Goal: Task Accomplishment & Management: Manage account settings

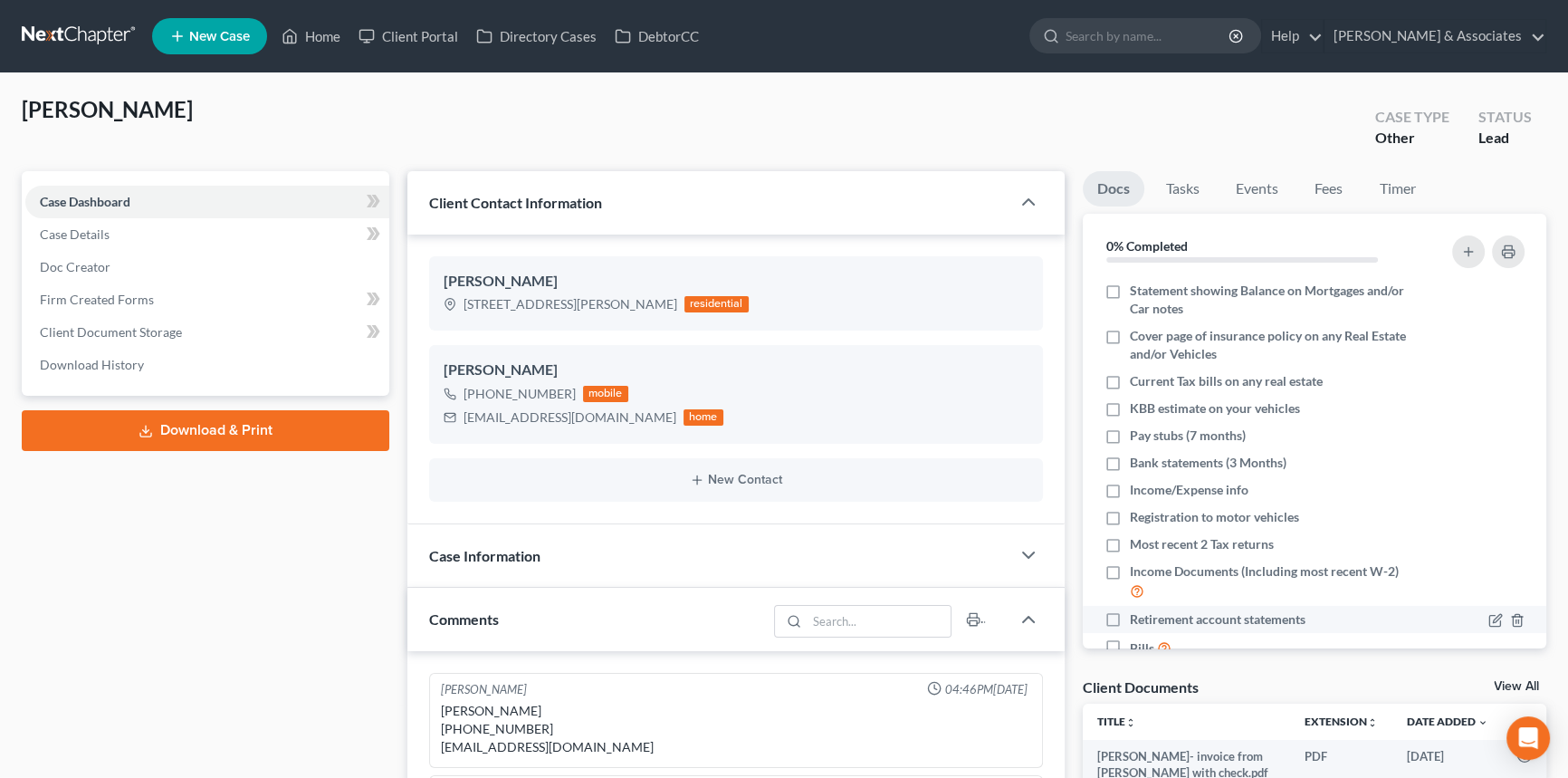
scroll to position [1983, 0]
drag, startPoint x: 317, startPoint y: 31, endPoint x: 301, endPoint y: 47, distance: 22.6
click at [316, 32] on link "Home" at bounding box center [311, 37] width 77 height 33
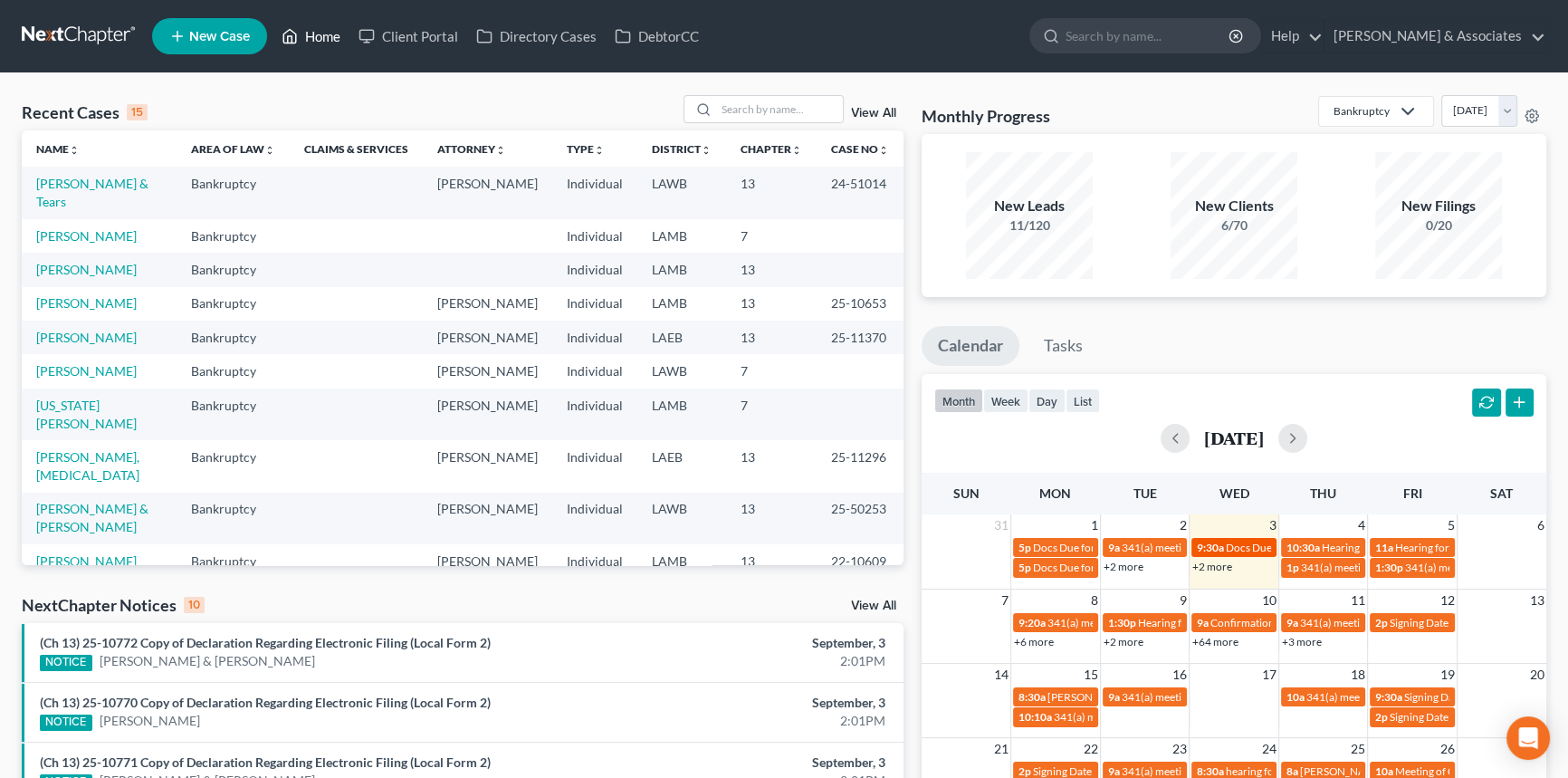
click at [1250, 548] on span "Docs Due for [US_STATE][PERSON_NAME]" at bounding box center [1328, 547] width 205 height 13
select select "Days"
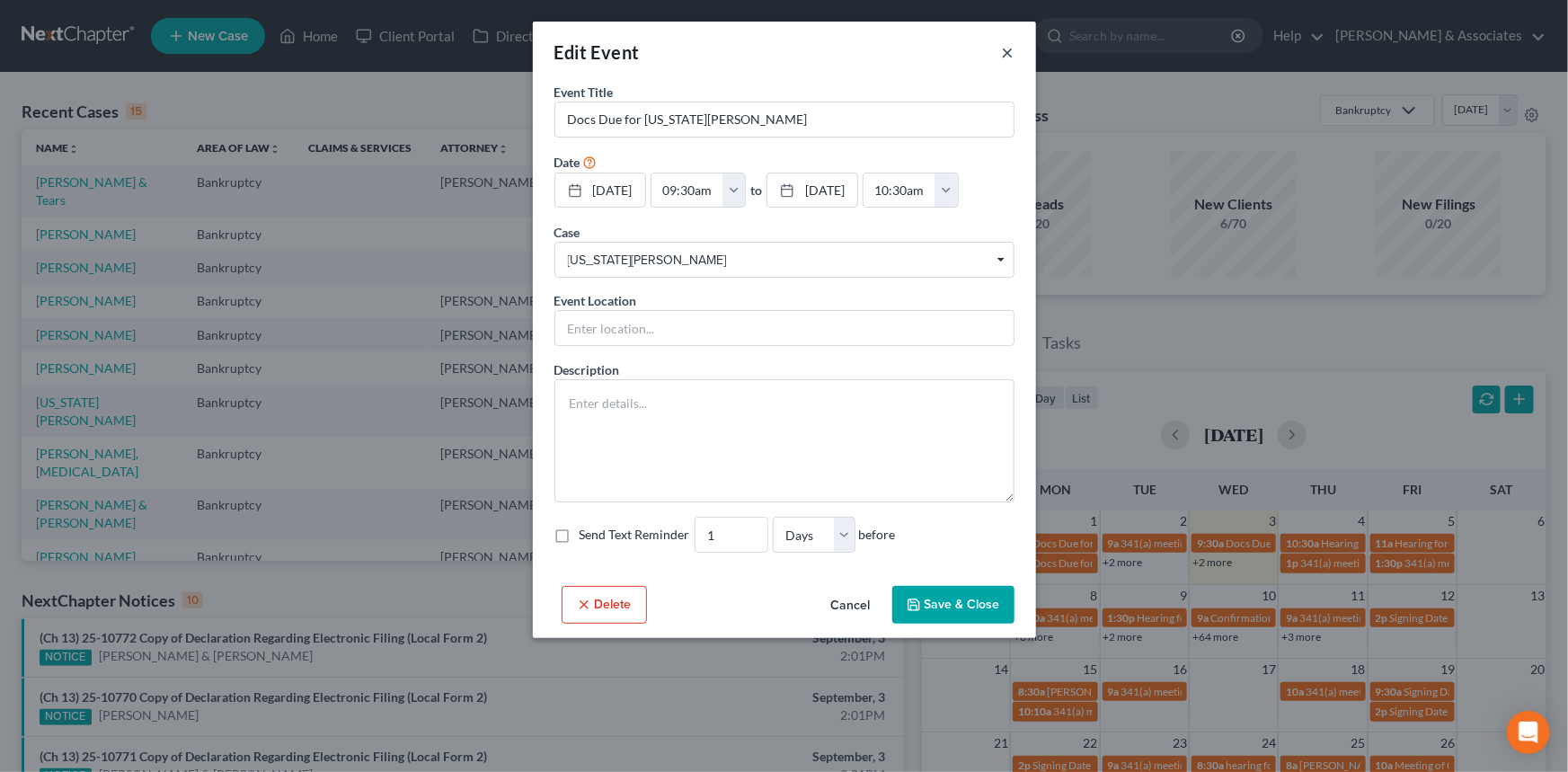
click at [1013, 57] on button "×" at bounding box center [1008, 52] width 12 height 22
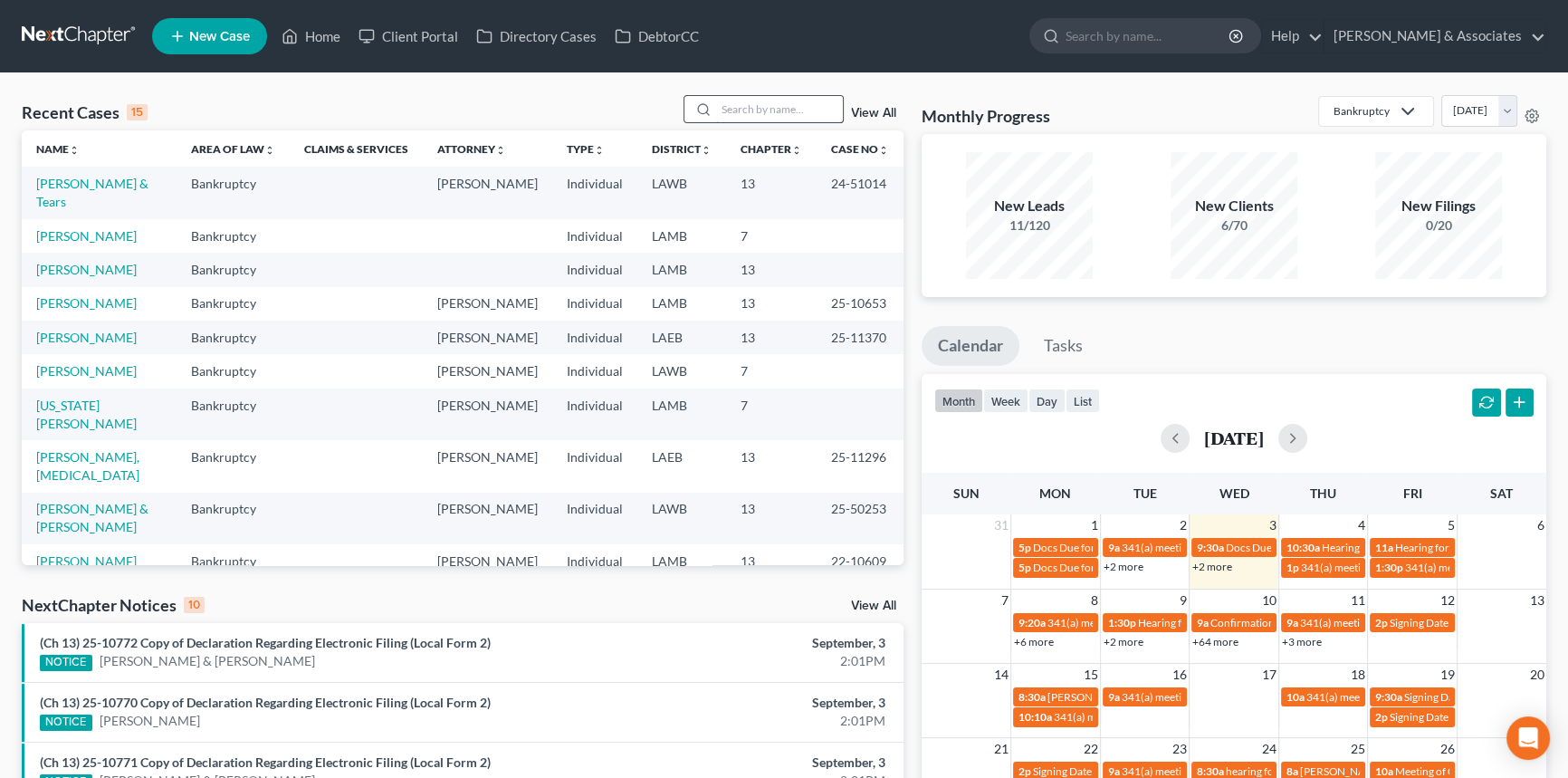
click at [766, 107] on input "search" at bounding box center [780, 109] width 127 height 26
type input "holland"
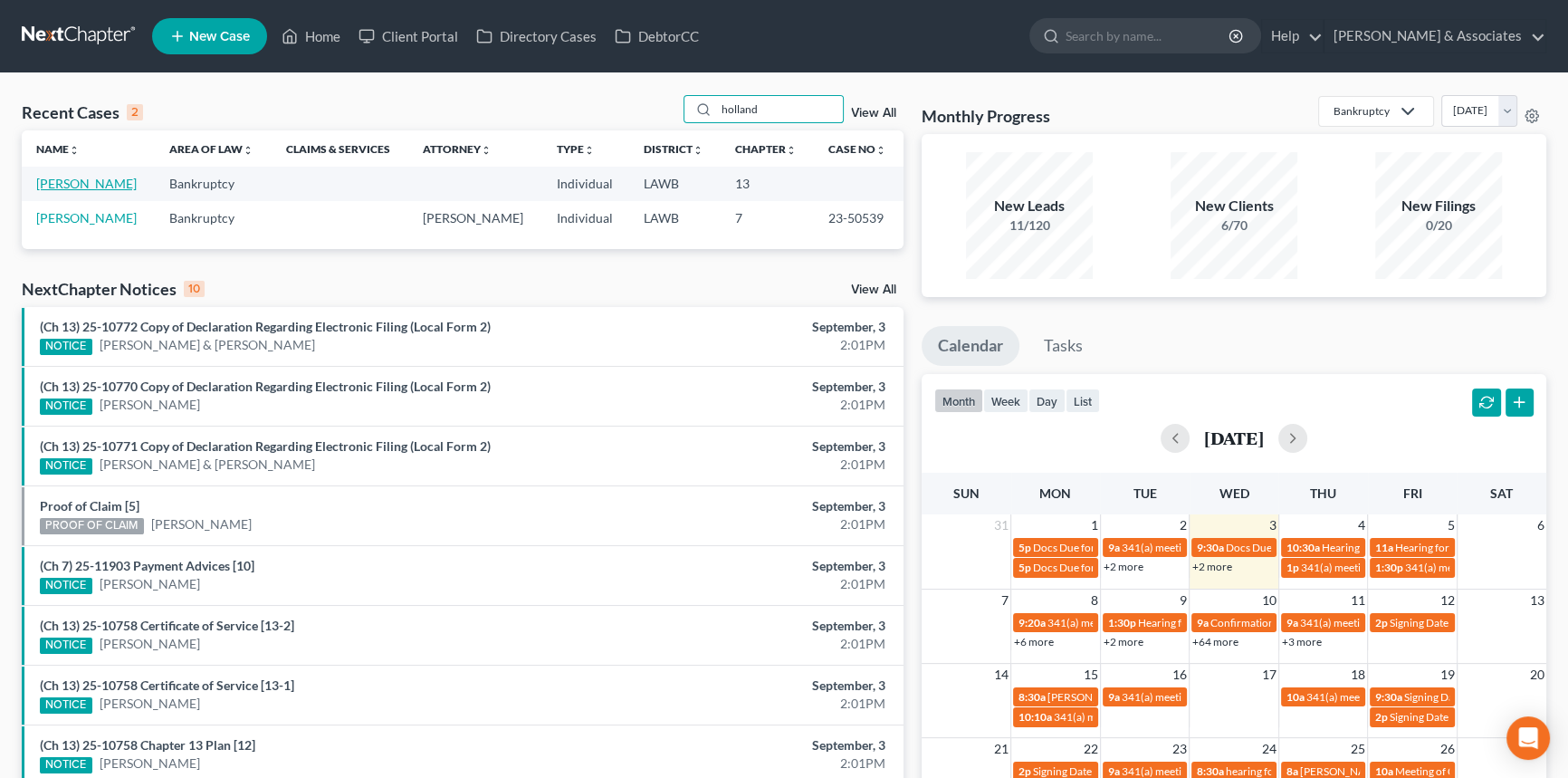
click at [90, 178] on link "[PERSON_NAME]" at bounding box center [87, 184] width 101 height 15
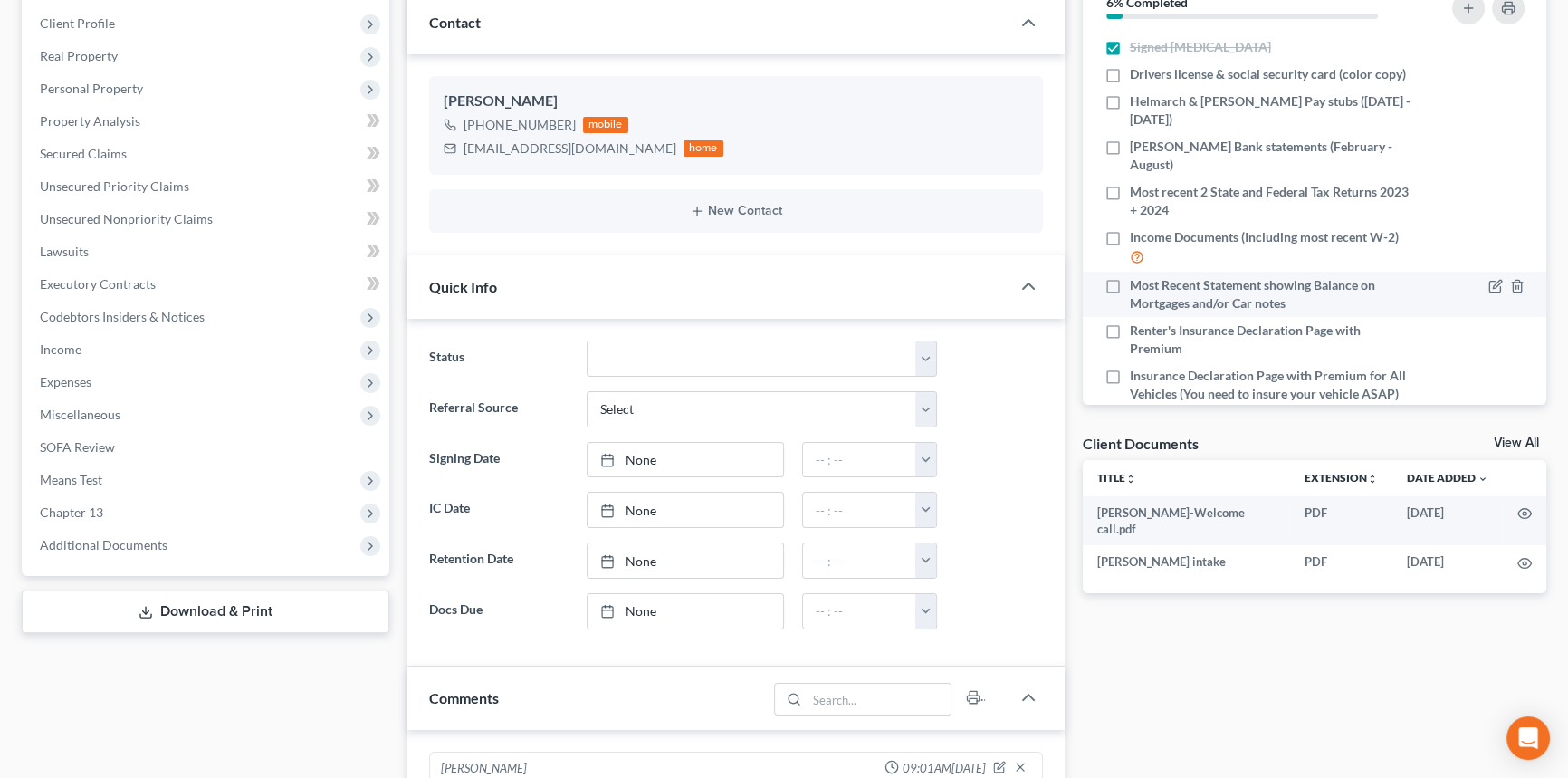
scroll to position [163, 0]
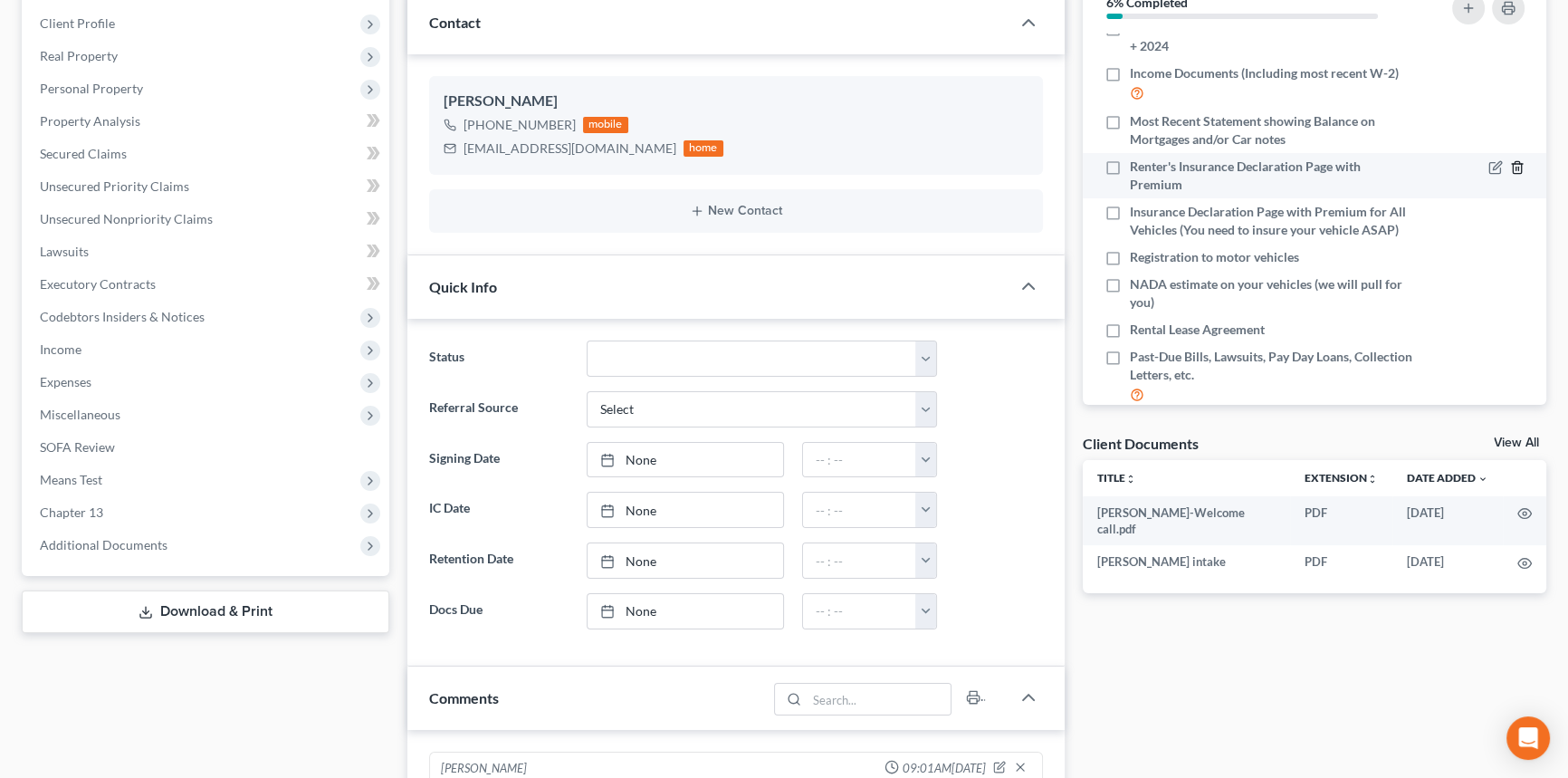
click at [1512, 166] on icon "button" at bounding box center [1517, 167] width 14 height 14
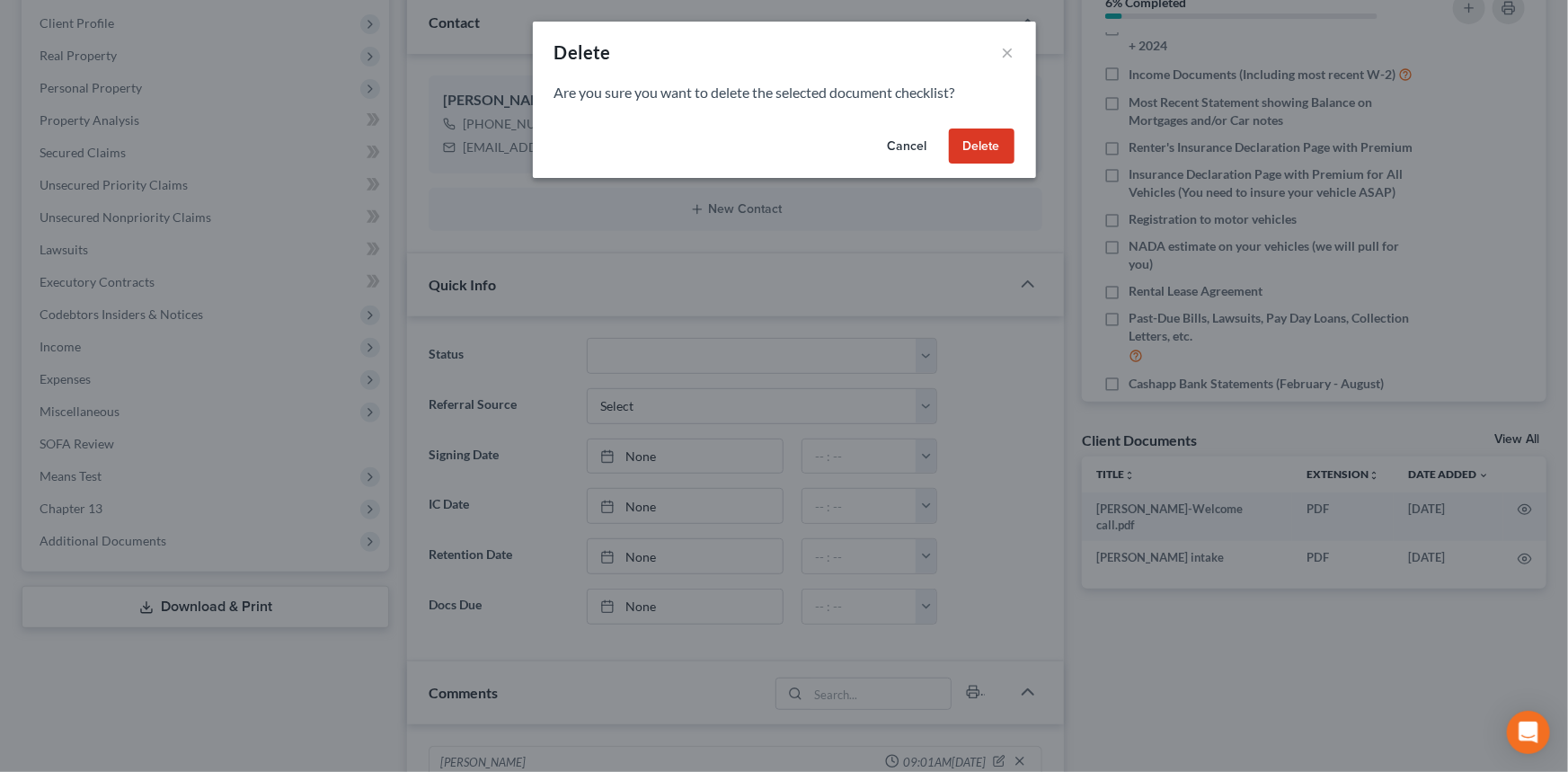
click at [992, 154] on button "Delete" at bounding box center [981, 147] width 66 height 36
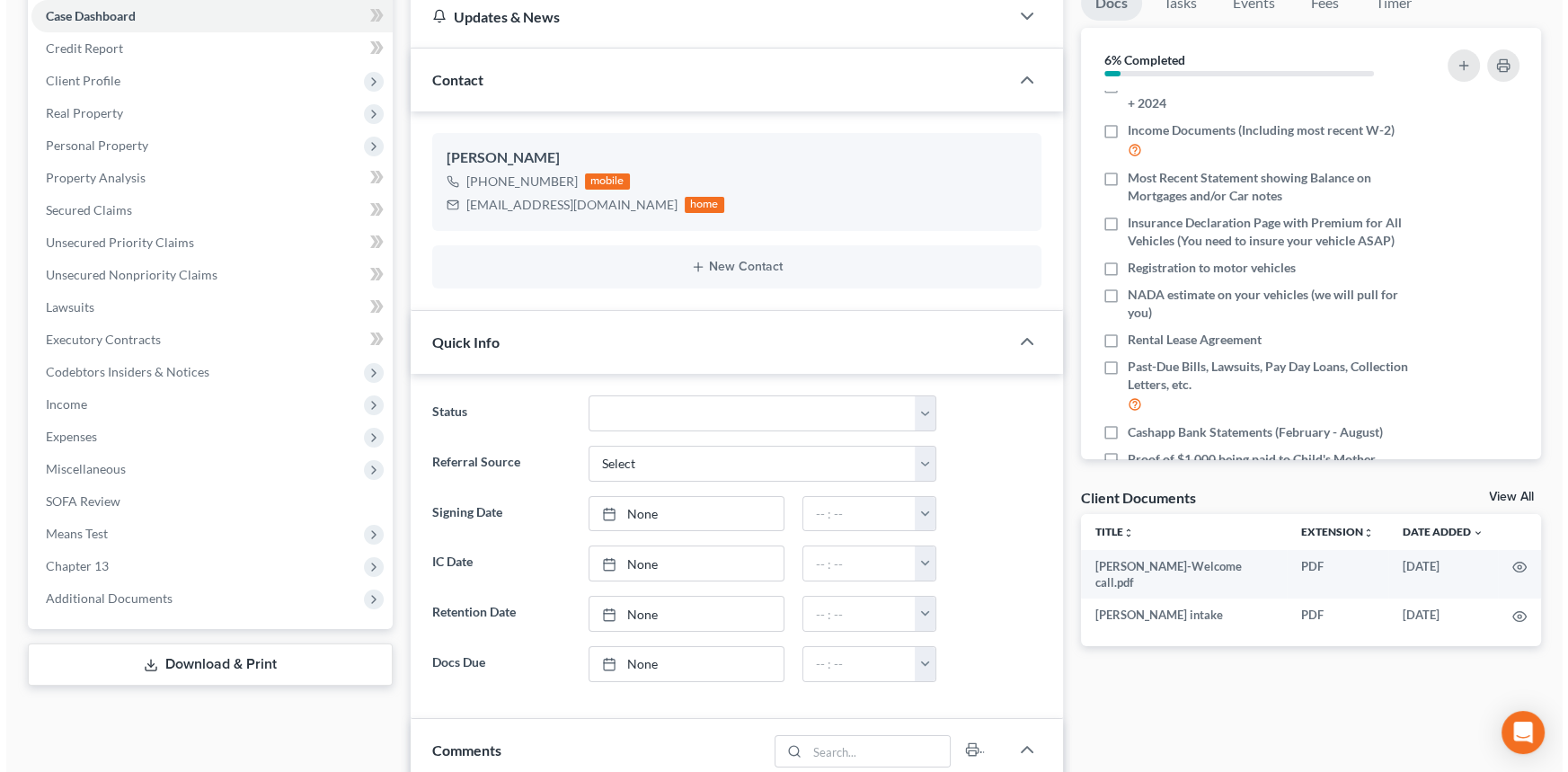
scroll to position [326, 0]
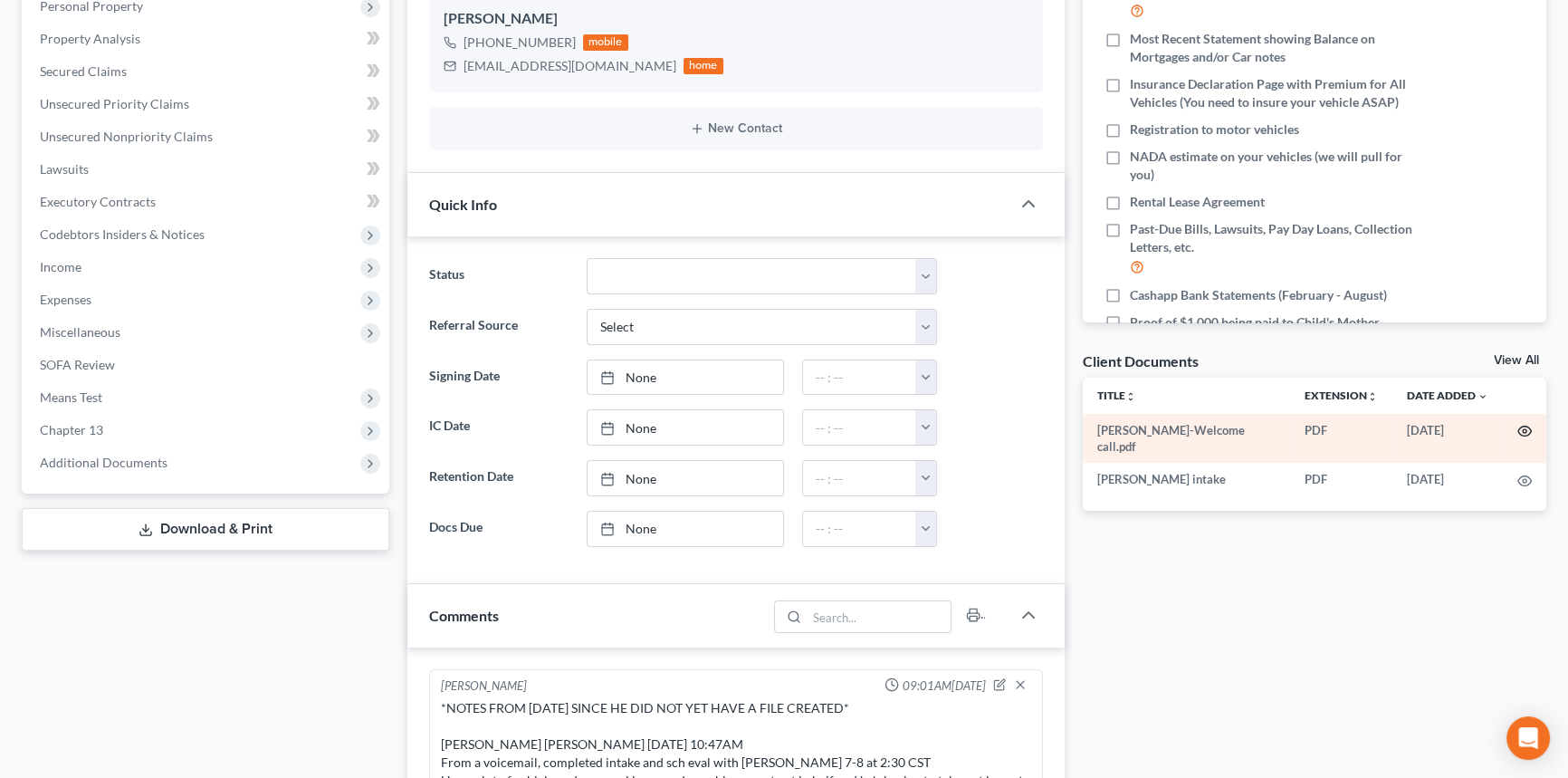
click at [1527, 432] on icon "button" at bounding box center [1524, 431] width 14 height 14
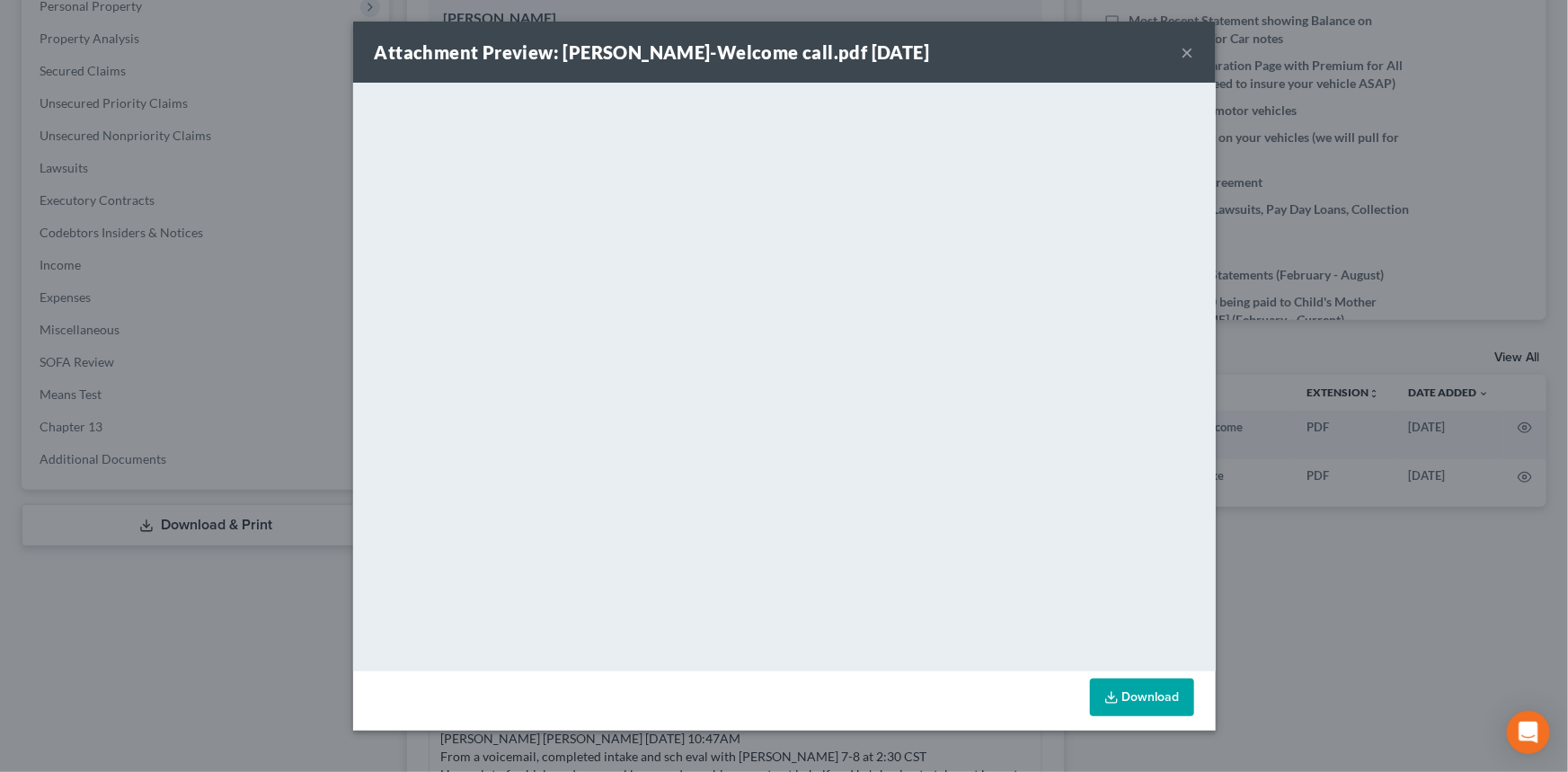
click at [1189, 53] on button "×" at bounding box center [1187, 52] width 12 height 22
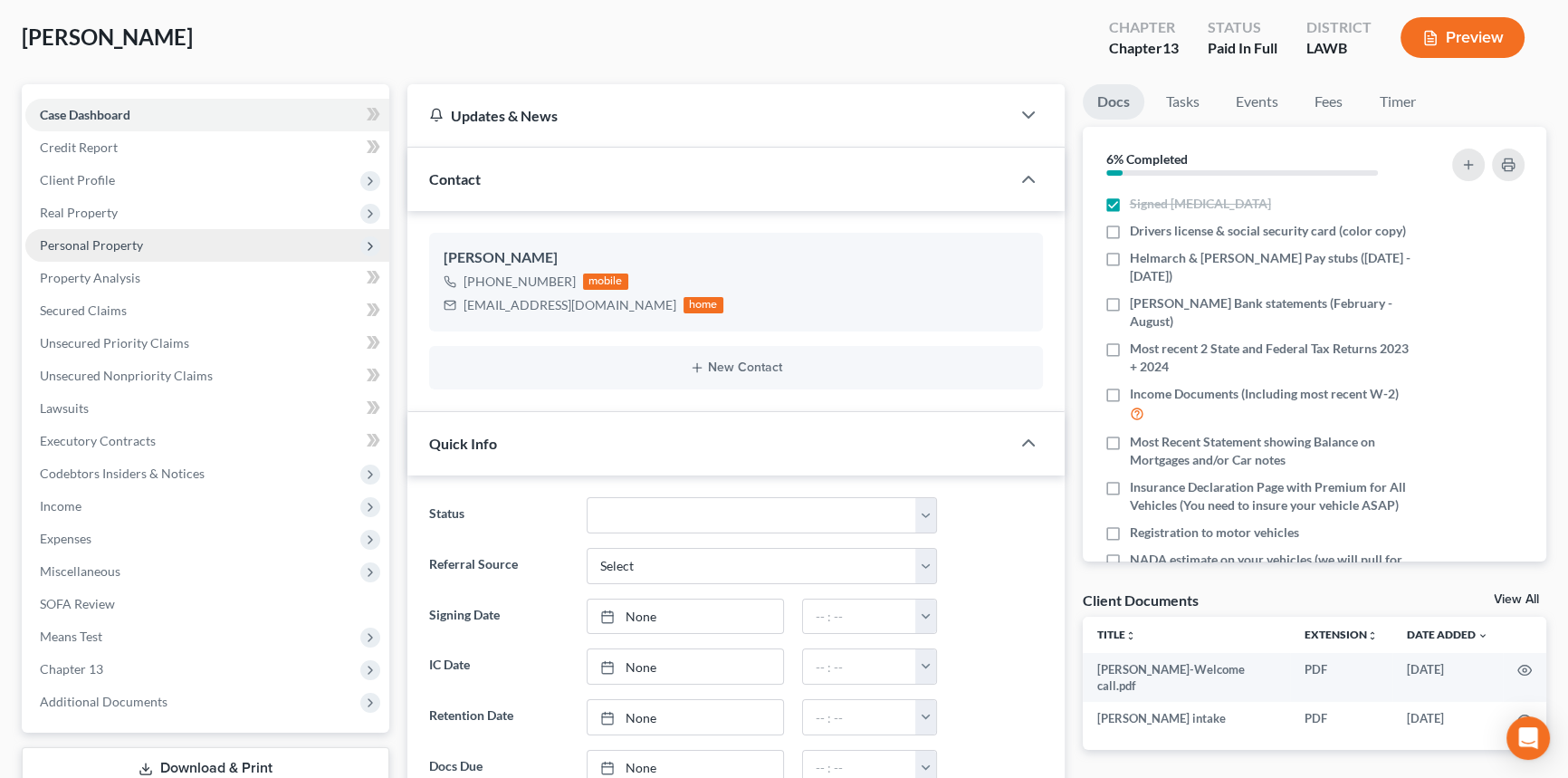
scroll to position [0, 0]
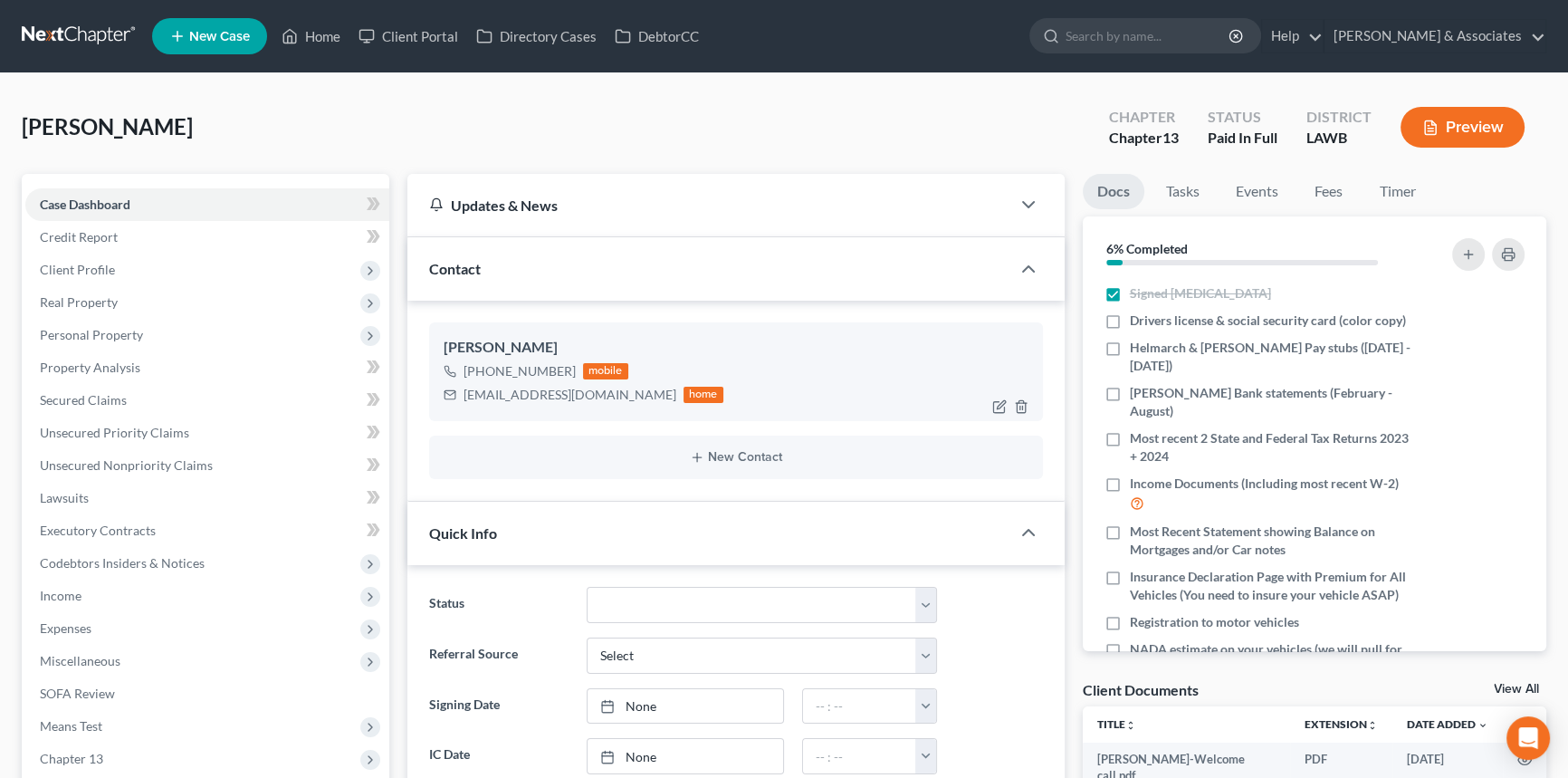
click at [521, 386] on div "[EMAIL_ADDRESS][DOMAIN_NAME]" at bounding box center [569, 394] width 212 height 18
click at [511, 397] on div "[EMAIL_ADDRESS][DOMAIN_NAME]" at bounding box center [569, 394] width 212 height 18
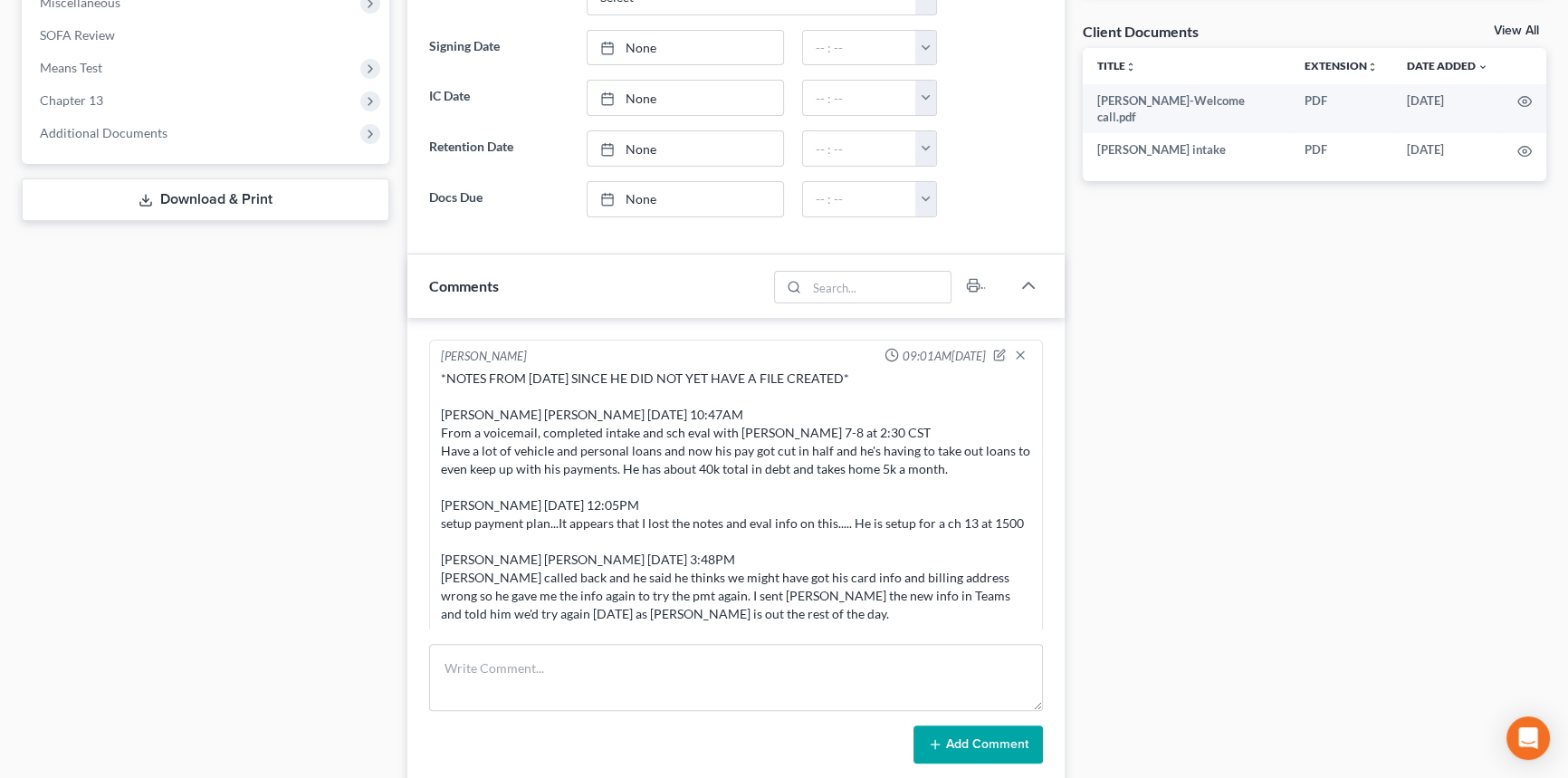
scroll to position [246, 0]
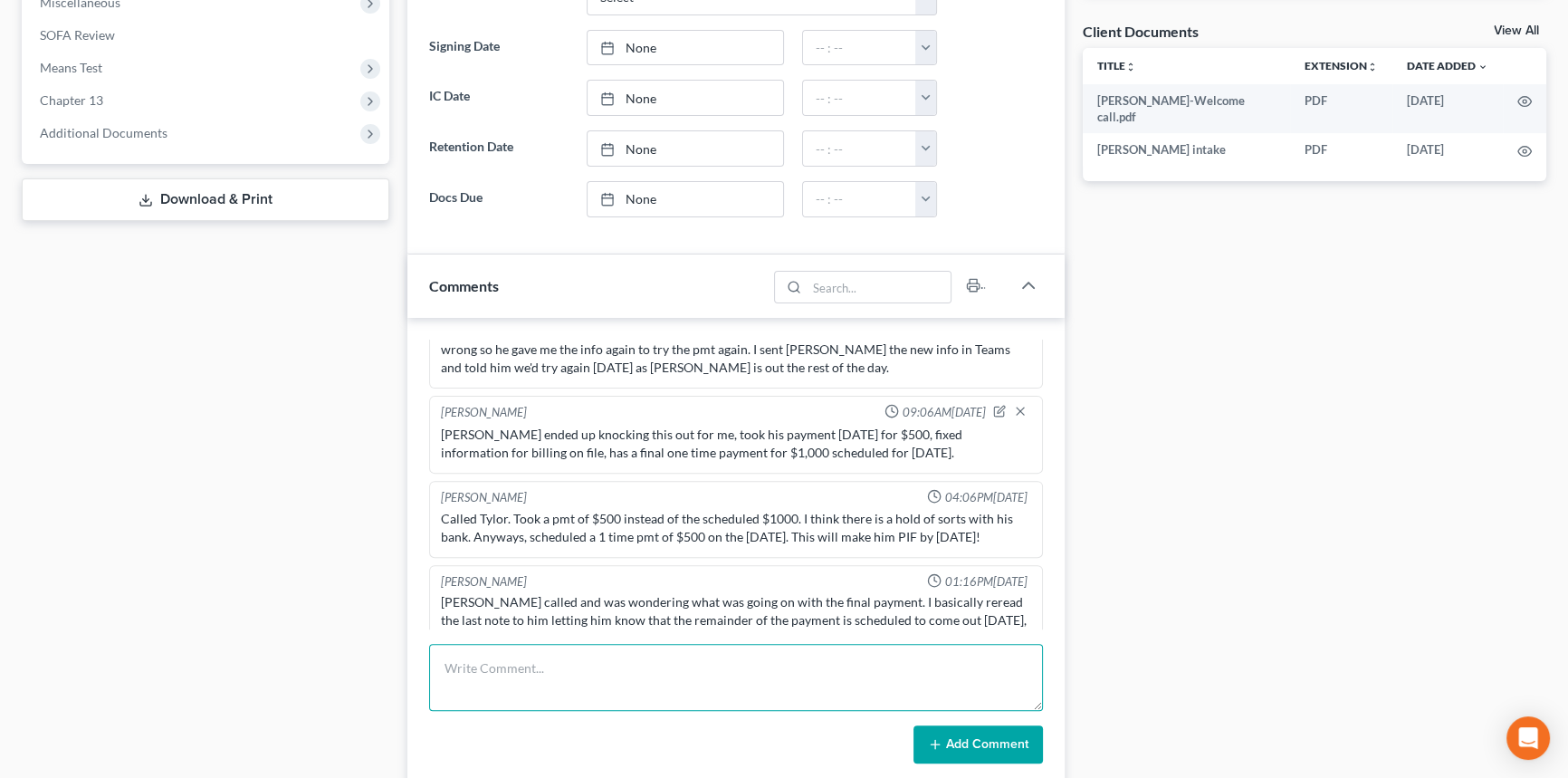
click at [482, 663] on textarea at bounding box center [735, 677] width 613 height 67
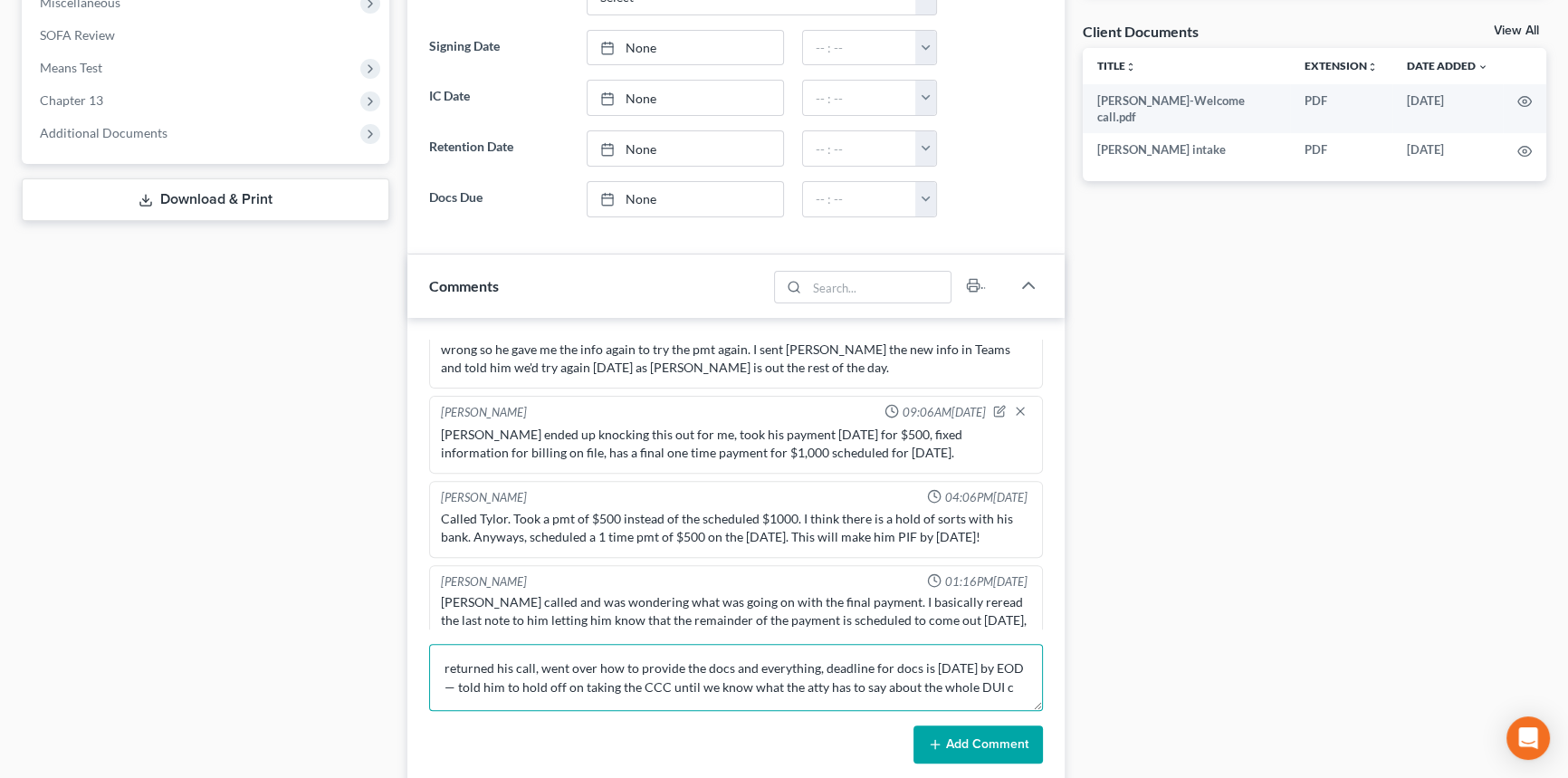
scroll to position [4, 0]
type textarea "returned his call, went over how to provide the docs and everything, deadline f…"
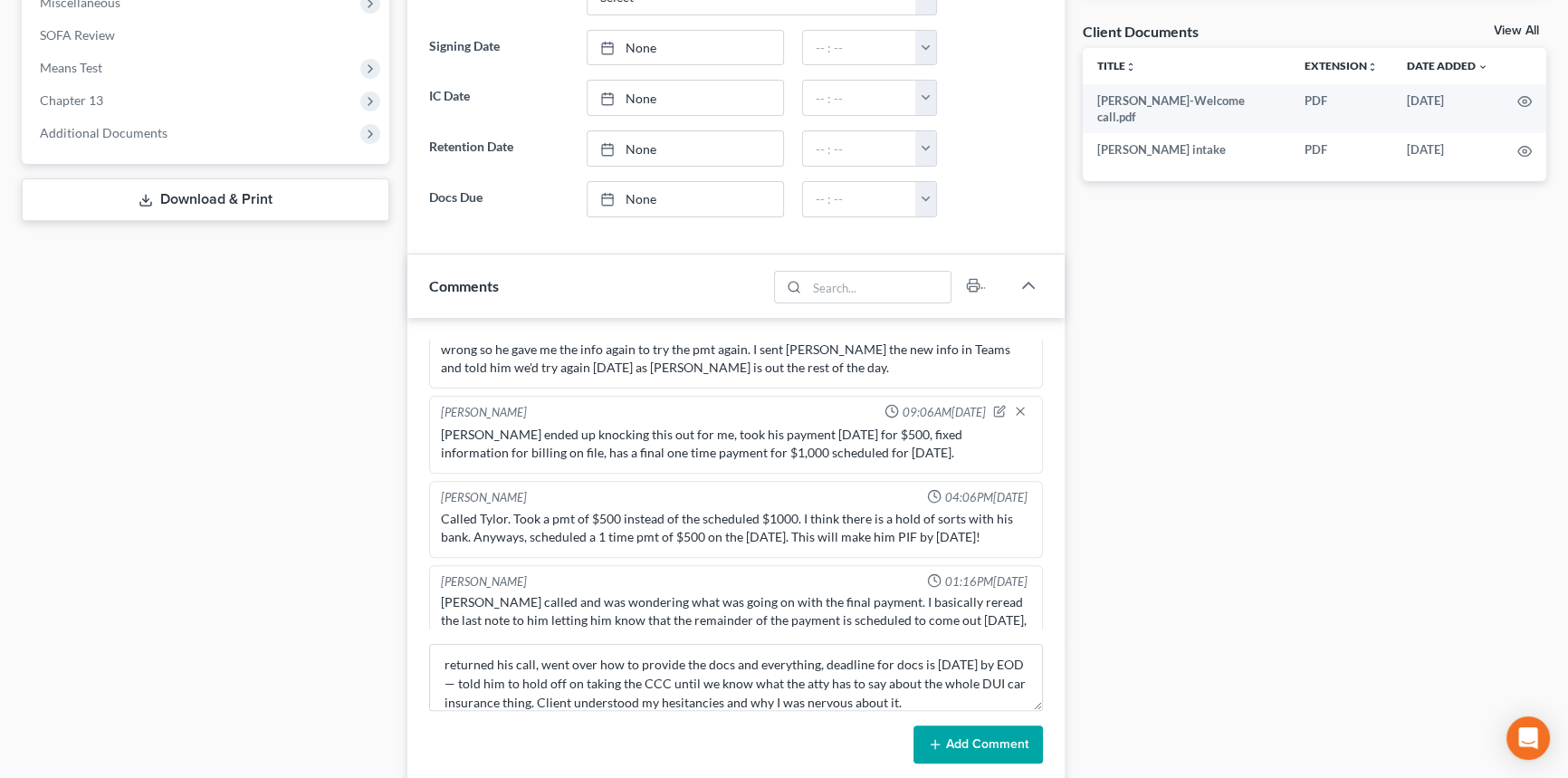
click at [934, 750] on button "Add Comment" at bounding box center [978, 744] width 130 height 38
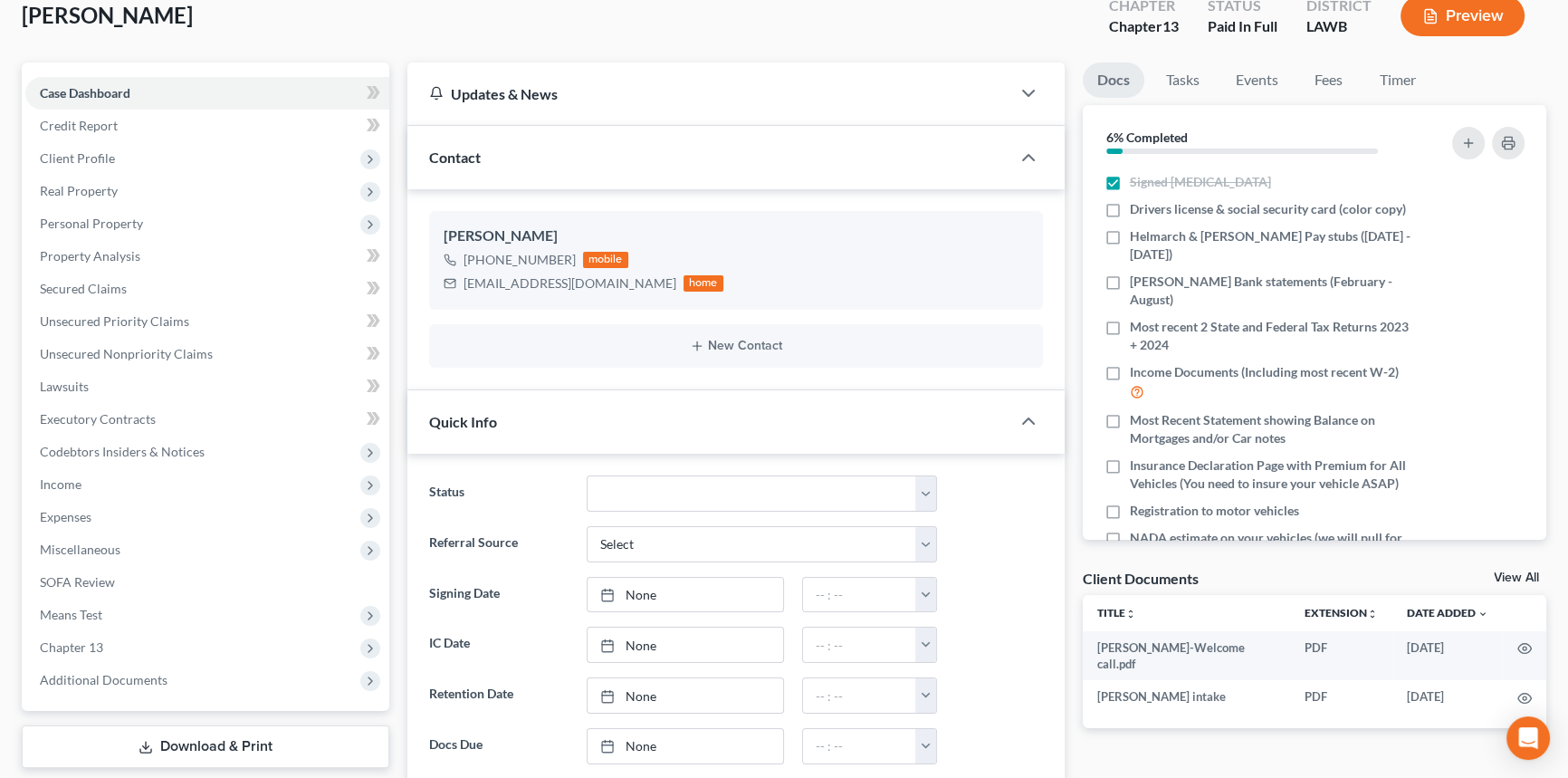
scroll to position [0, 0]
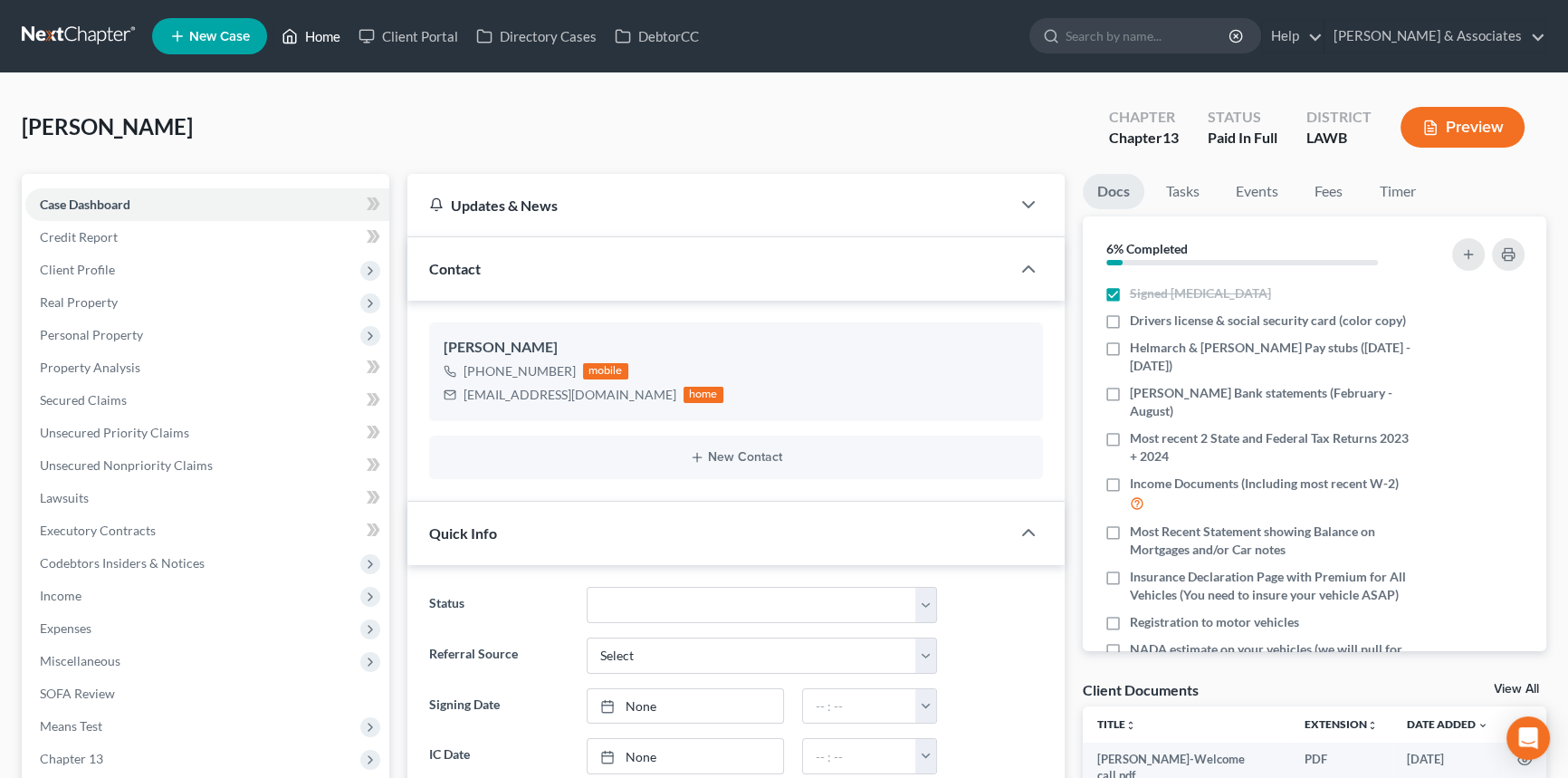
click at [303, 37] on link "Home" at bounding box center [311, 37] width 77 height 33
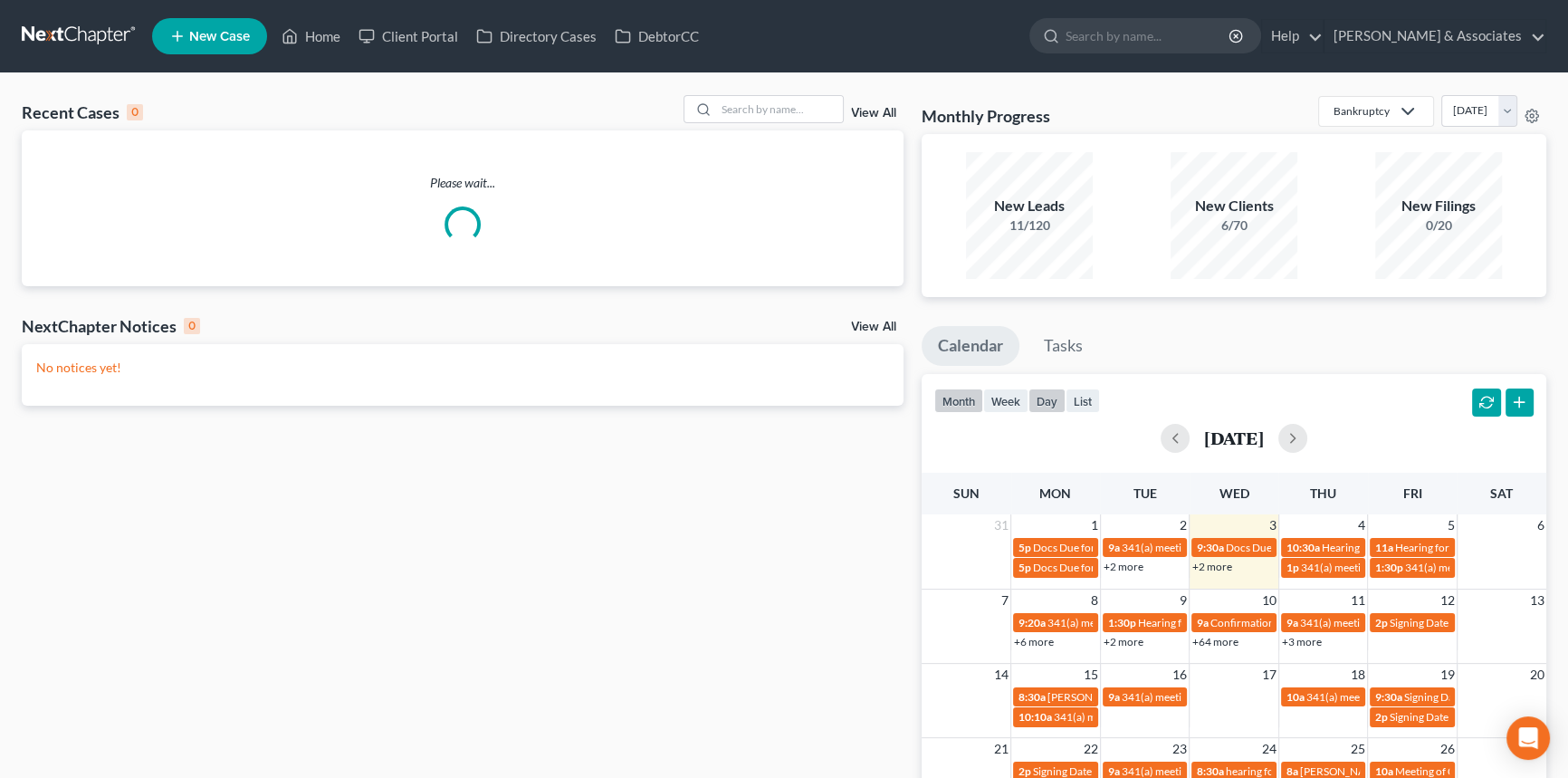
click at [1052, 394] on button "day" at bounding box center [1047, 400] width 37 height 24
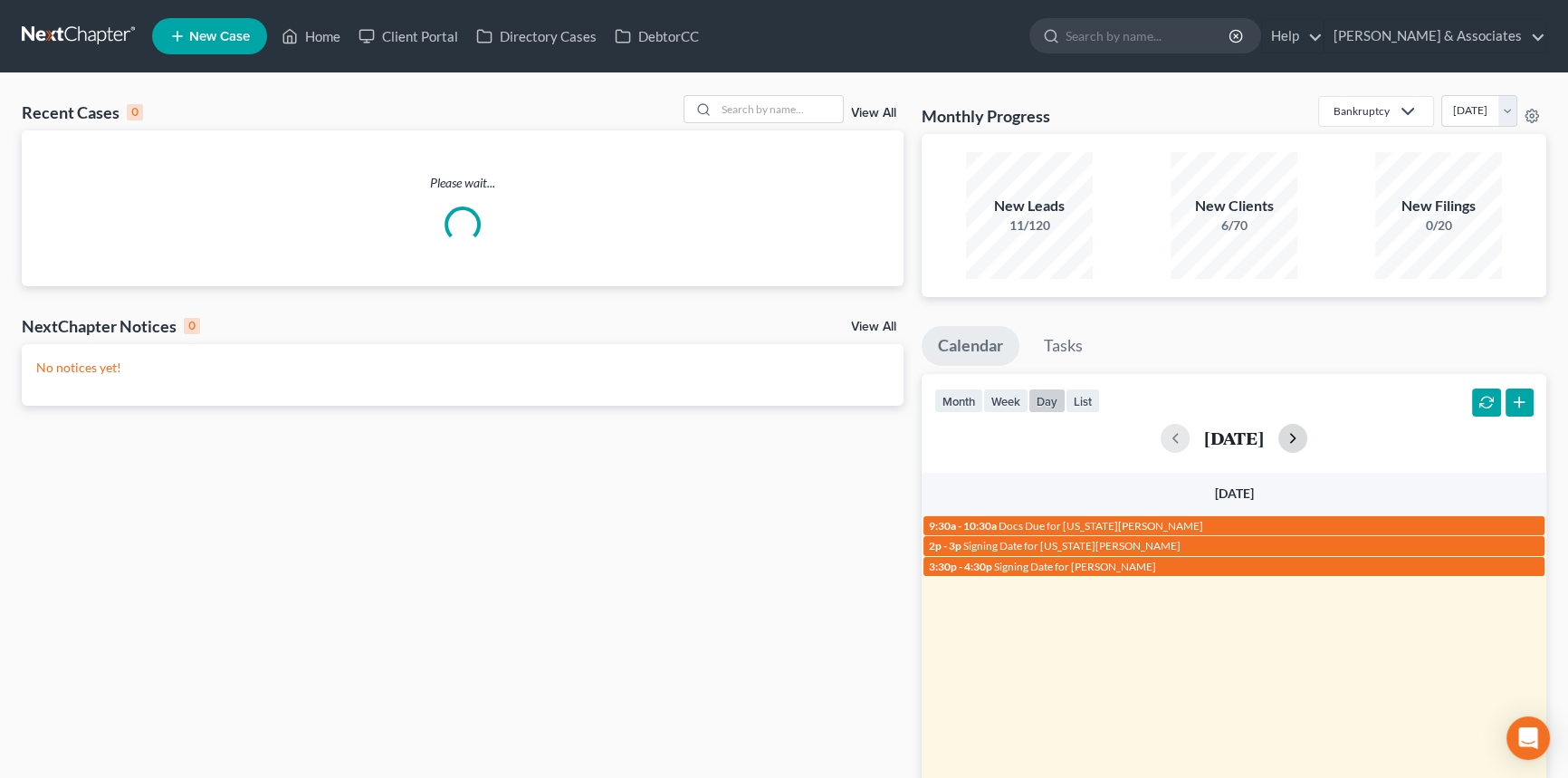
click at [1307, 432] on button "button" at bounding box center [1293, 439] width 29 height 29
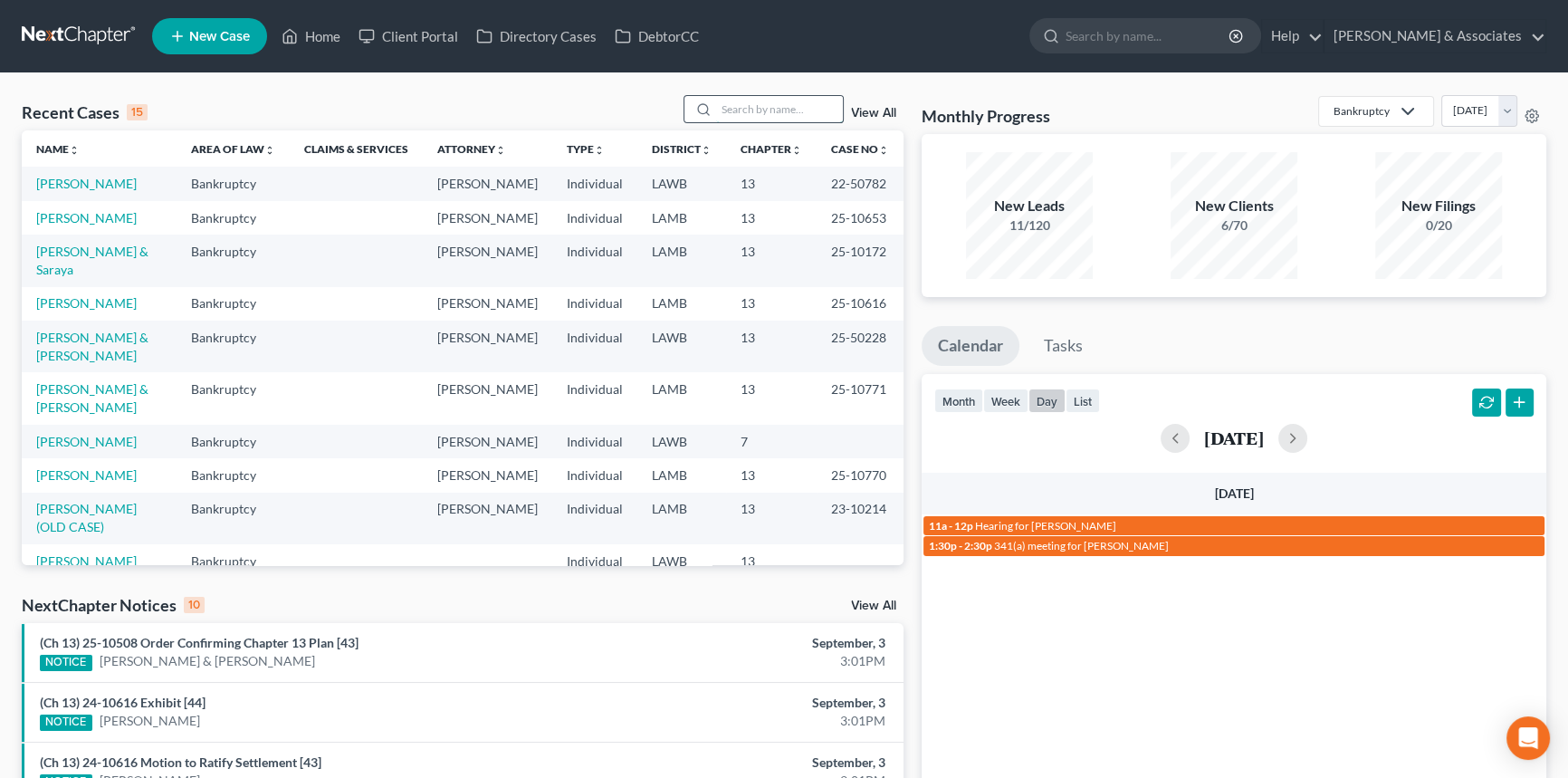
drag, startPoint x: 757, startPoint y: 125, endPoint x: 762, endPoint y: 99, distance: 26.5
click at [758, 121] on div "Recent Cases 15 View All" at bounding box center [462, 113] width 882 height 36
click at [762, 99] on input "search" at bounding box center [780, 109] width 127 height 26
type input "[PERSON_NAME]"
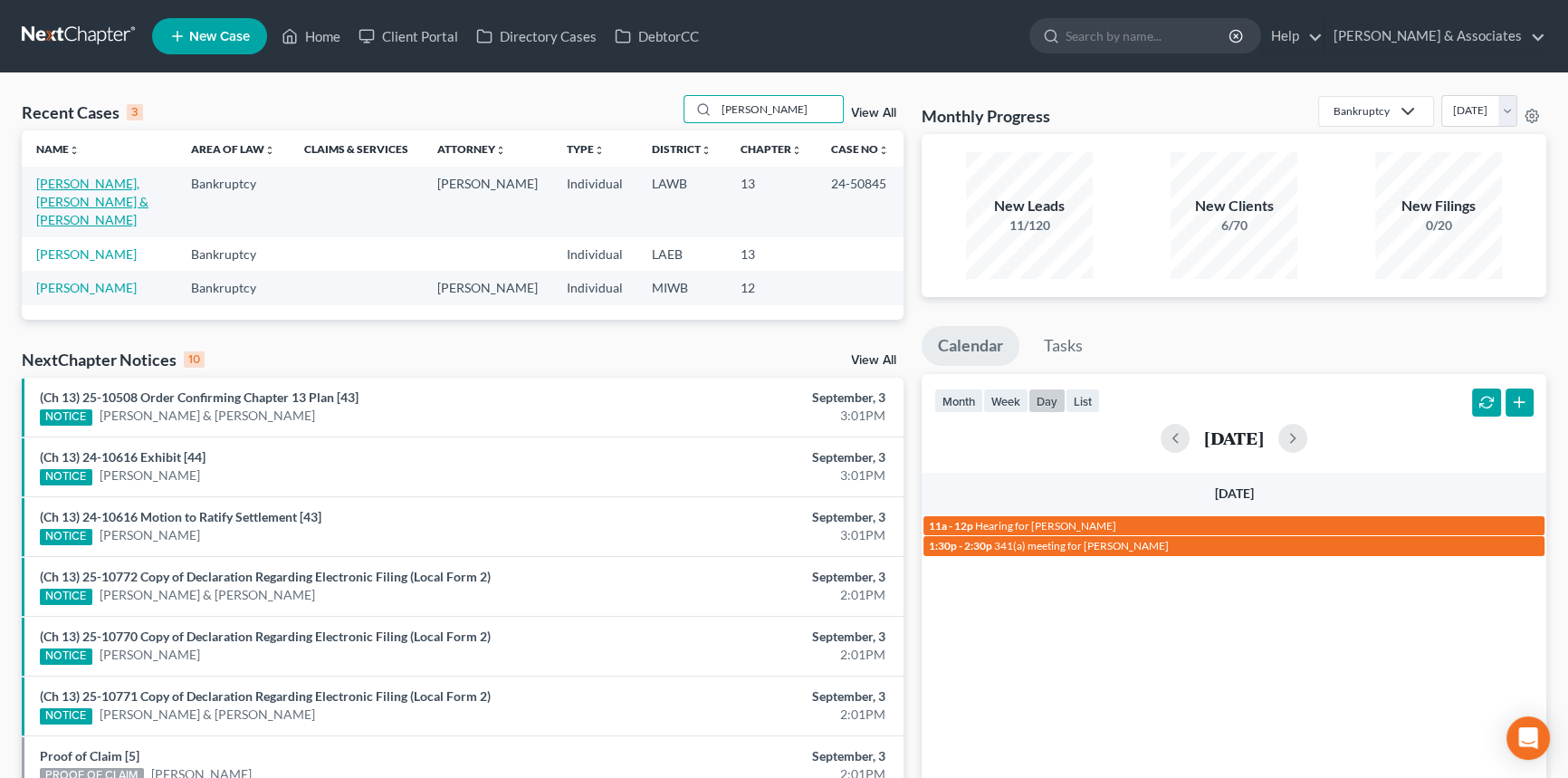
click at [71, 183] on link "[PERSON_NAME], [PERSON_NAME] & [PERSON_NAME]" at bounding box center [92, 202] width 112 height 52
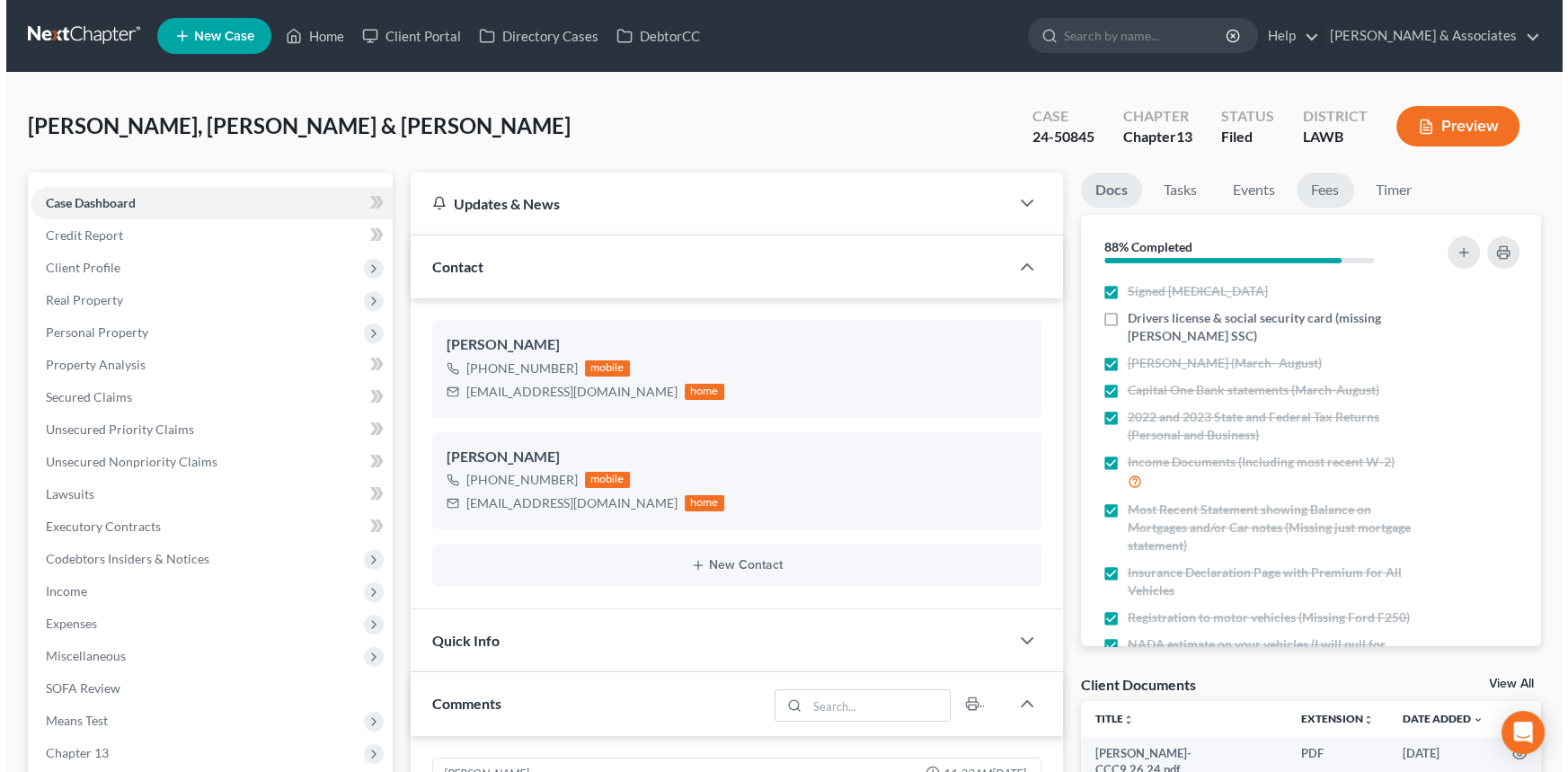
scroll to position [6820, 0]
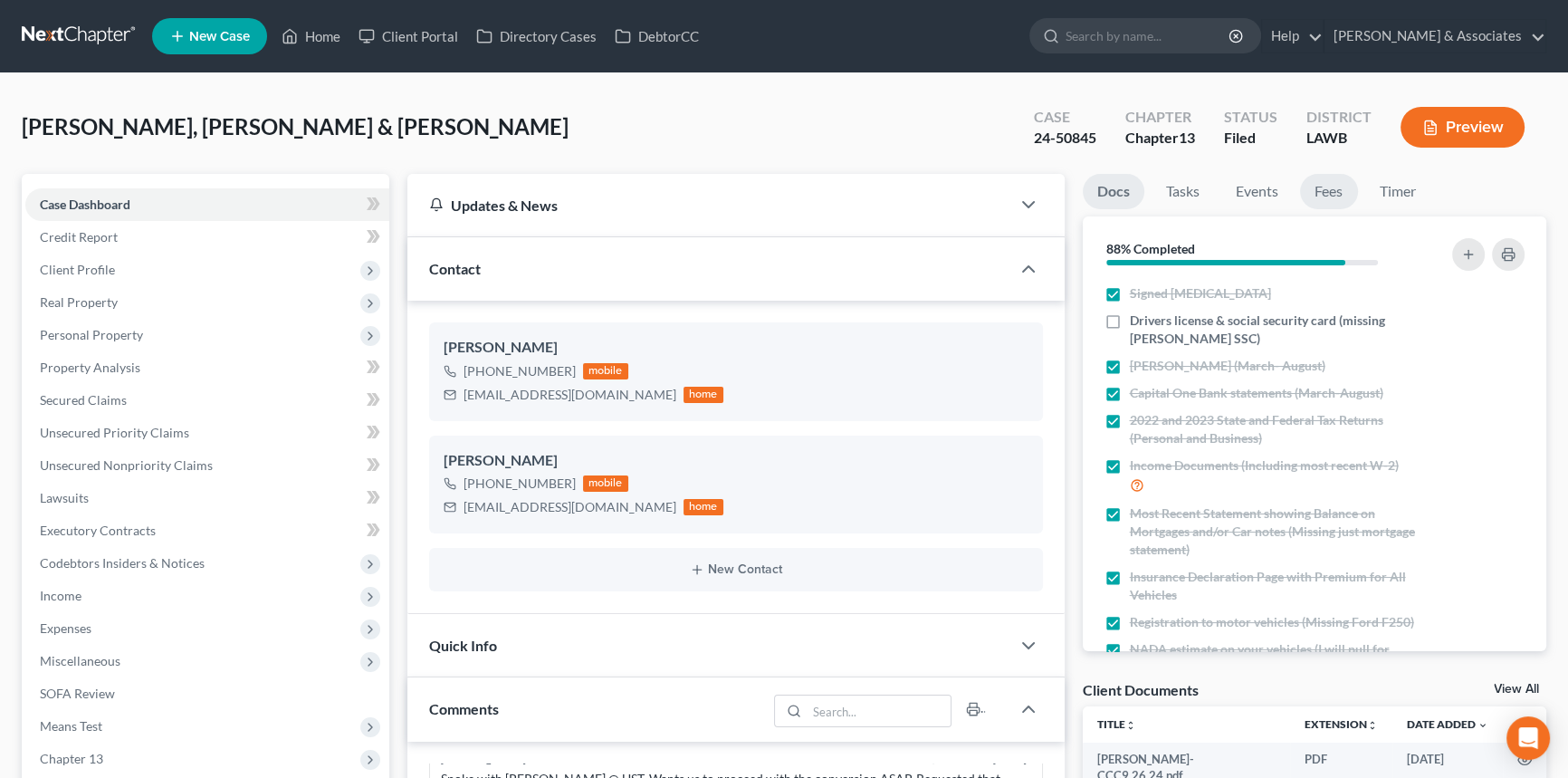
click at [1331, 194] on link "Fees" at bounding box center [1329, 191] width 58 height 36
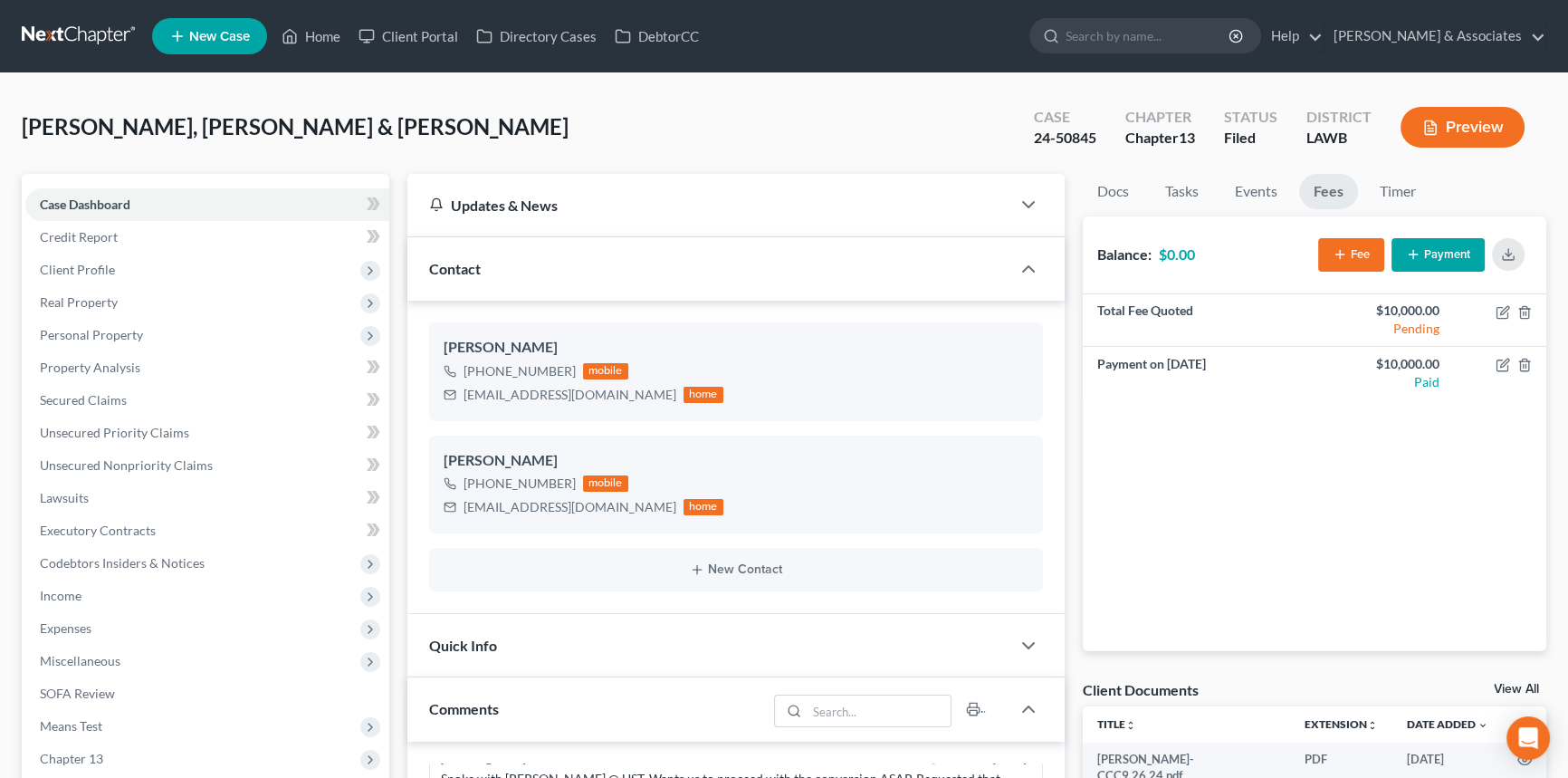
click at [1364, 257] on button "Fee" at bounding box center [1351, 255] width 66 height 34
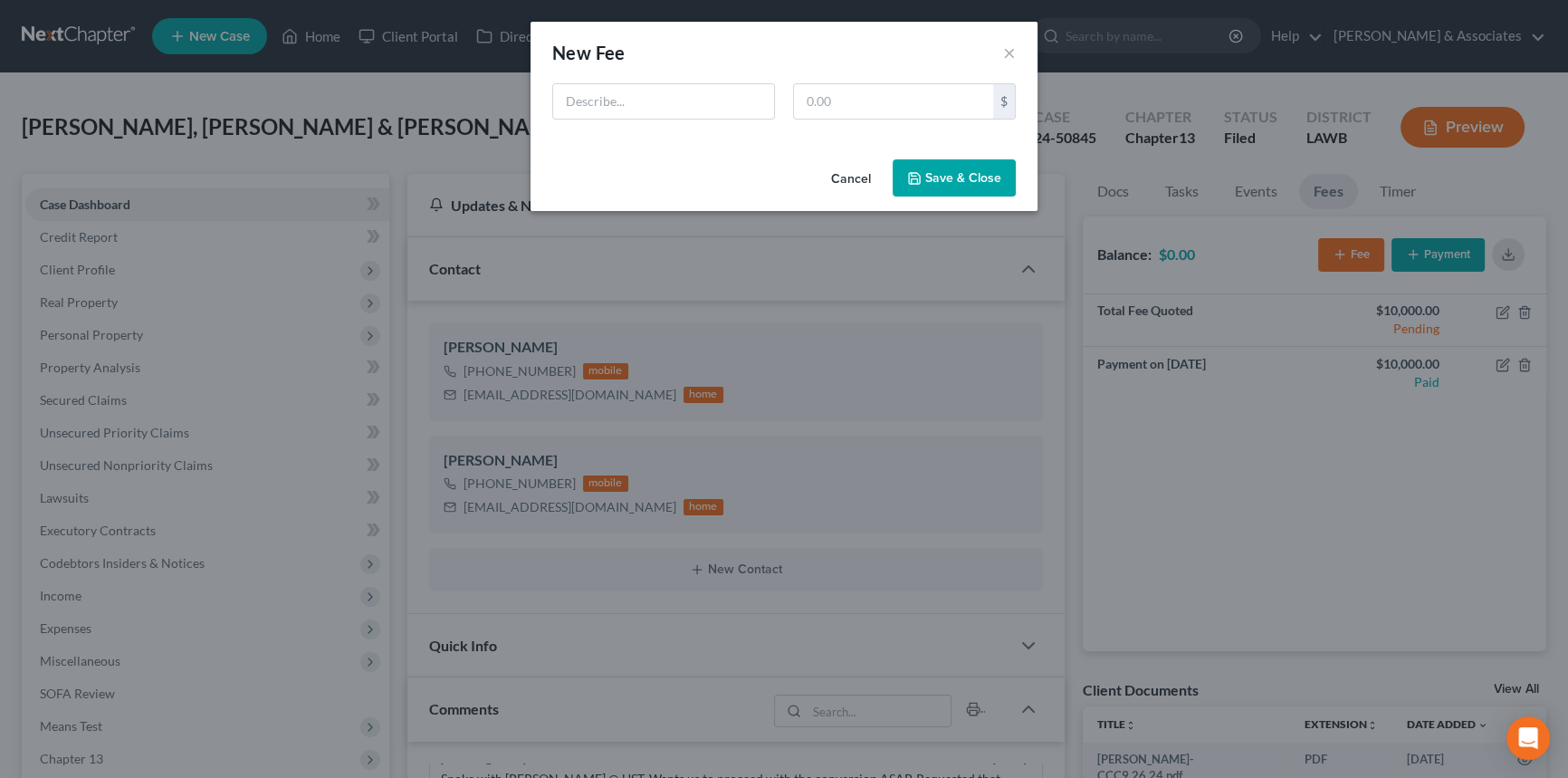
scroll to position [6837, 0]
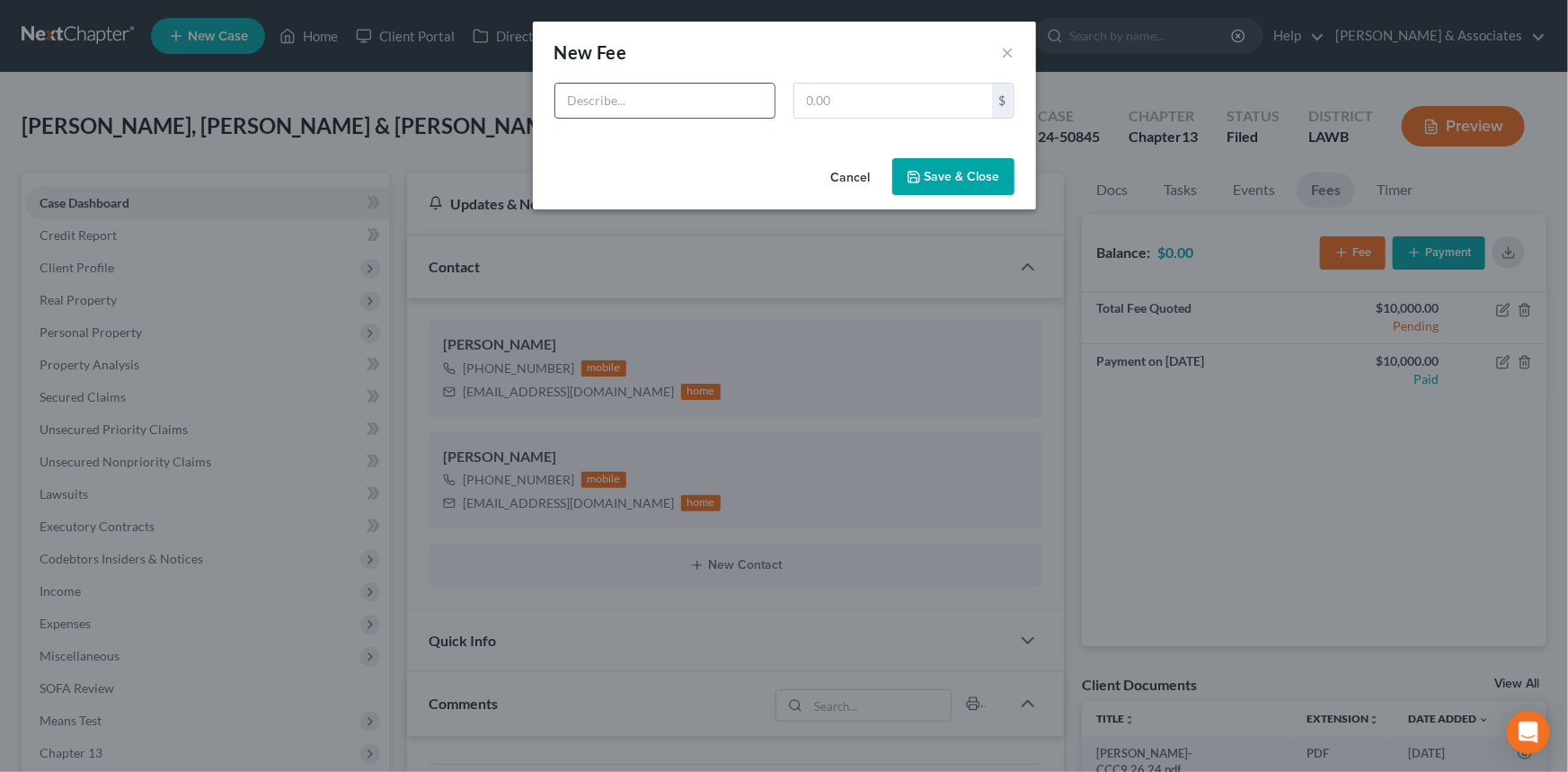
click at [747, 105] on input "text" at bounding box center [665, 101] width 220 height 34
type input "Tax Work"
type input "1,400"
click at [986, 164] on button "Save & Close" at bounding box center [953, 177] width 122 height 38
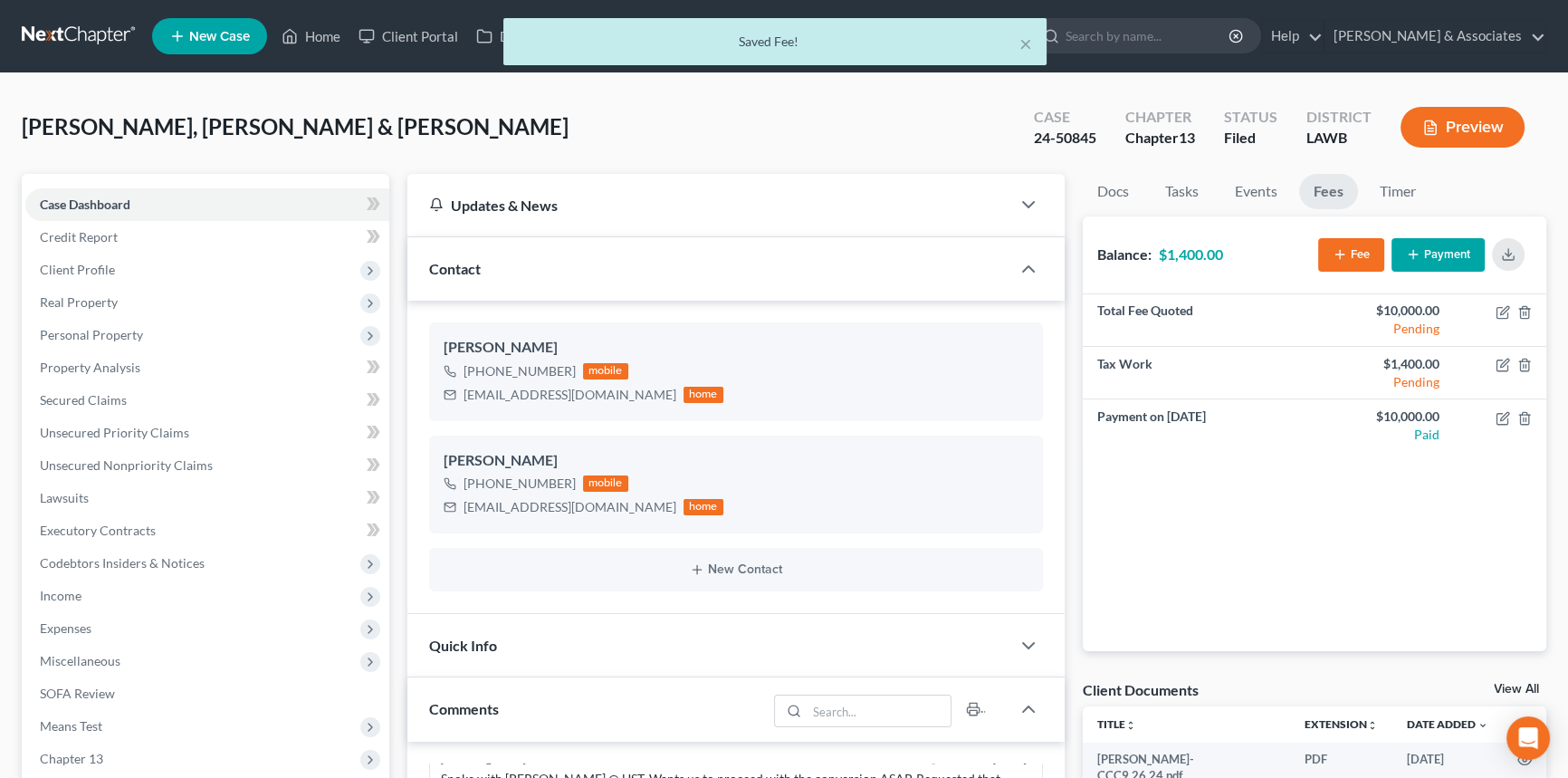
click at [1424, 250] on button "Payment" at bounding box center [1437, 255] width 93 height 34
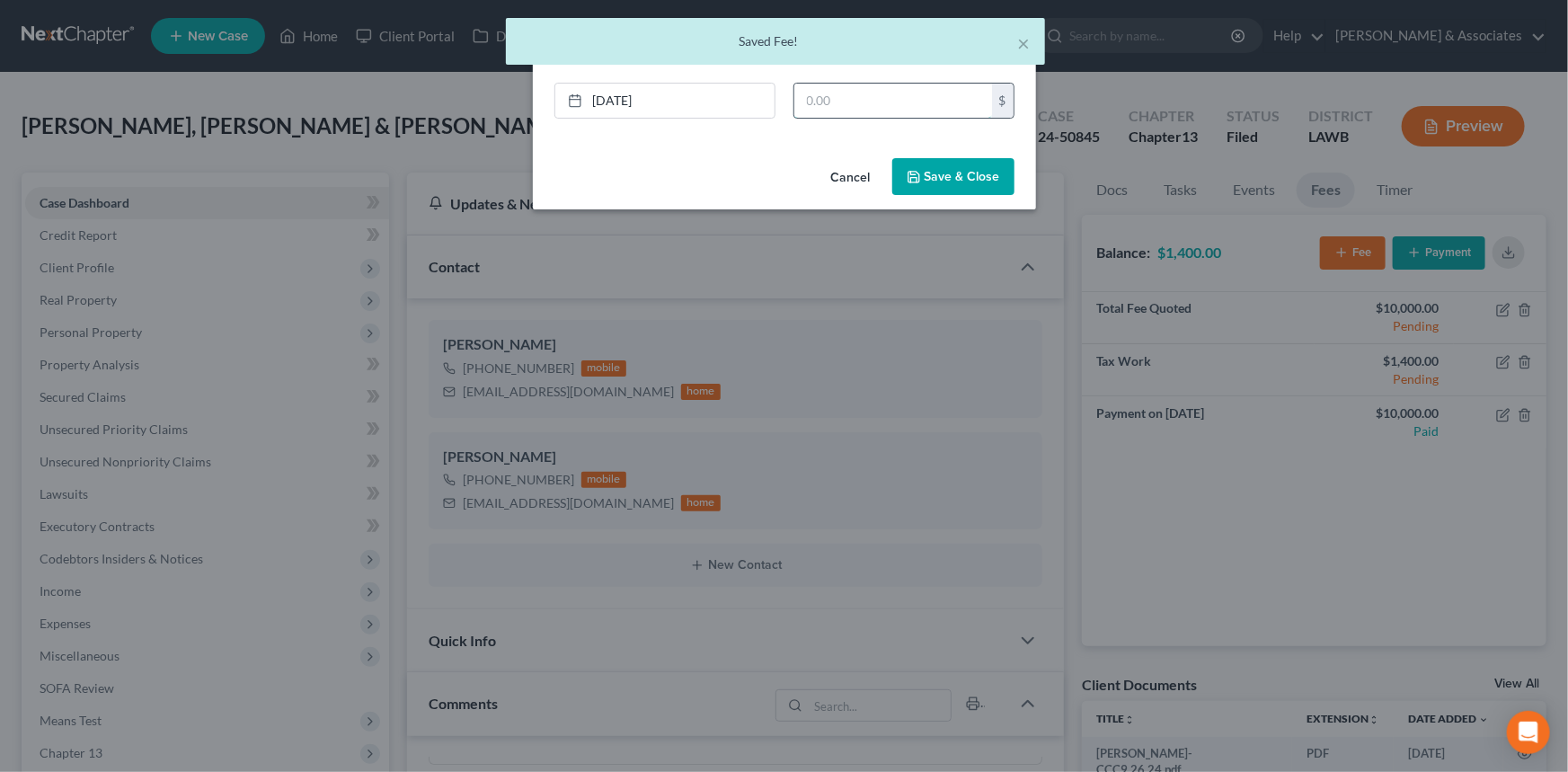
click at [844, 100] on input "text" at bounding box center [892, 101] width 198 height 34
type input "750"
click at [942, 162] on button "Save & Close" at bounding box center [953, 177] width 122 height 38
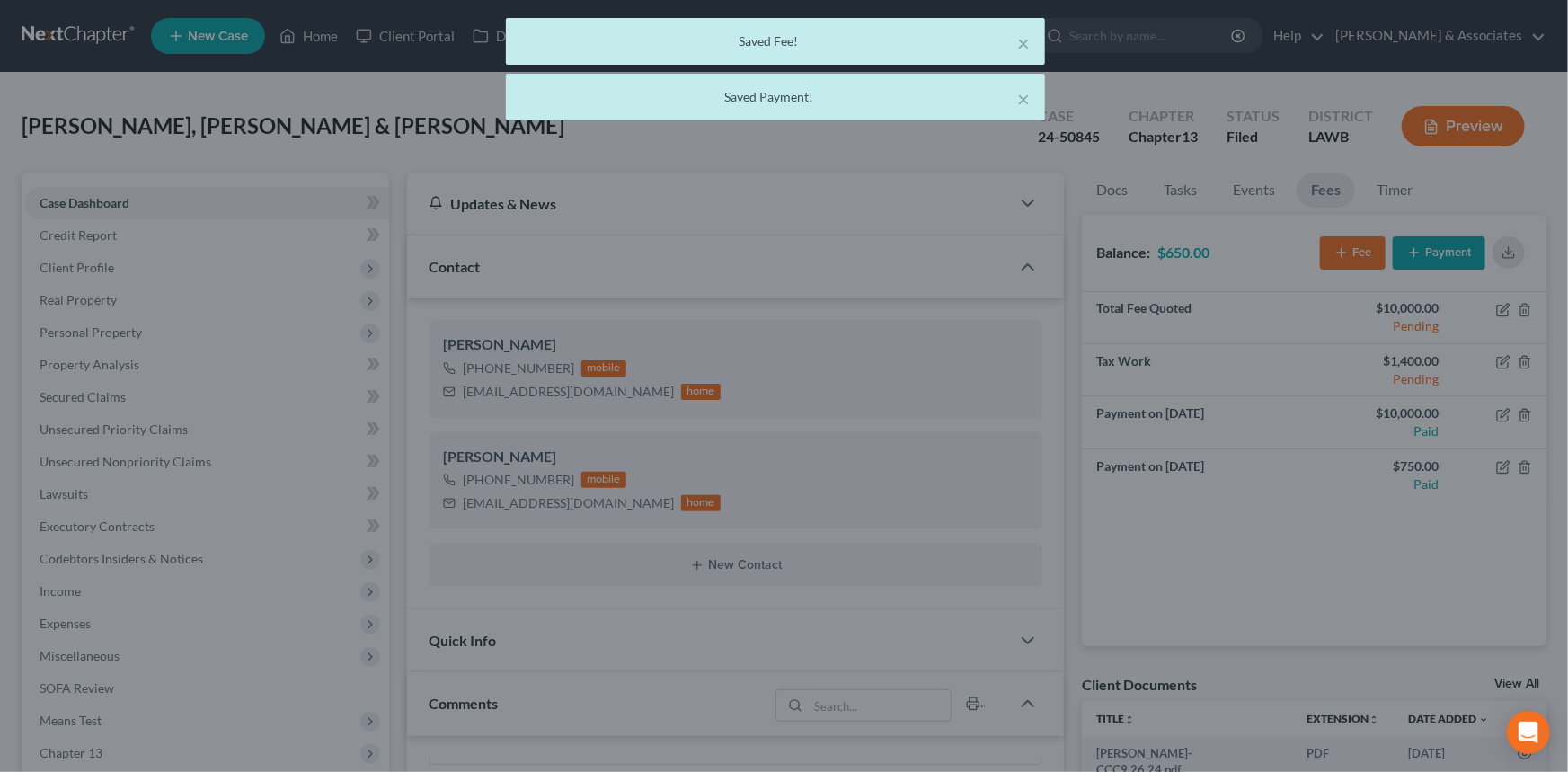
scroll to position [6820, 0]
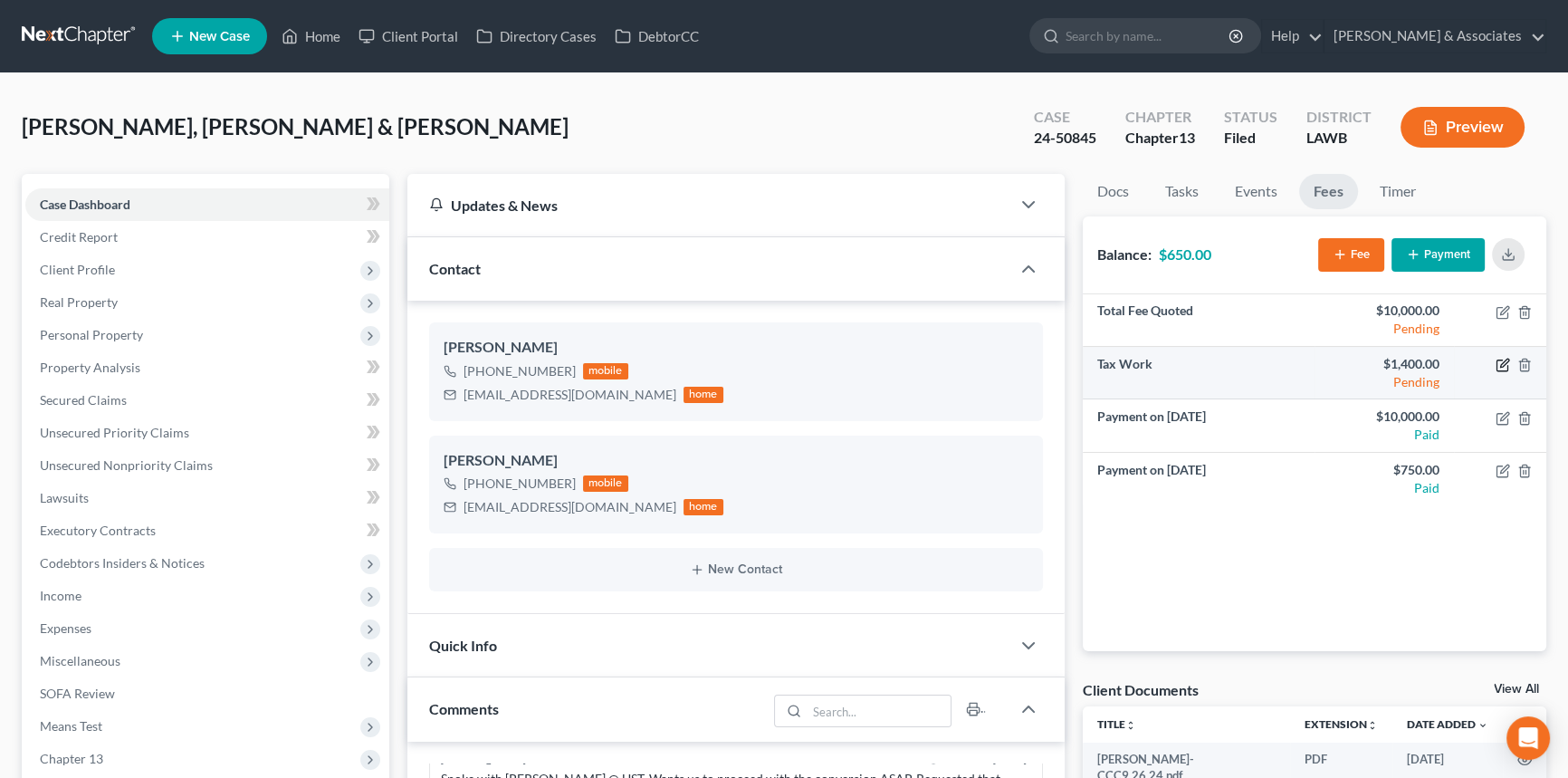
click at [1501, 361] on icon "button" at bounding box center [1503, 364] width 14 height 14
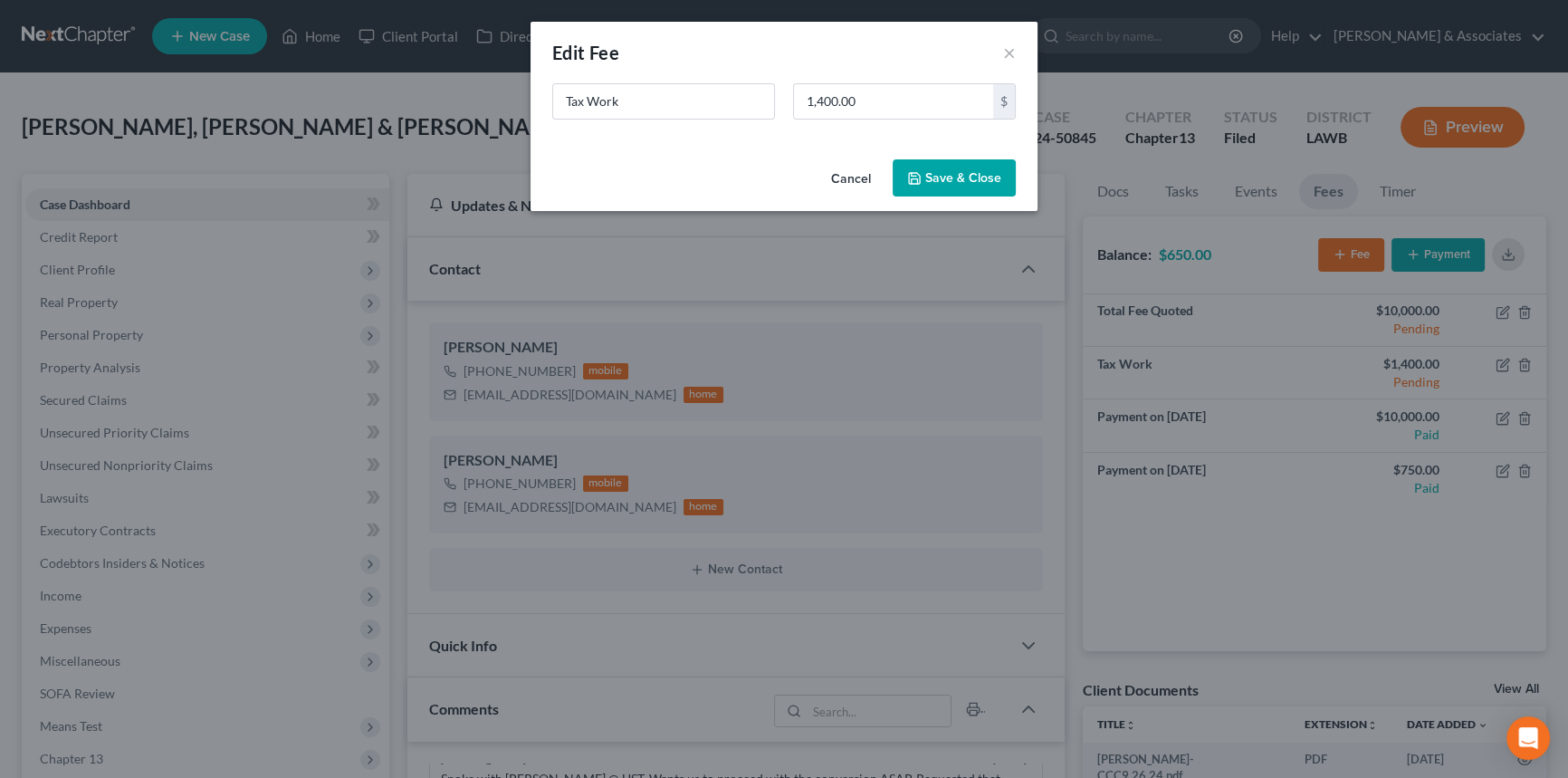
scroll to position [6837, 0]
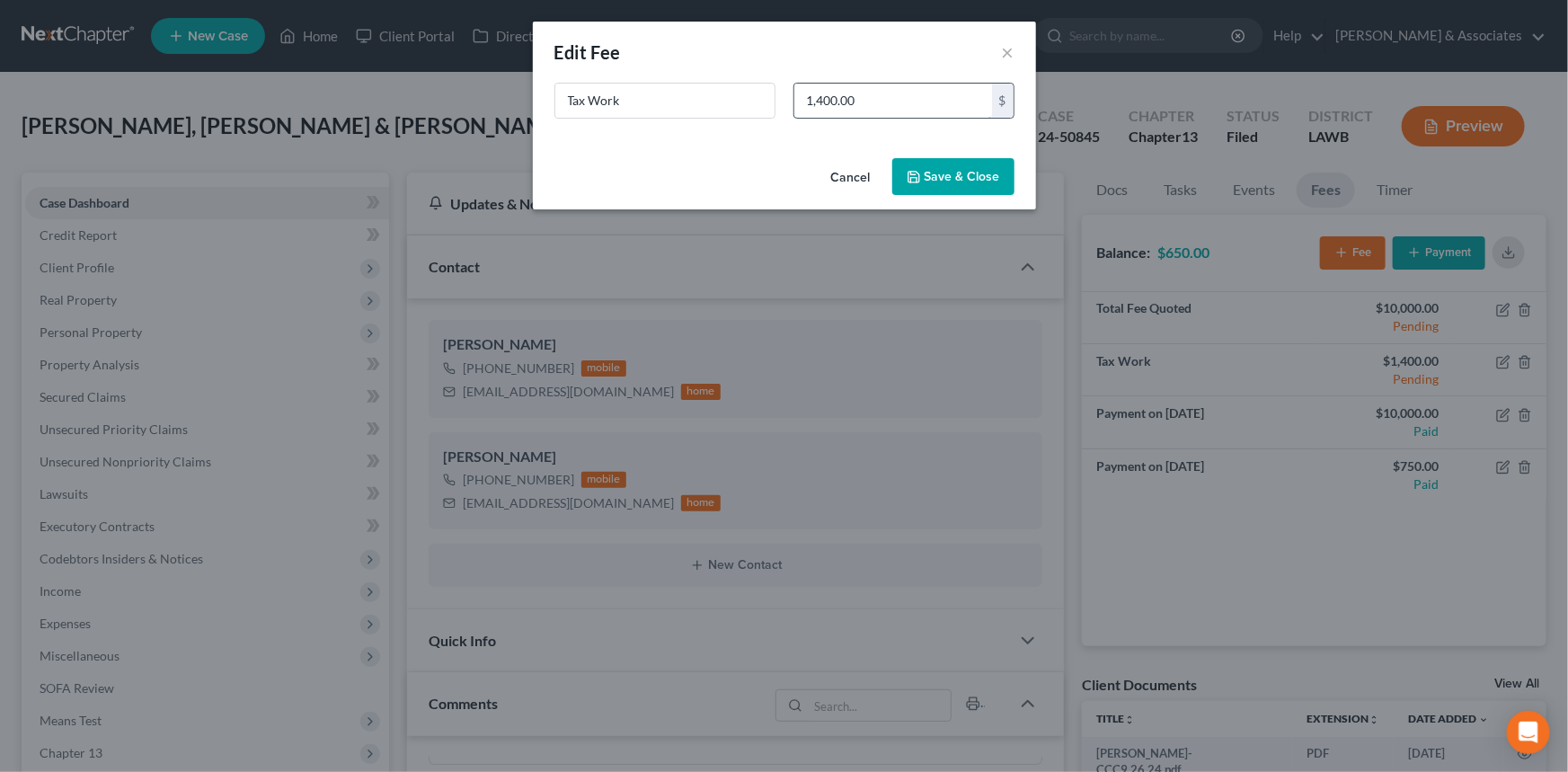
click at [911, 86] on input "1,400.00" at bounding box center [892, 101] width 198 height 34
type input "1,500"
click at [949, 158] on button "Save & Close" at bounding box center [953, 177] width 122 height 38
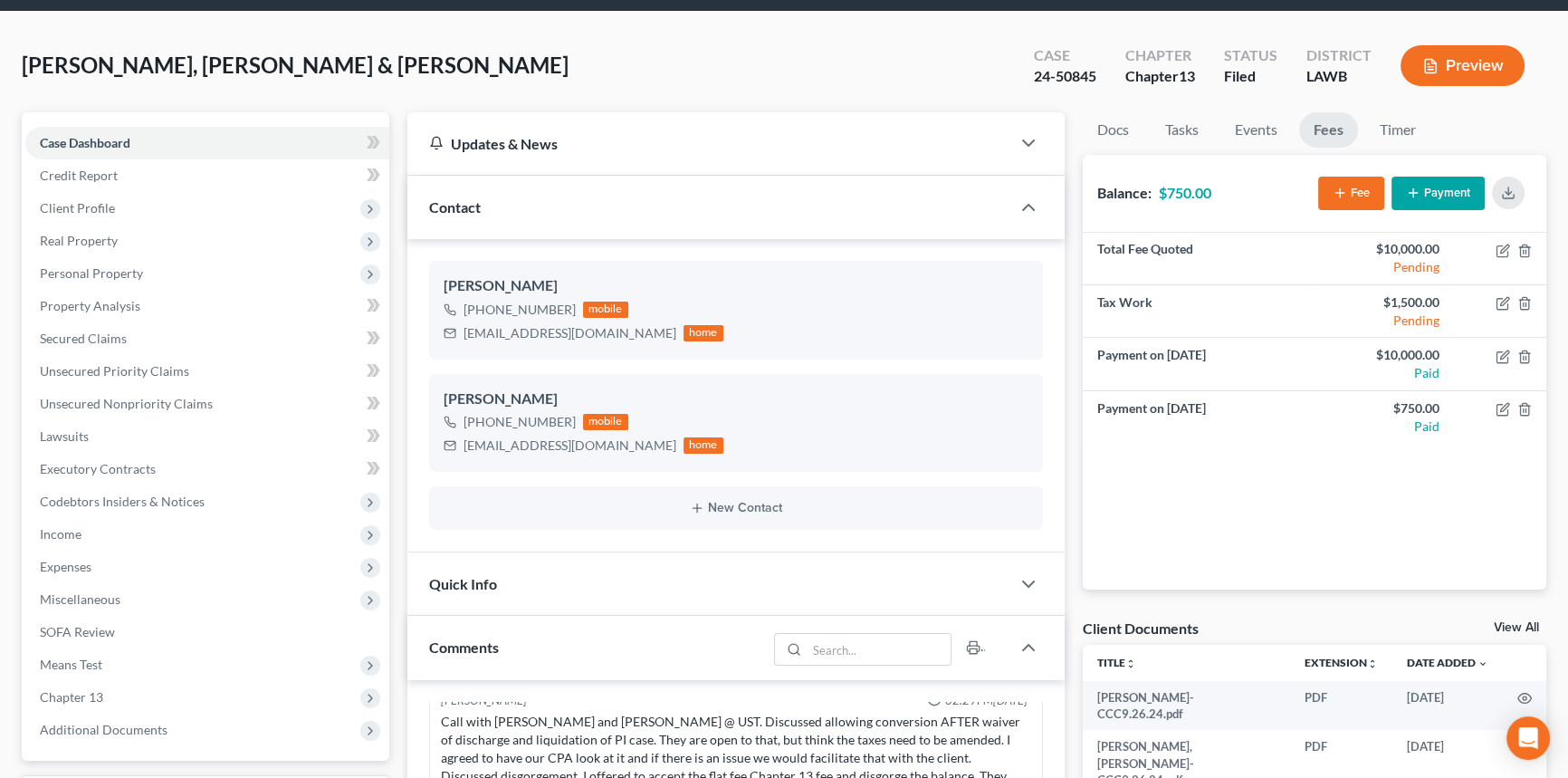
scroll to position [0, 0]
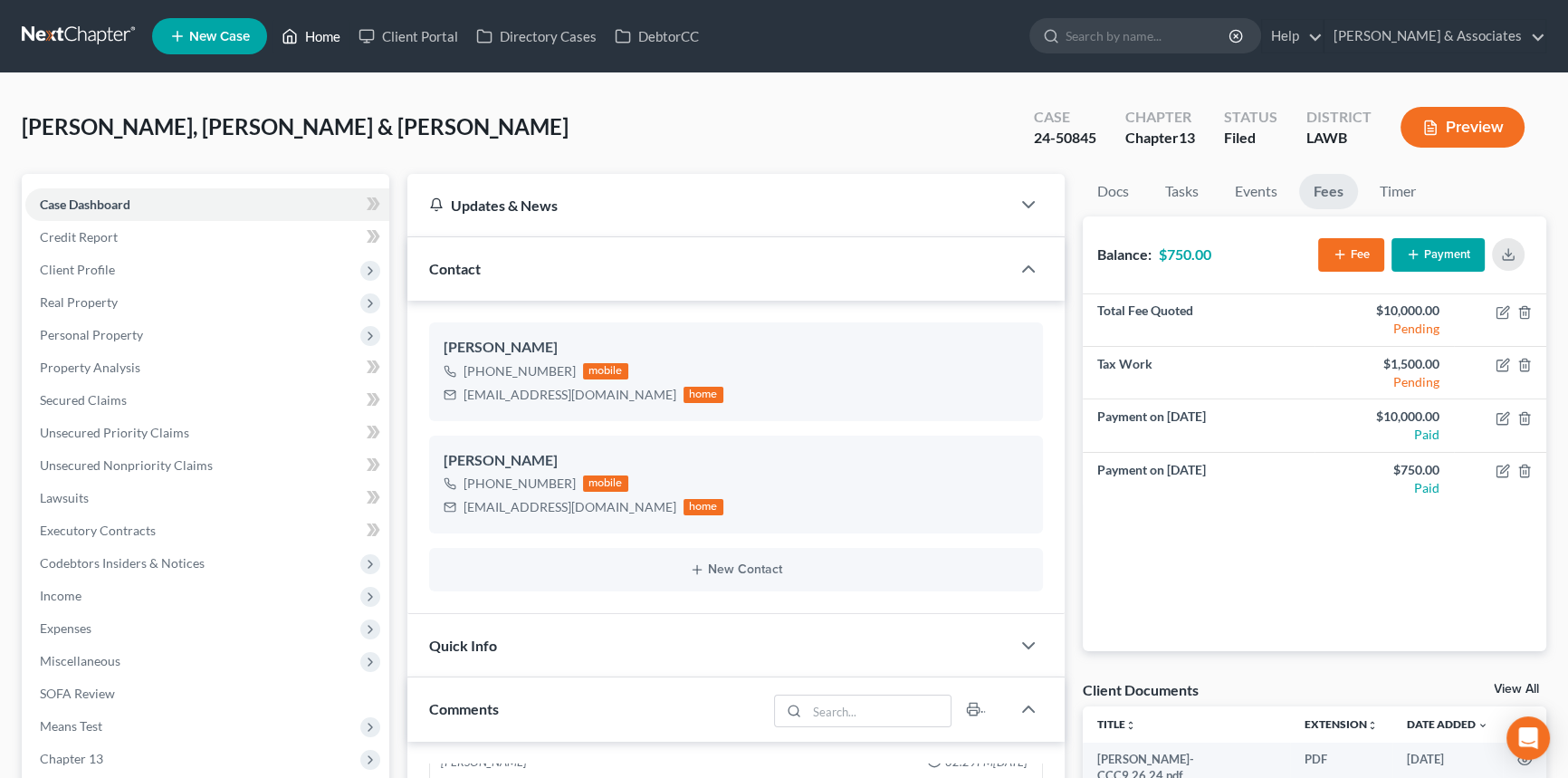
click at [292, 39] on icon at bounding box center [289, 36] width 16 height 22
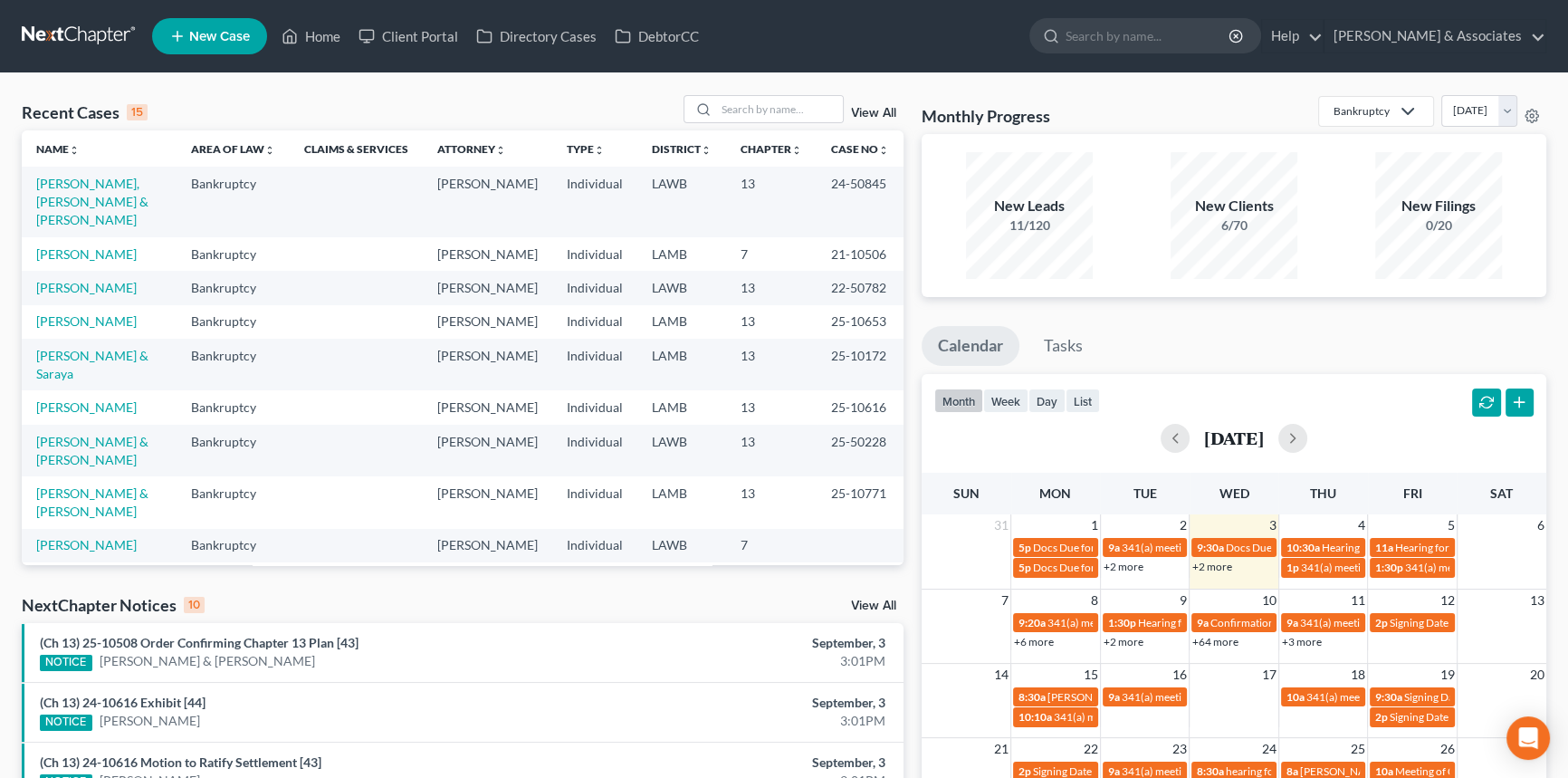
click at [767, 126] on div "Recent Cases 15 View All" at bounding box center [462, 113] width 882 height 36
click at [779, 109] on input "search" at bounding box center [780, 109] width 127 height 26
type input "warner"
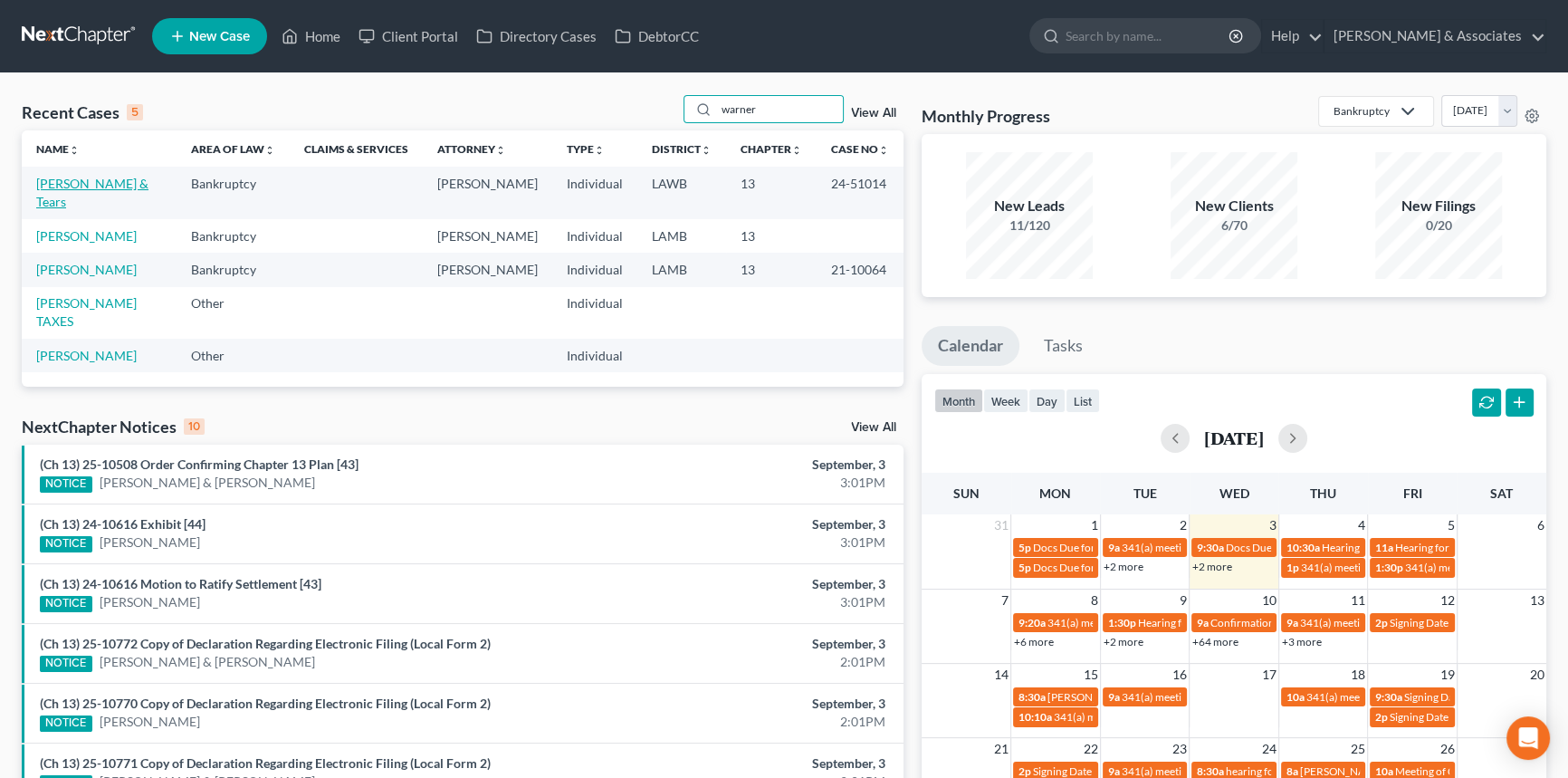
click at [90, 182] on link "[PERSON_NAME] & Tears" at bounding box center [92, 192] width 112 height 34
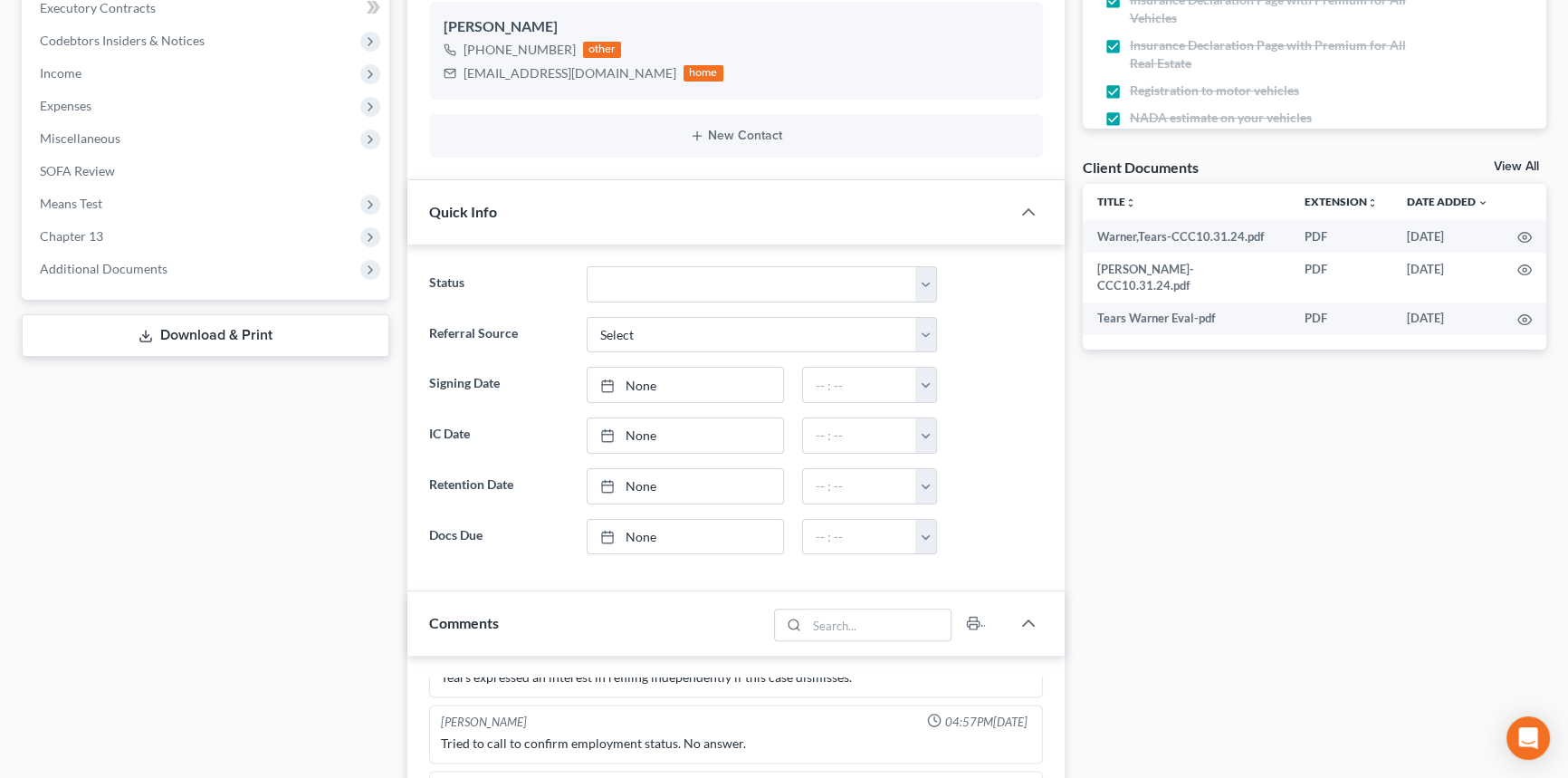
scroll to position [493, 0]
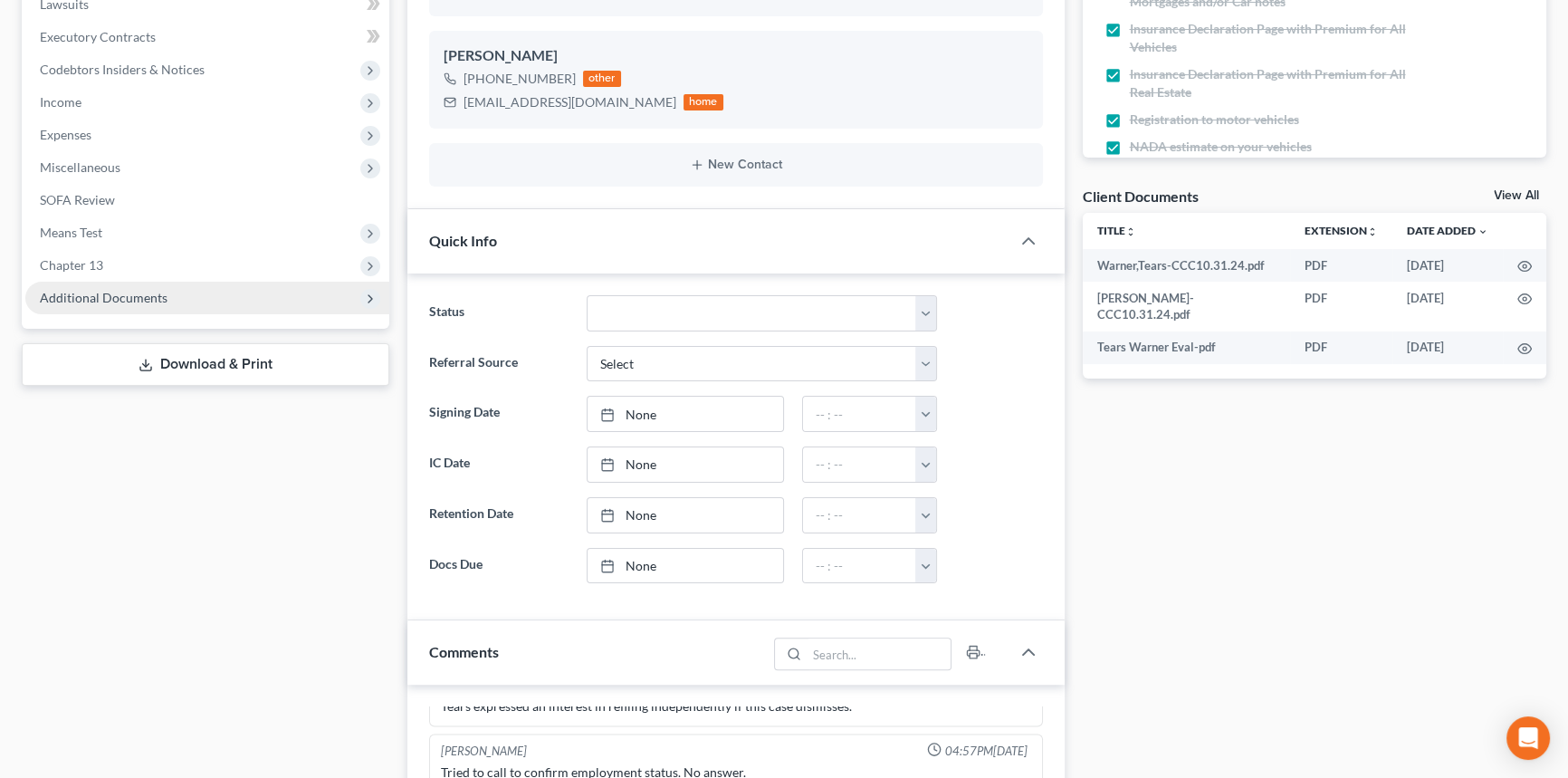
click at [146, 299] on span "Additional Documents" at bounding box center [103, 297] width 128 height 15
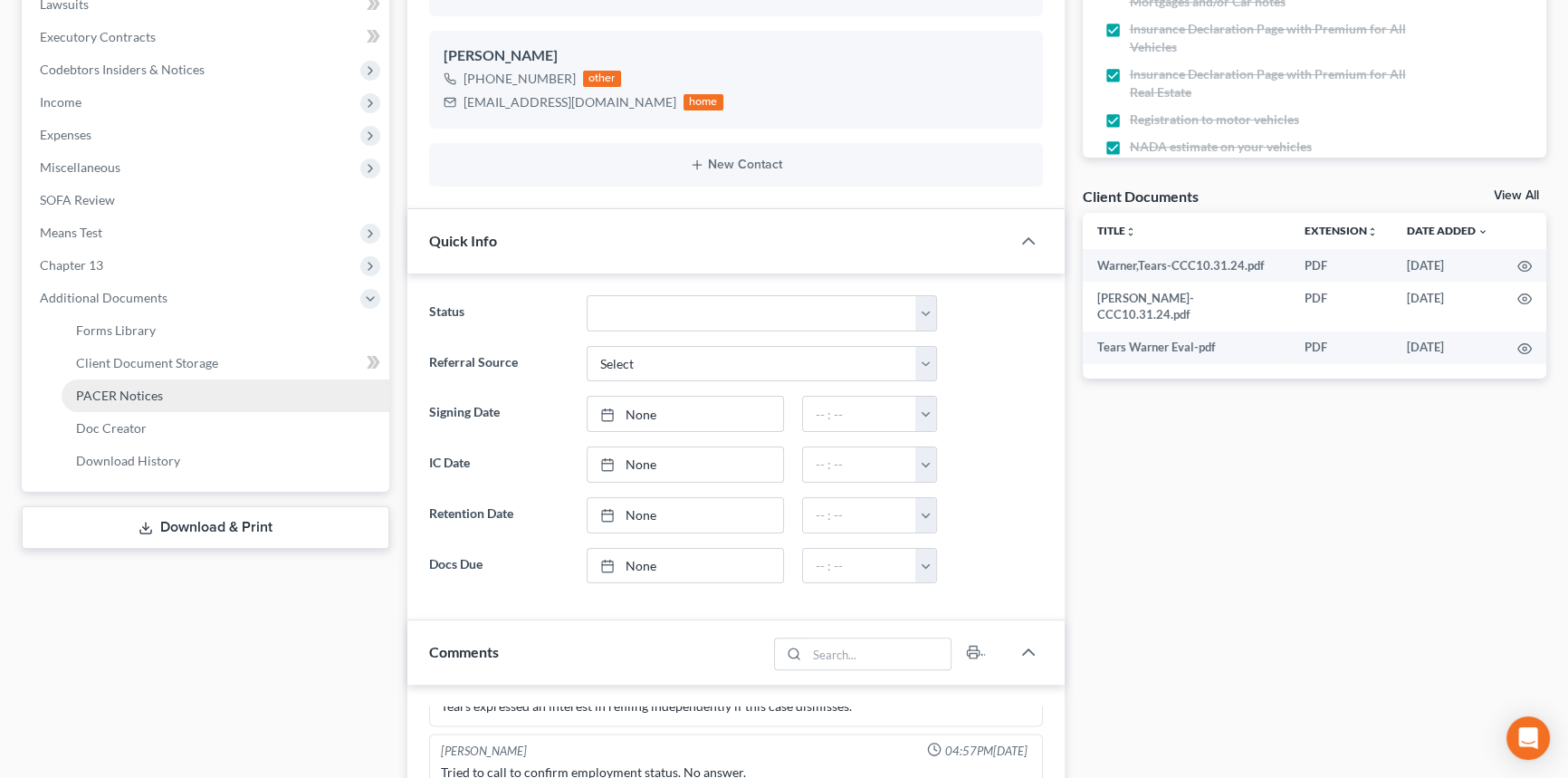
click at [150, 393] on span "PACER Notices" at bounding box center [119, 395] width 87 height 15
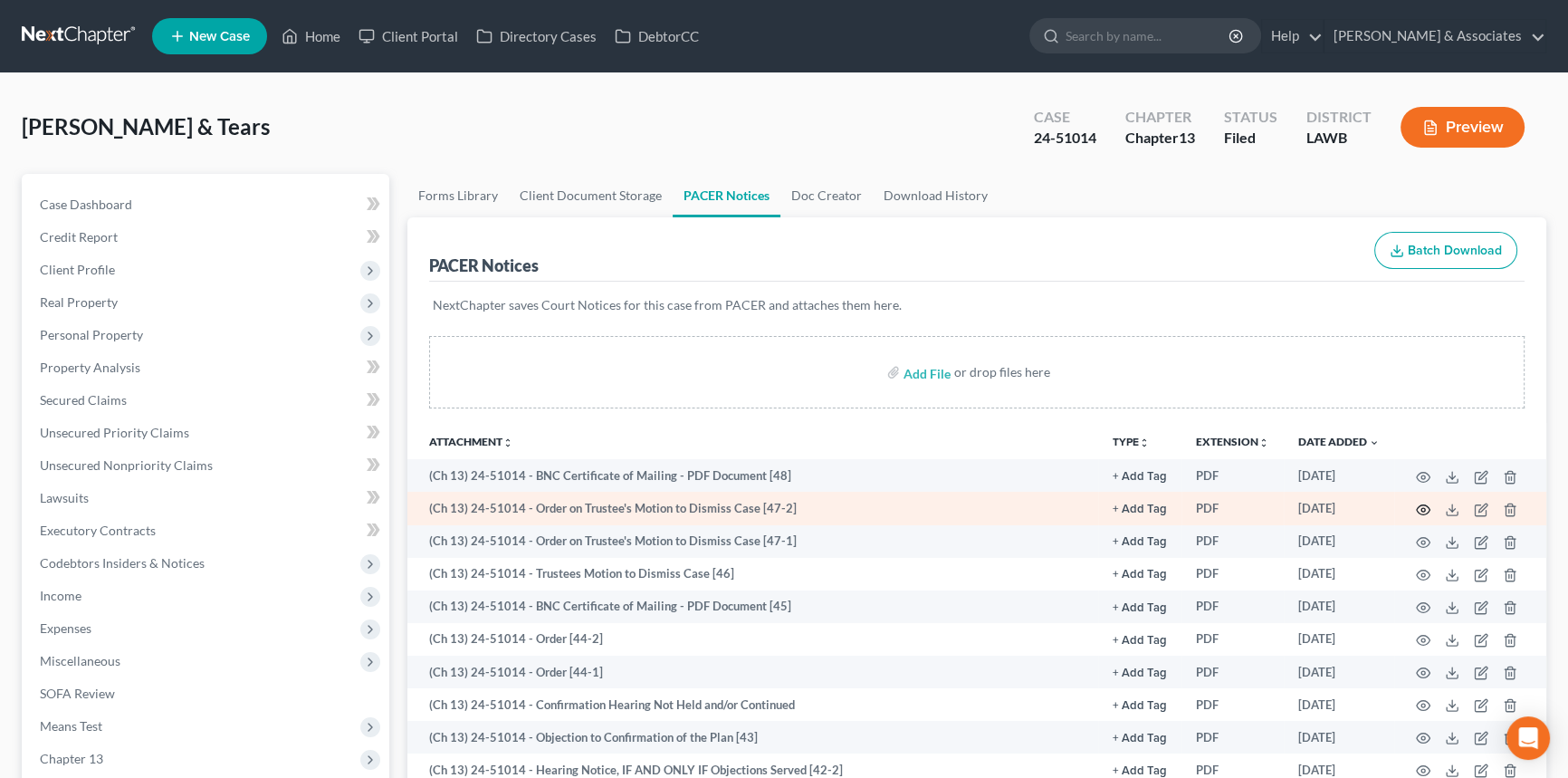
click at [1419, 506] on icon "button" at bounding box center [1423, 510] width 14 height 14
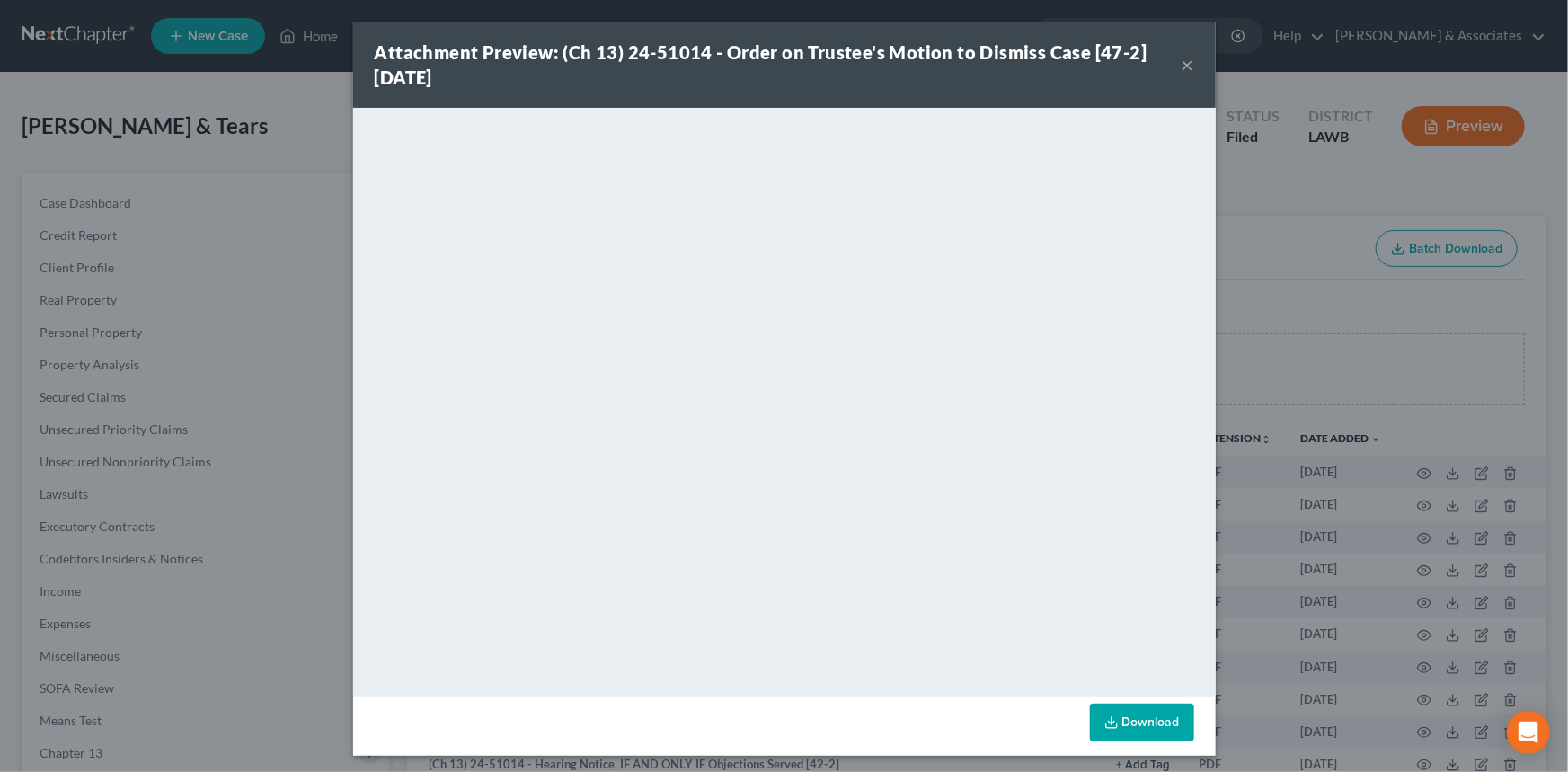
click at [1181, 70] on button "×" at bounding box center [1187, 64] width 12 height 22
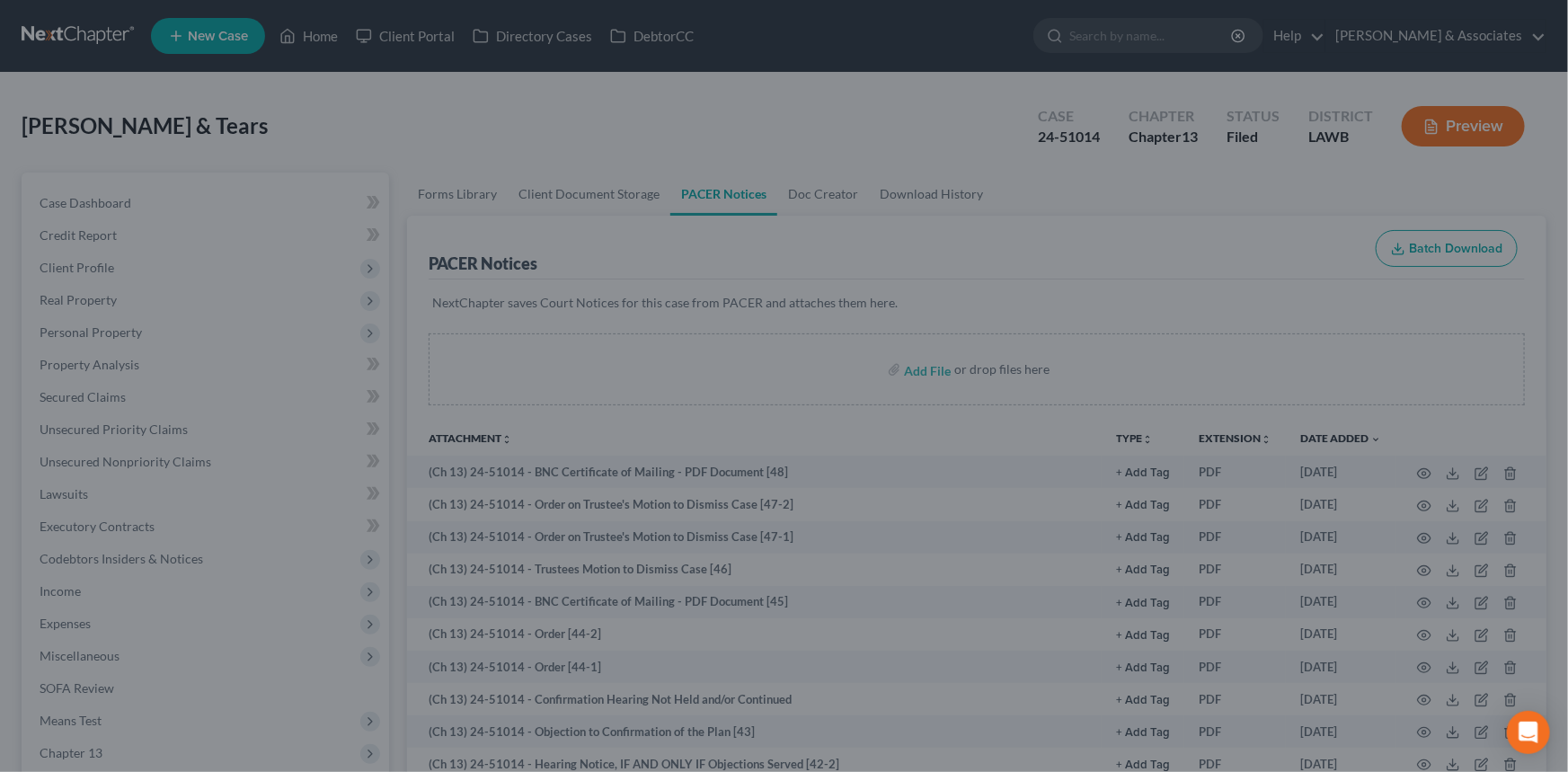
click at [1179, 69] on div "Attachment Preview: (Ch 13) 24-51014 - Order on Trustee's Motion to Dismiss Cas…" at bounding box center [784, 386] width 1568 height 772
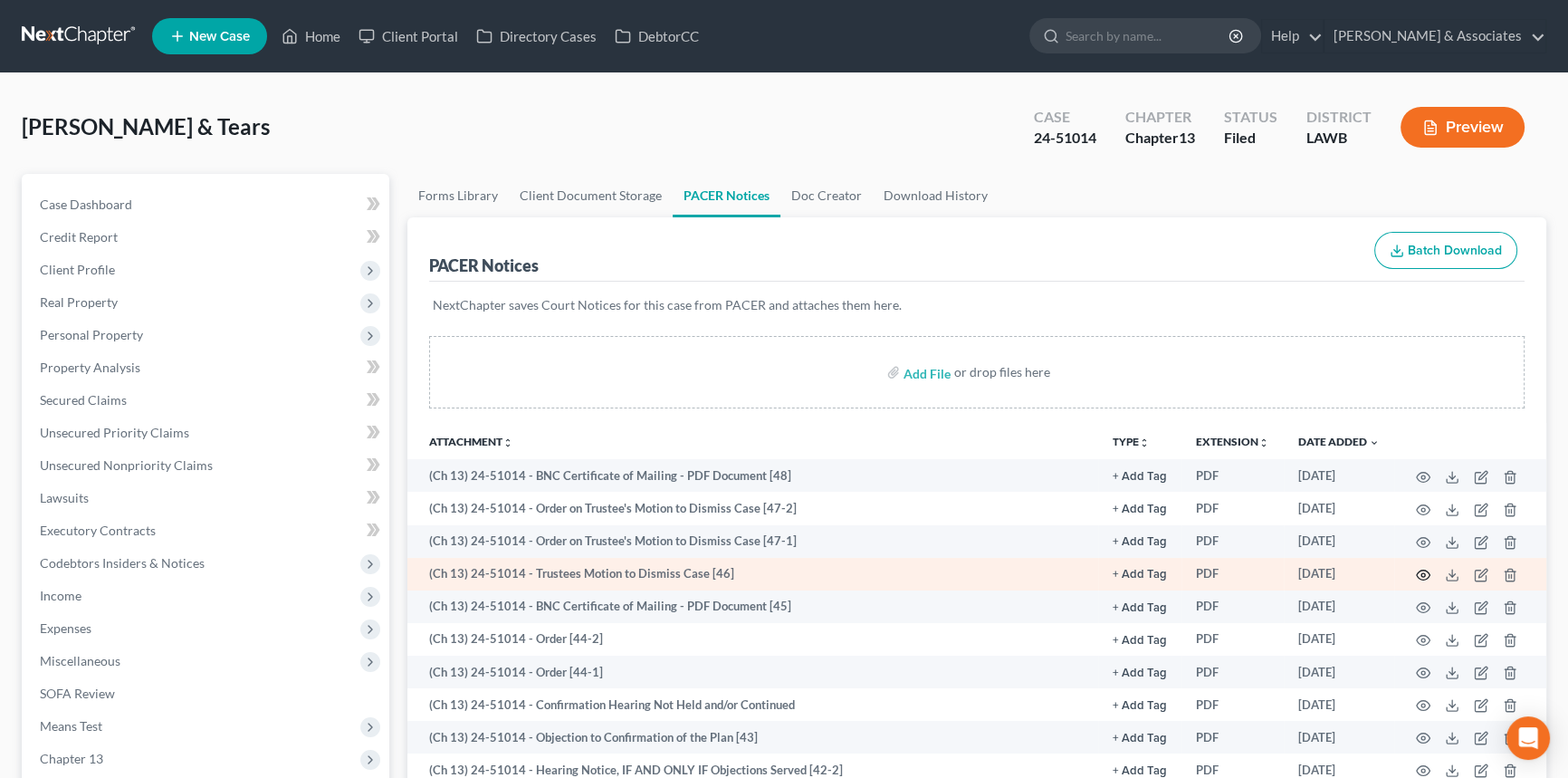
click at [1423, 575] on icon "button" at bounding box center [1423, 574] width 14 height 14
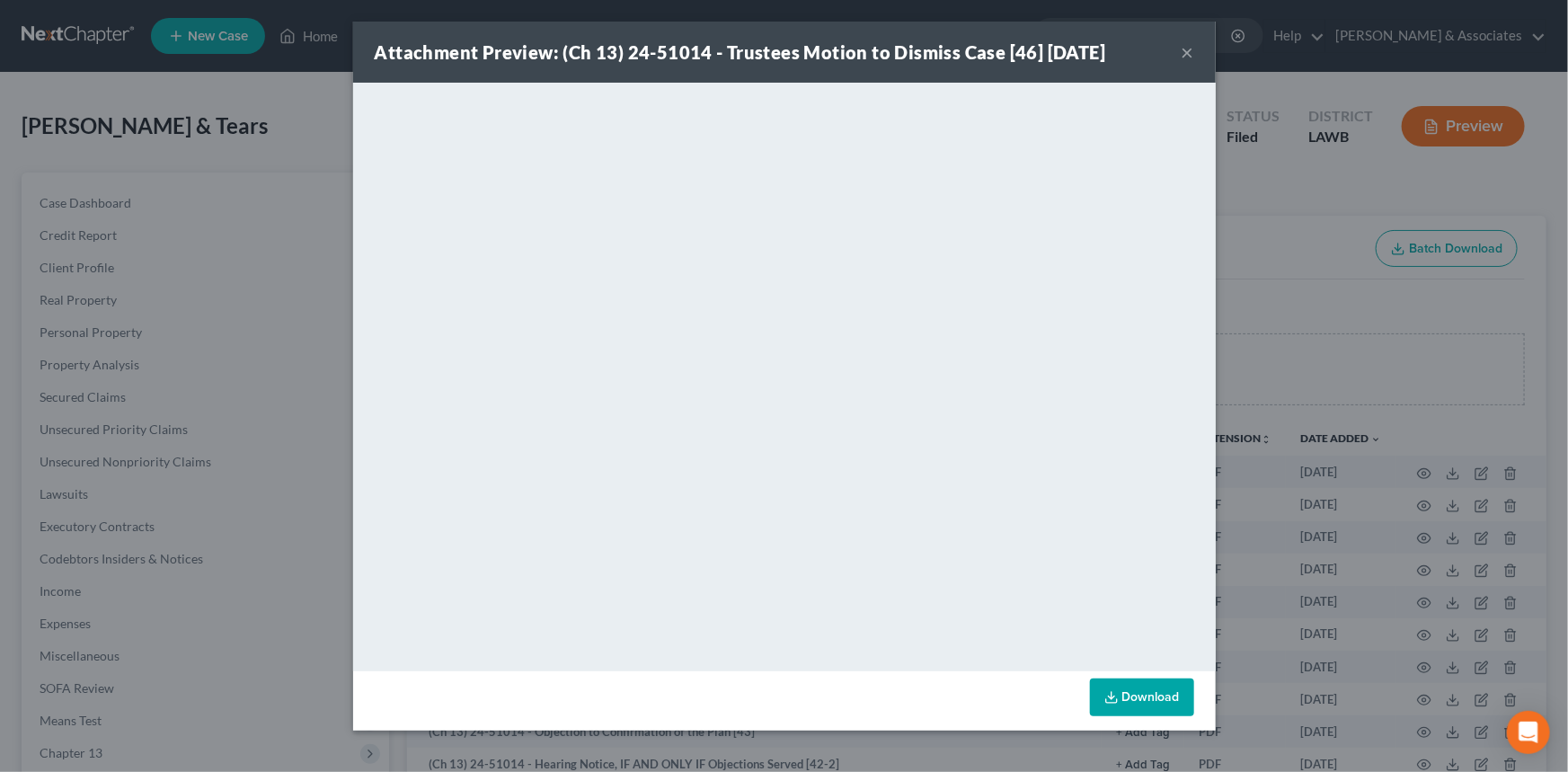
click at [1189, 45] on button "×" at bounding box center [1187, 52] width 12 height 22
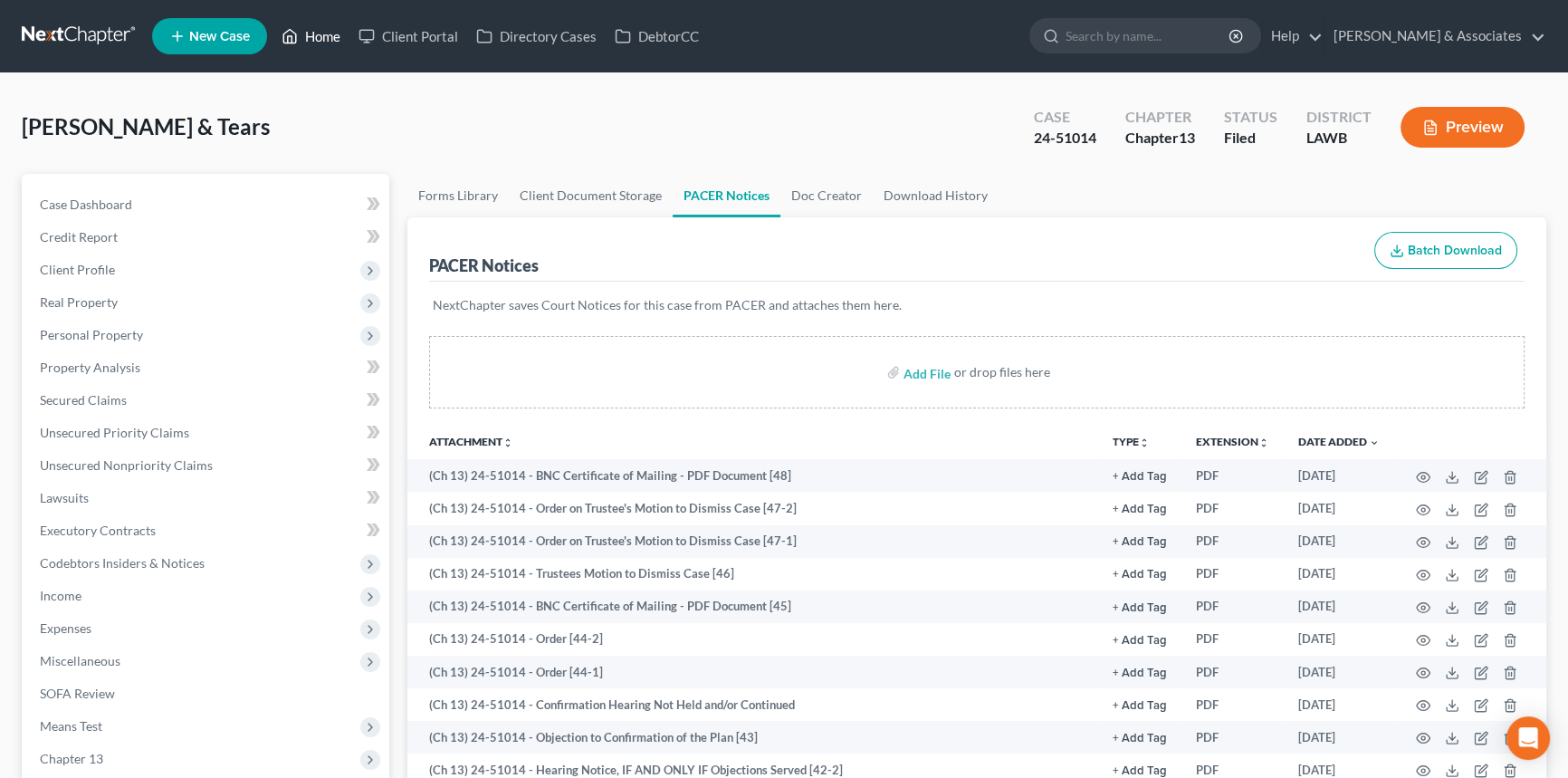
click at [306, 31] on link "Home" at bounding box center [311, 37] width 77 height 33
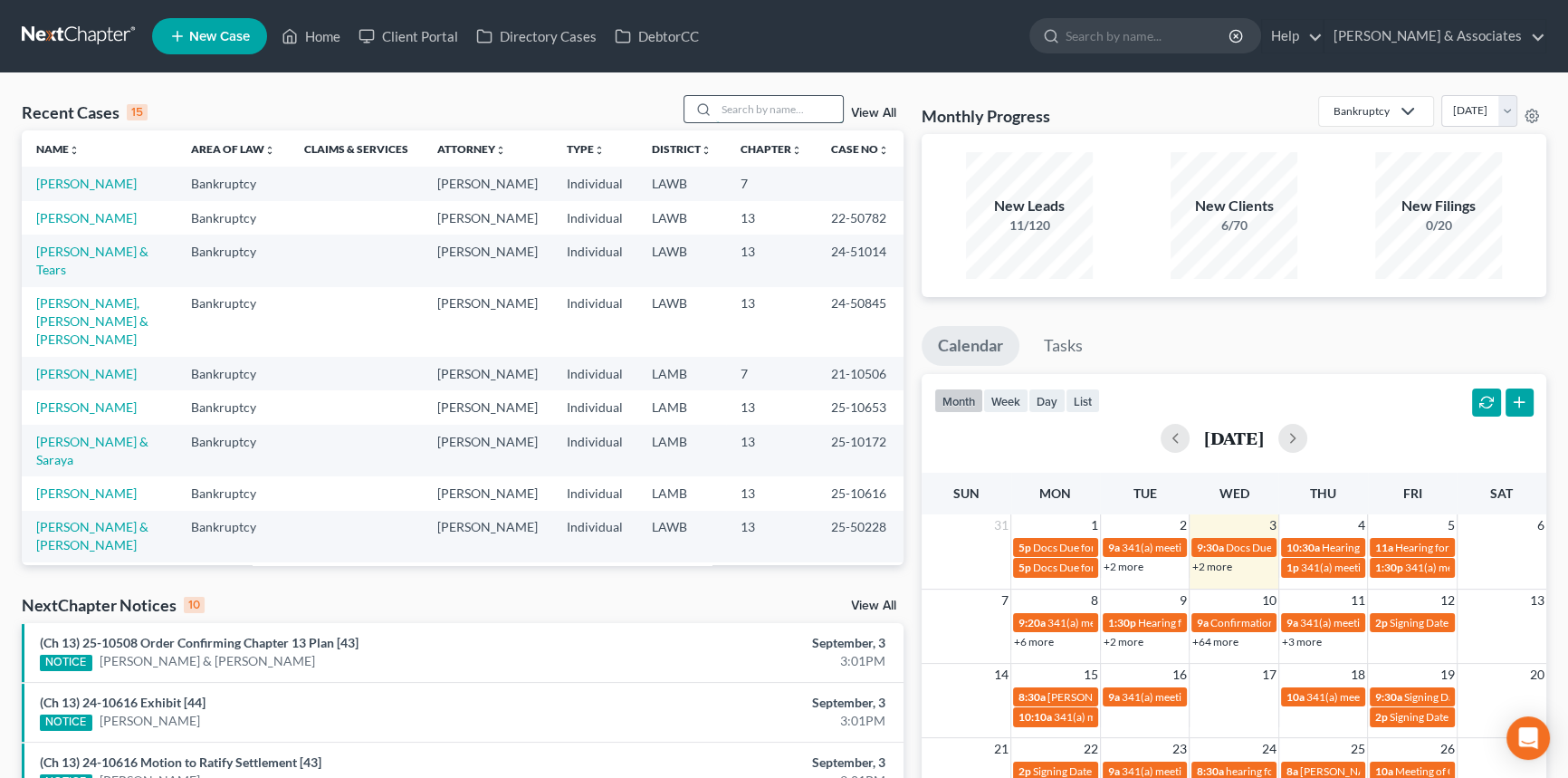
click at [766, 108] on input "search" at bounding box center [780, 109] width 127 height 26
type input "[PERSON_NAME]"
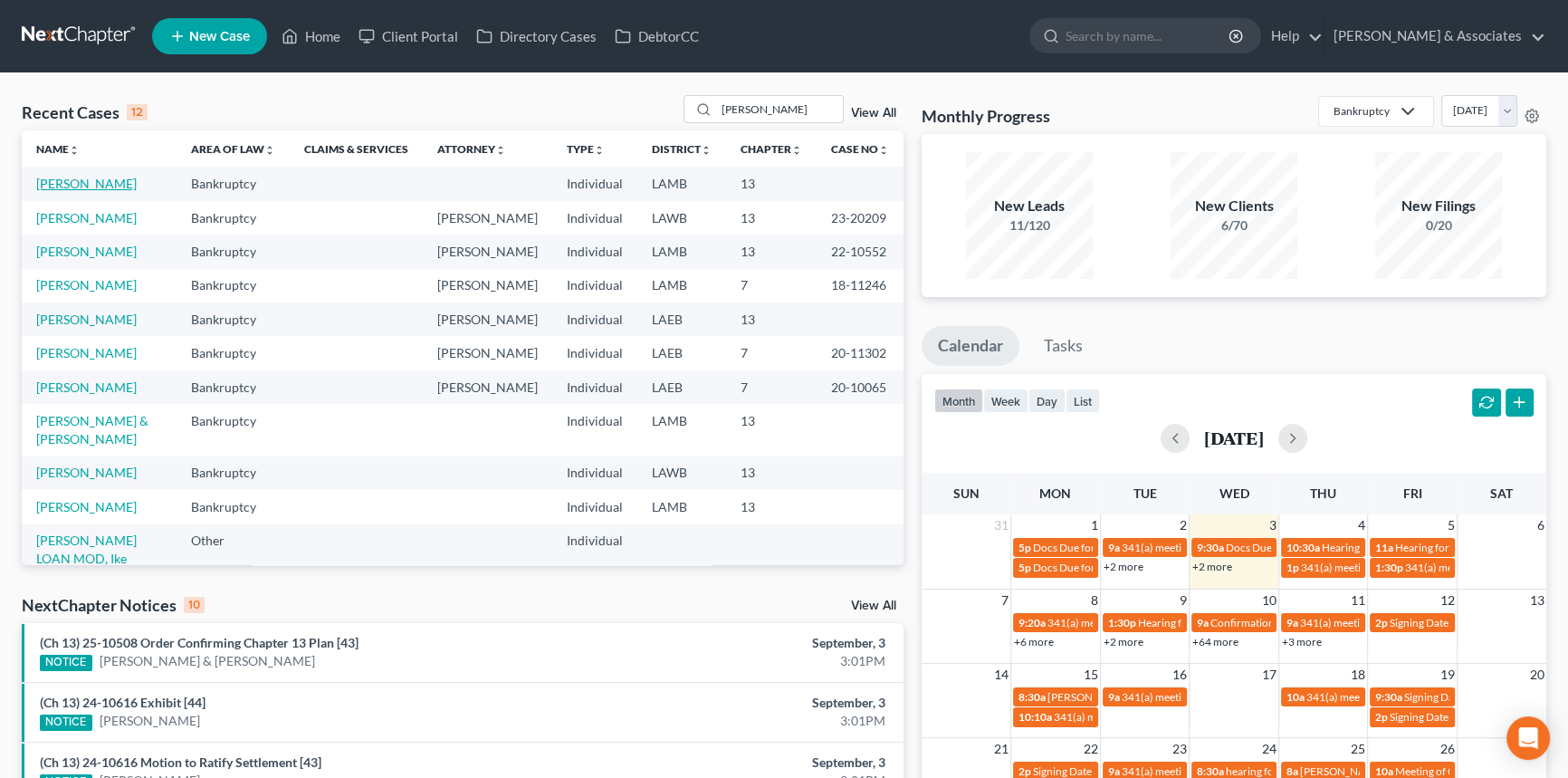
click at [93, 177] on link "[PERSON_NAME]" at bounding box center [87, 184] width 101 height 15
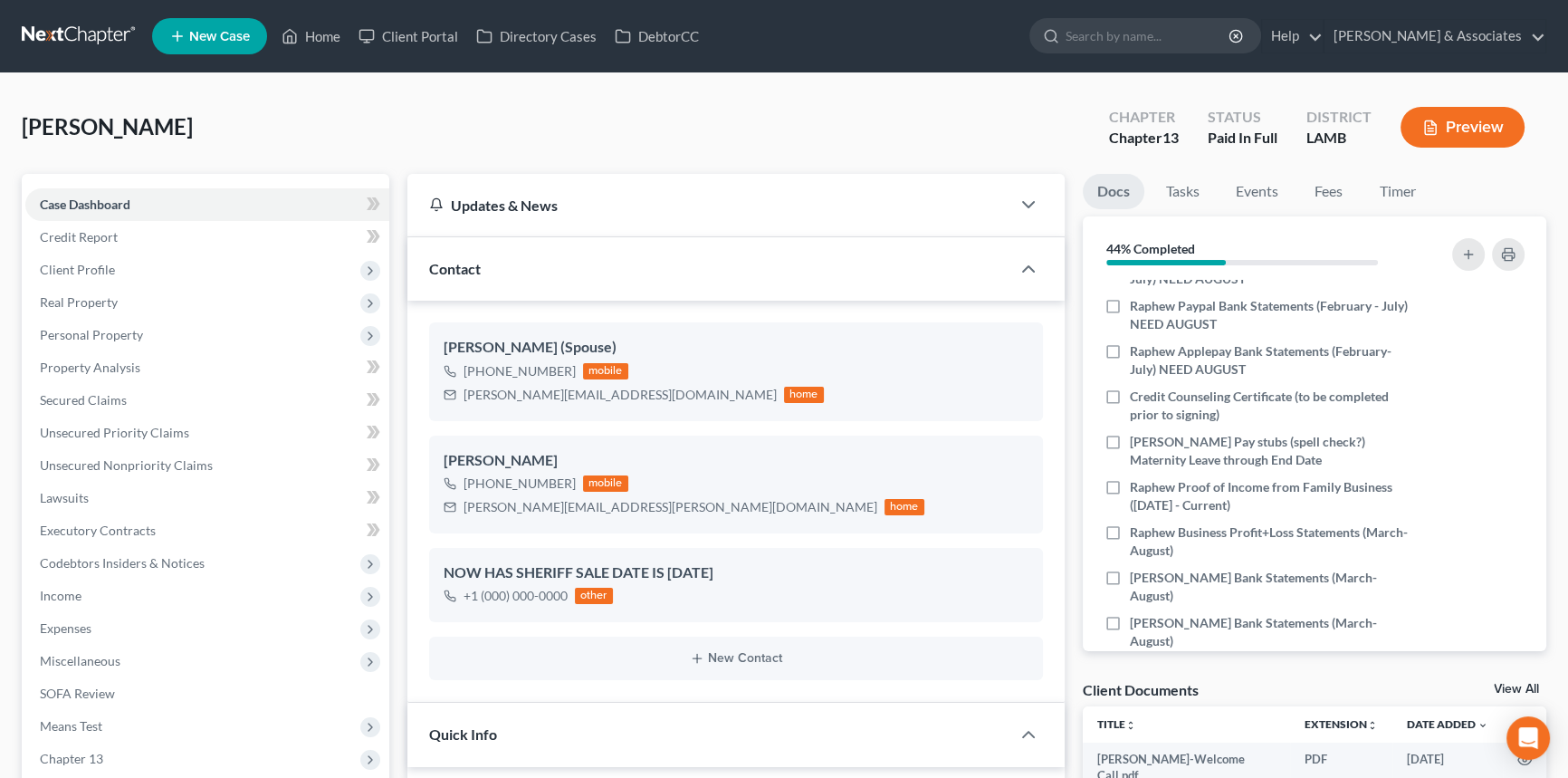
scroll to position [813, 0]
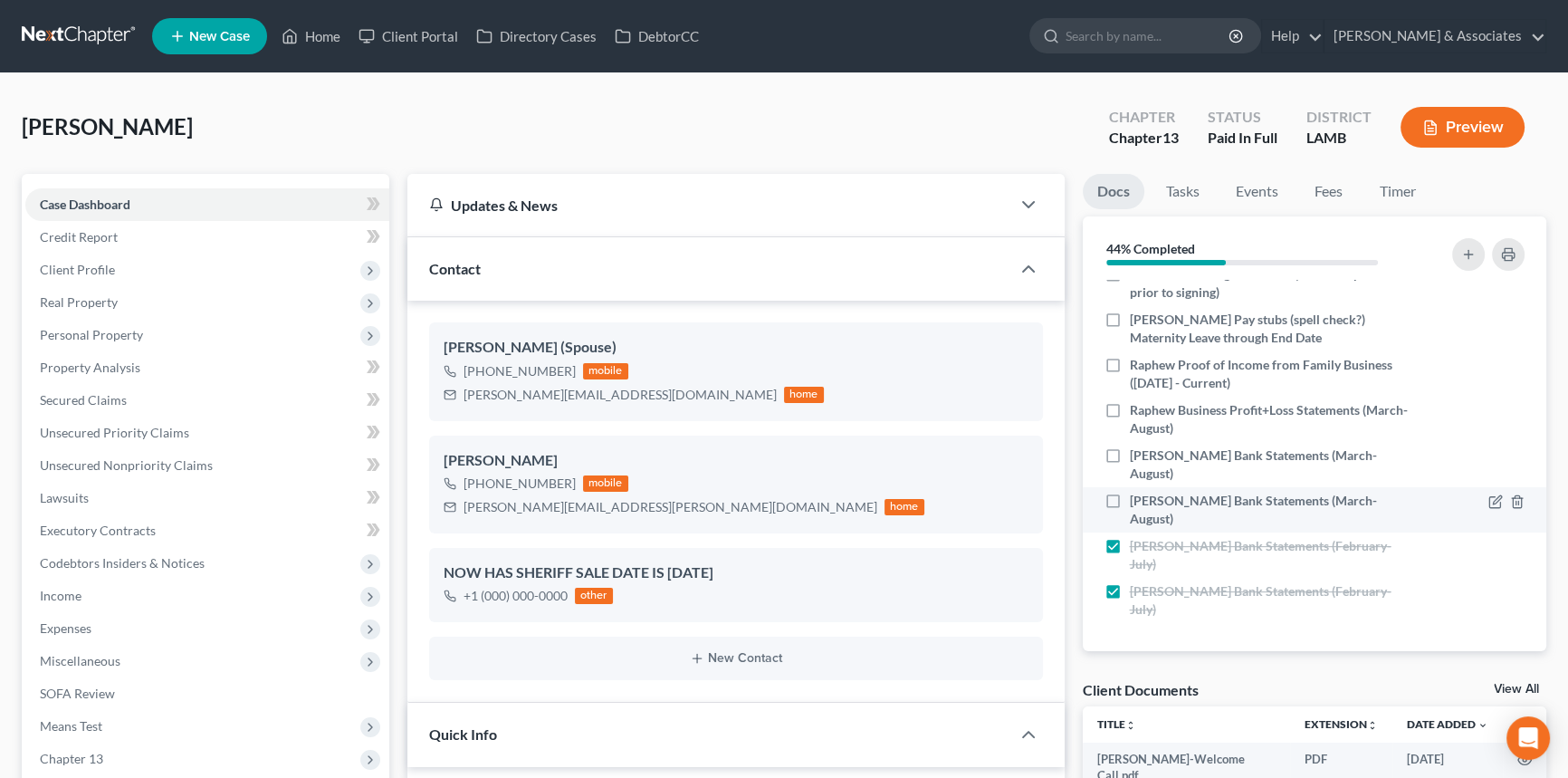
click at [1130, 498] on label "[PERSON_NAME] Bank Statements (March-August)" at bounding box center [1272, 510] width 286 height 37
click at [1137, 498] on input "[PERSON_NAME] Bank Statements (March-August)" at bounding box center [1143, 497] width 12 height 12
checkbox input "true"
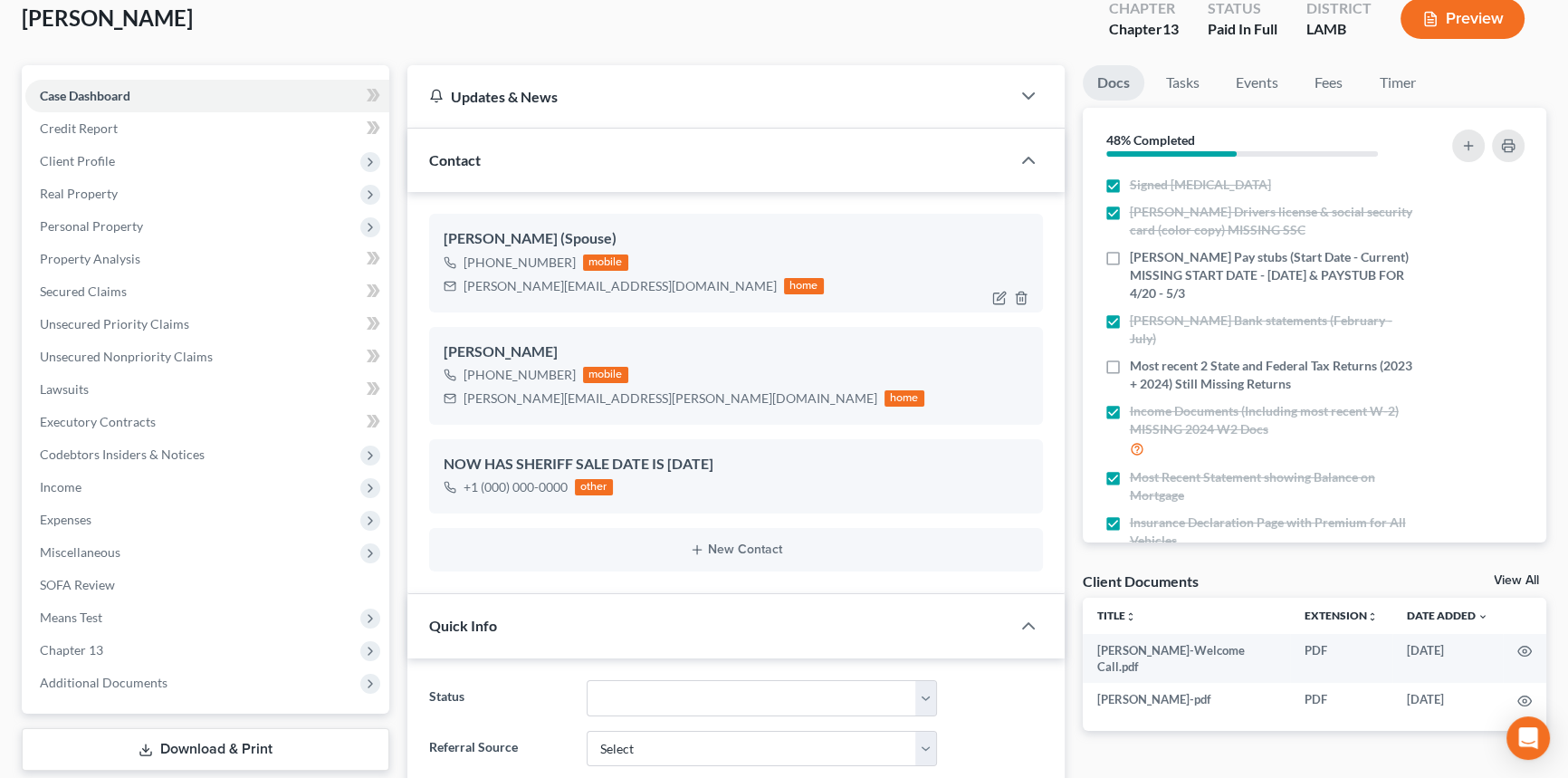
scroll to position [163, 0]
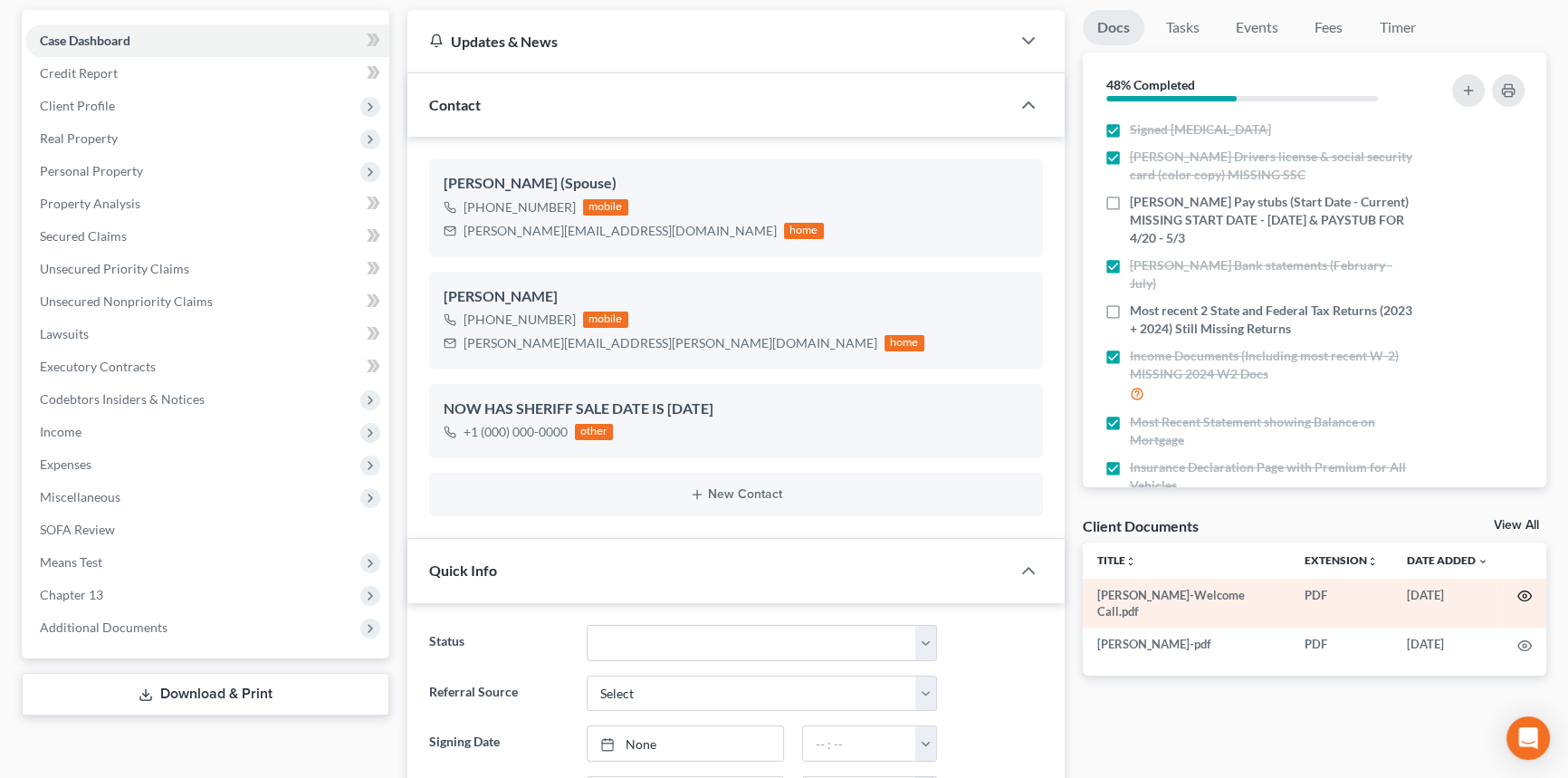
click at [1528, 589] on icon "button" at bounding box center [1524, 595] width 14 height 14
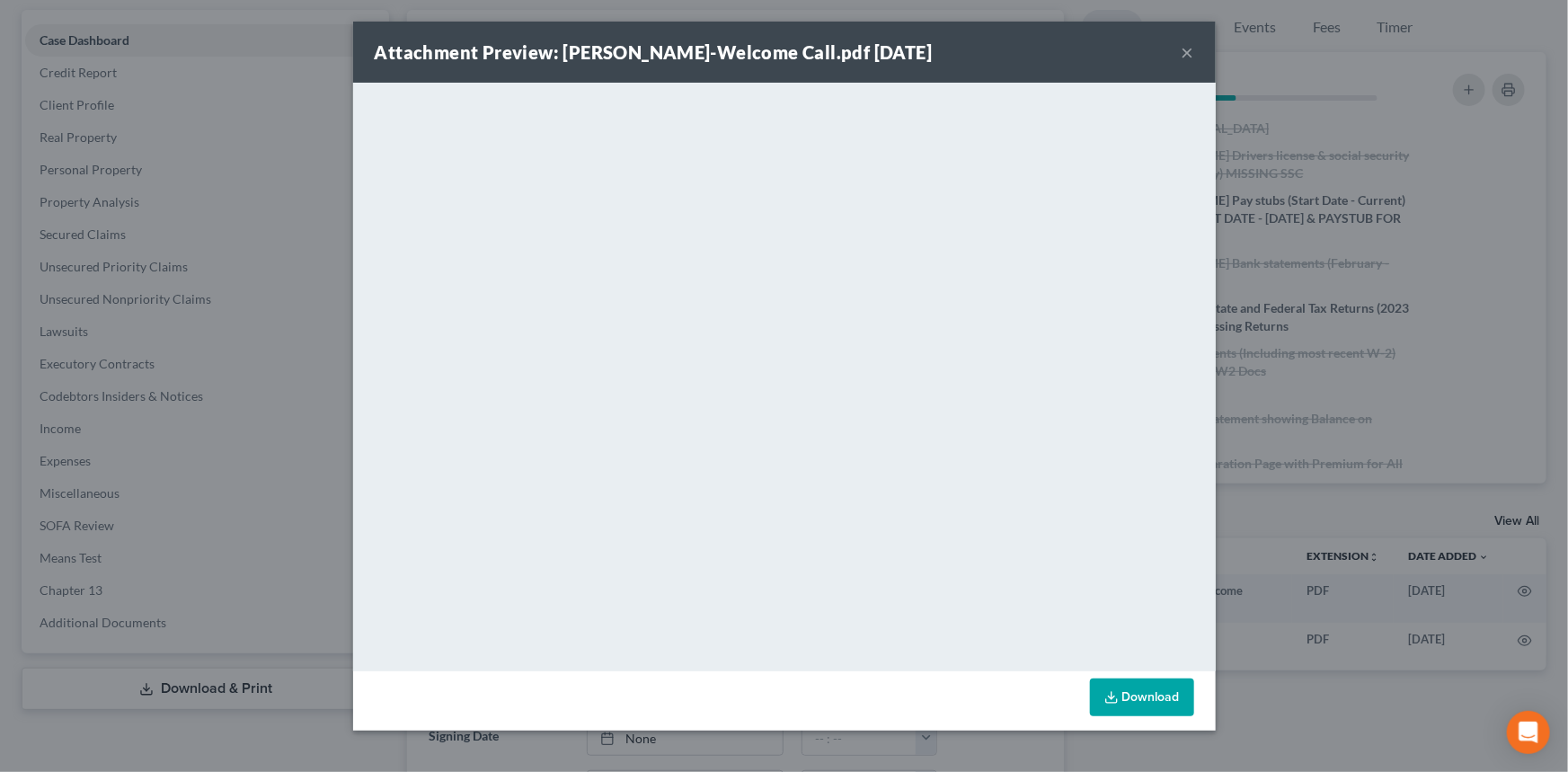
click at [1189, 44] on button "×" at bounding box center [1187, 52] width 12 height 22
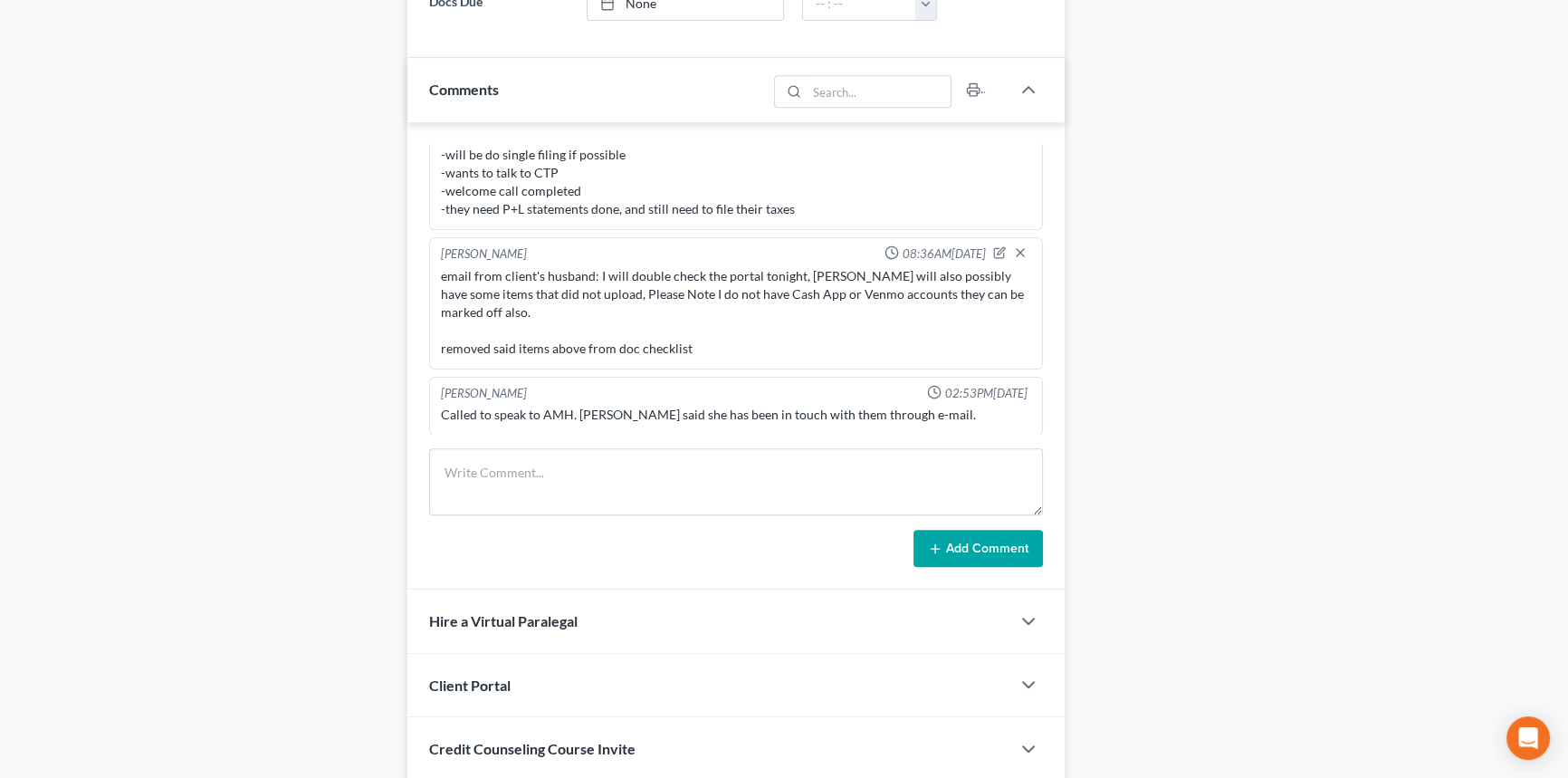
scroll to position [1187, 0]
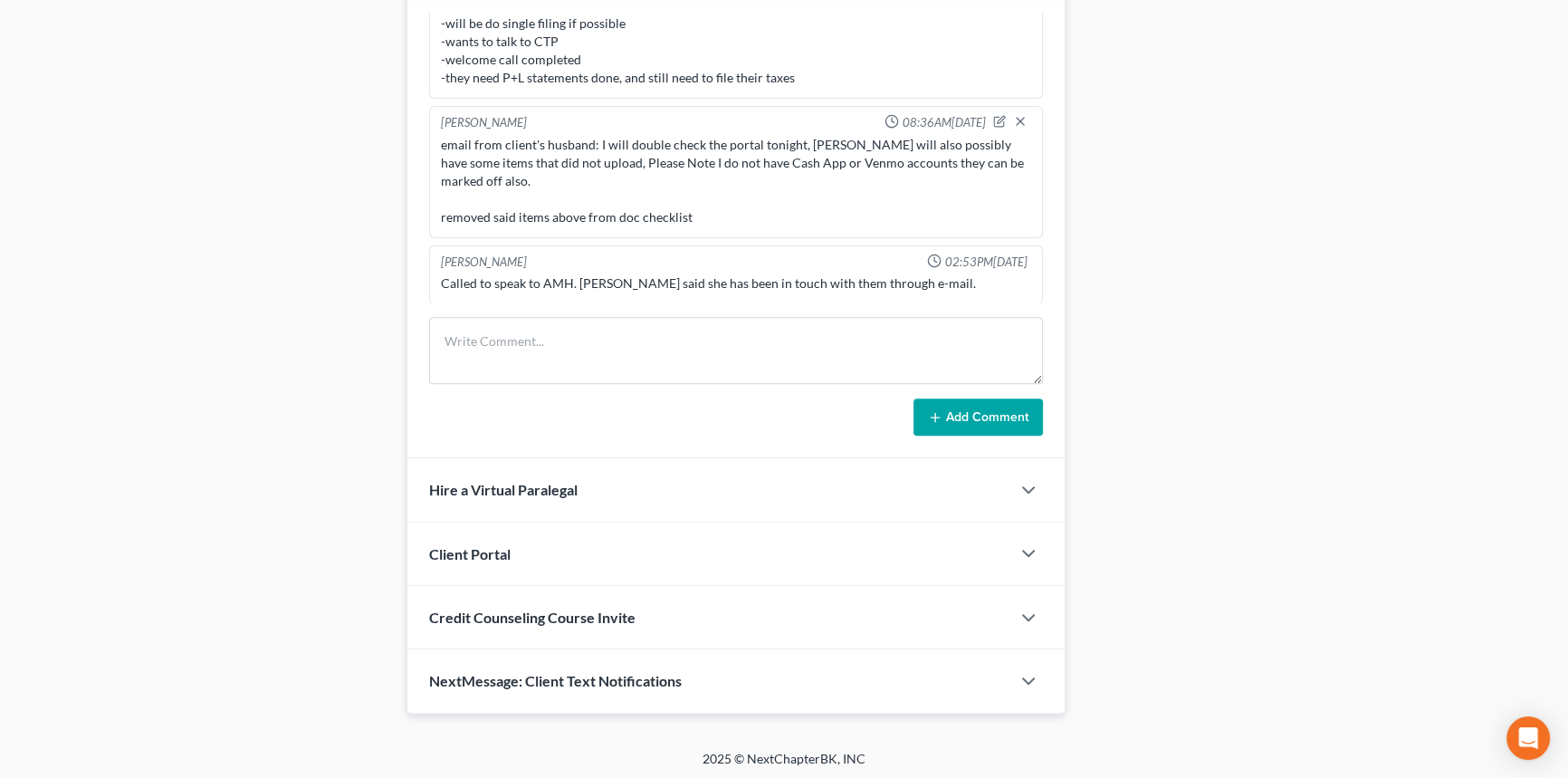
click at [594, 387] on form "Add Comment" at bounding box center [735, 377] width 613 height 119
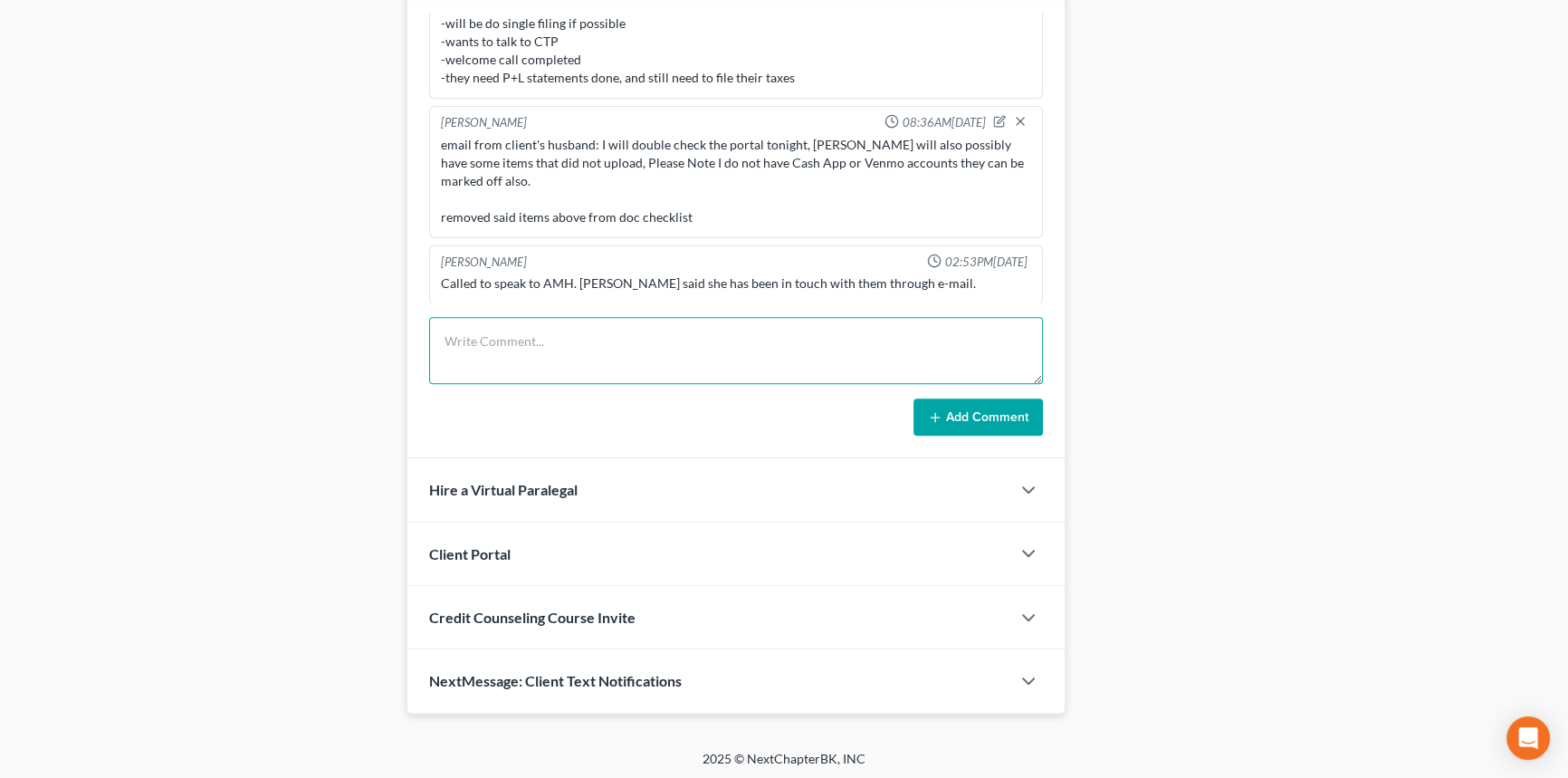
click at [620, 341] on textarea at bounding box center [735, 351] width 613 height 67
type textarea "-2023 taxes will have to be amended....[PERSON_NAME] filed without [PERSON_NAME…"
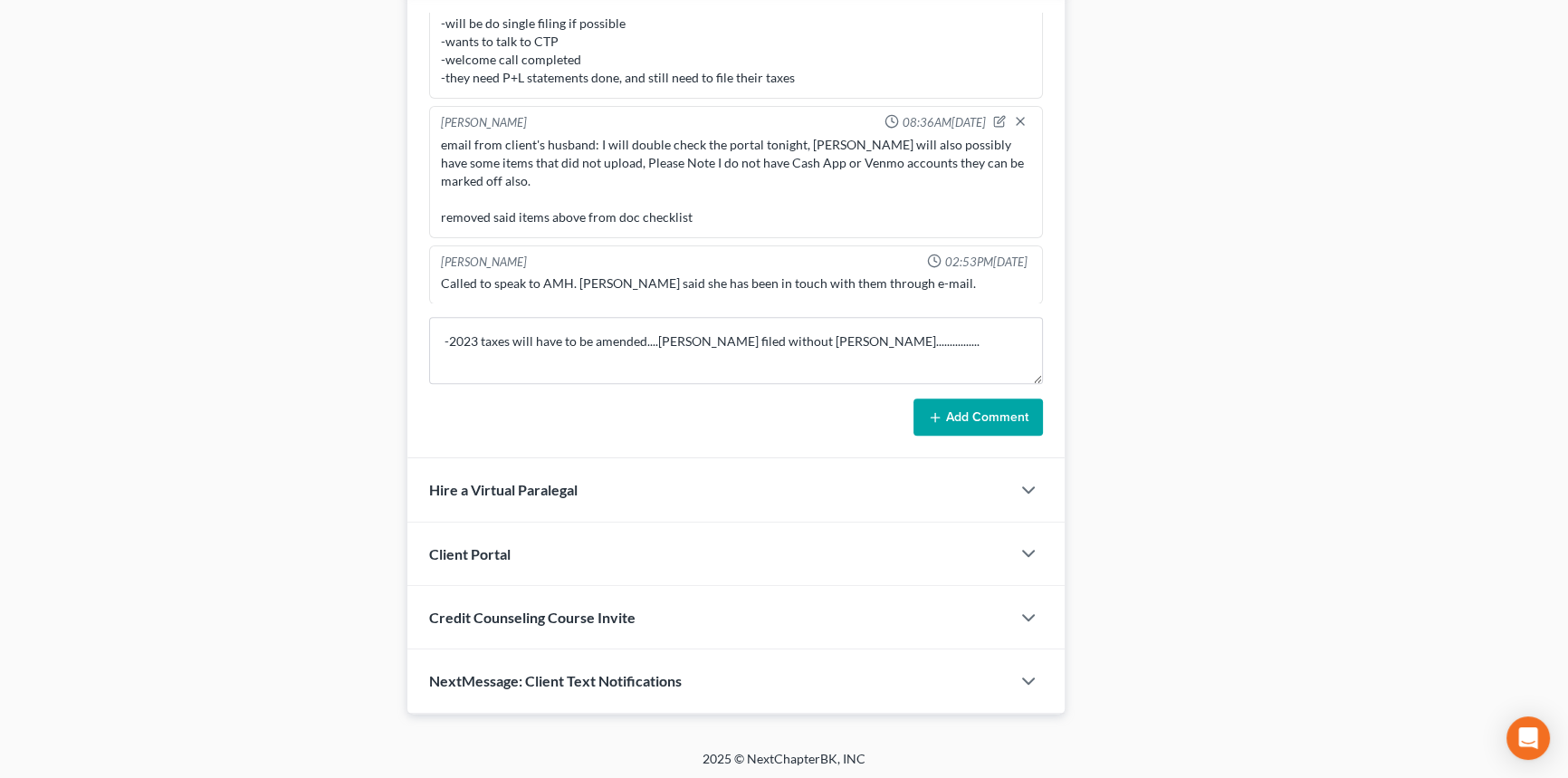
click at [972, 419] on button "Add Comment" at bounding box center [978, 417] width 130 height 38
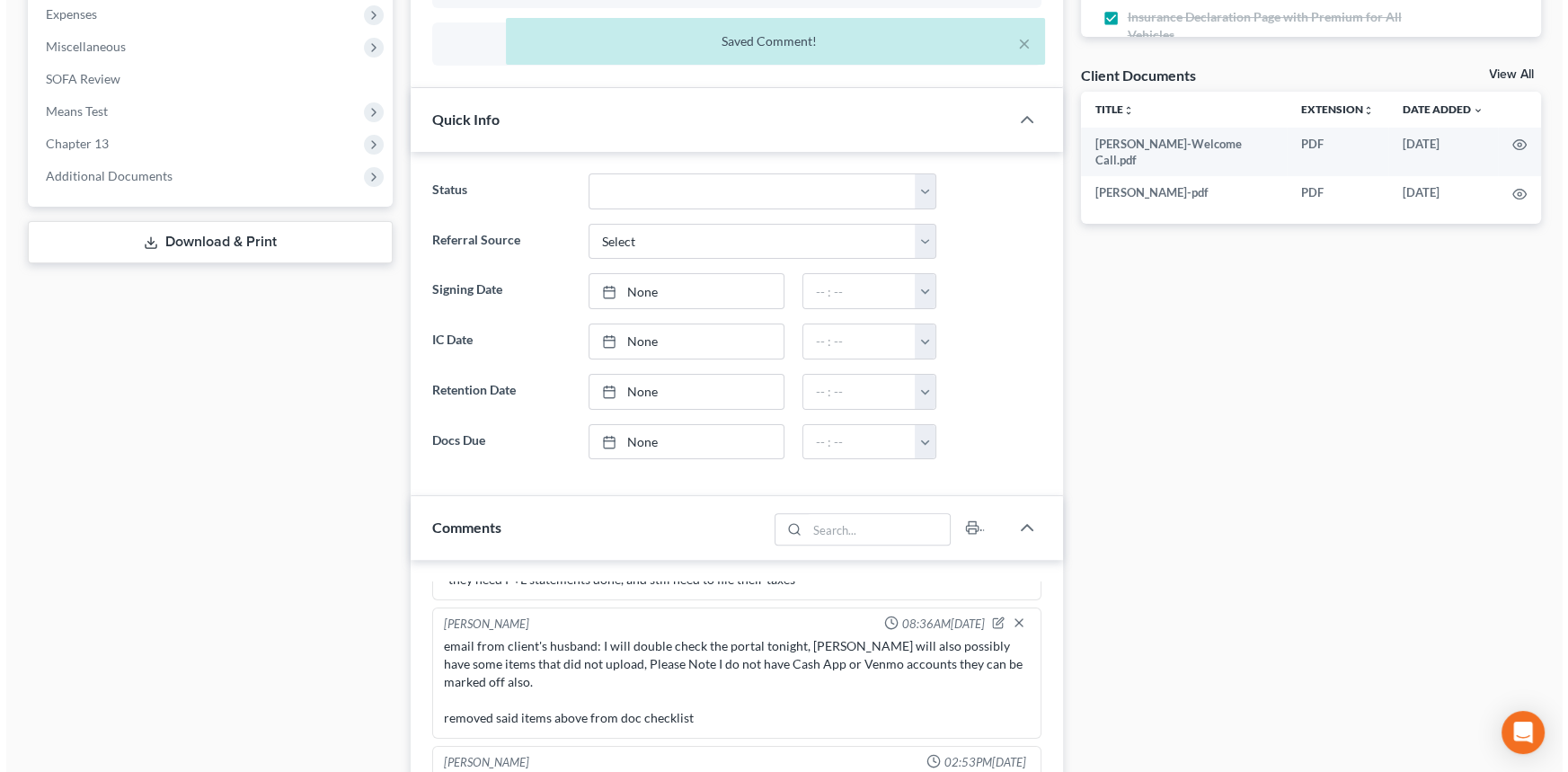
scroll to position [607, 0]
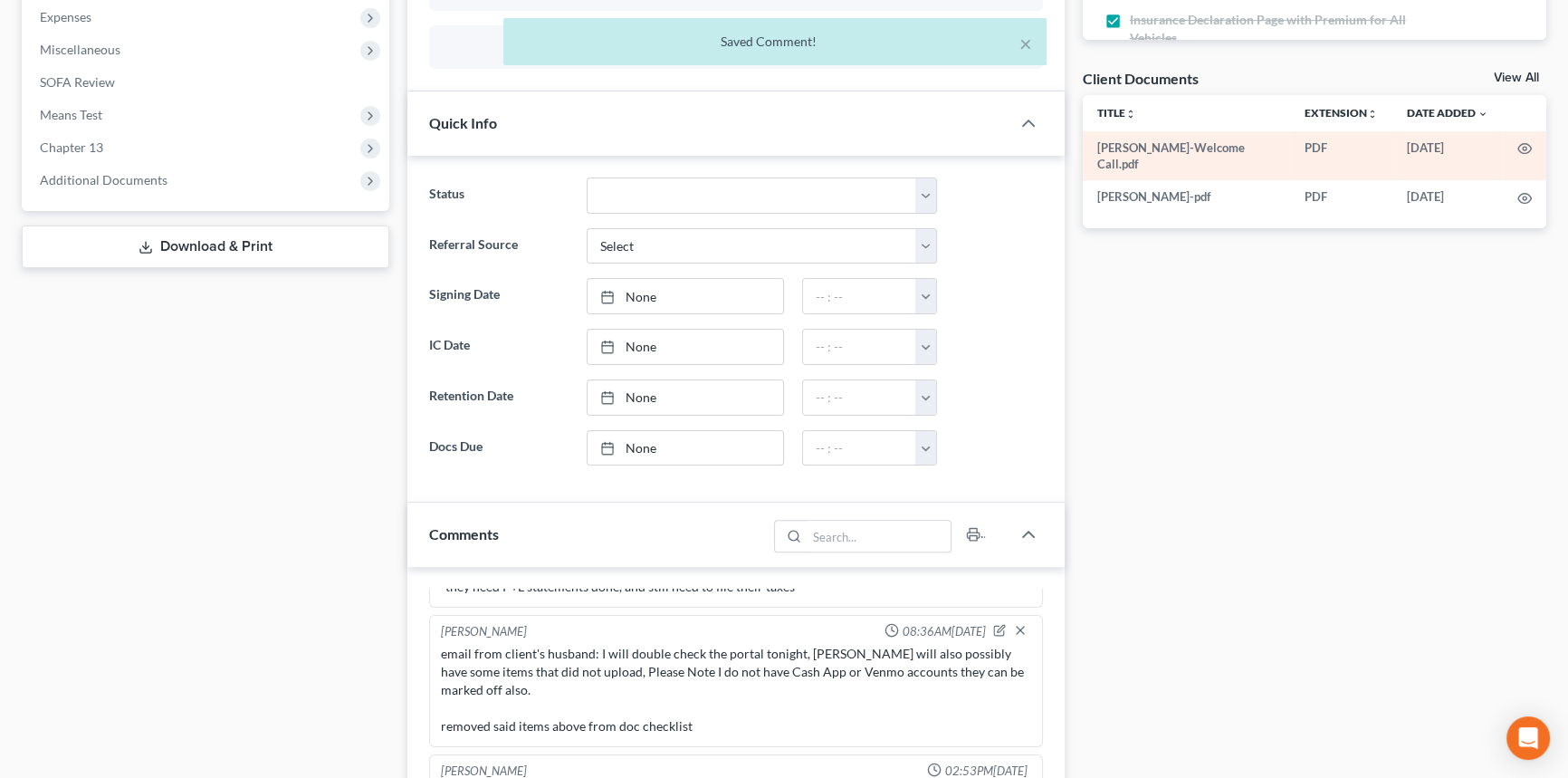
click at [1515, 146] on td at bounding box center [1524, 157] width 43 height 50
click at [1521, 141] on icon "button" at bounding box center [1524, 148] width 14 height 14
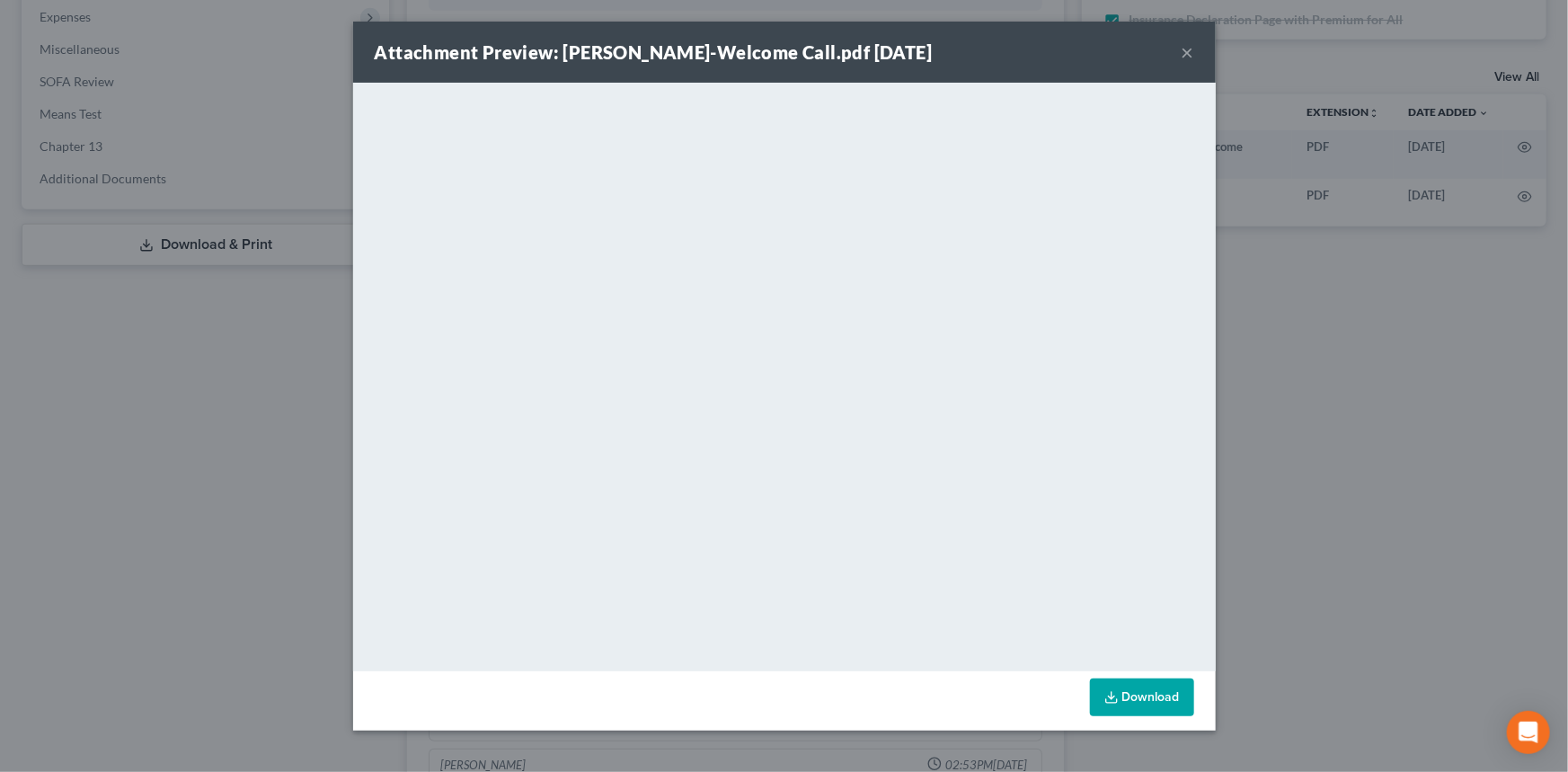
click at [1185, 48] on button "×" at bounding box center [1187, 52] width 12 height 22
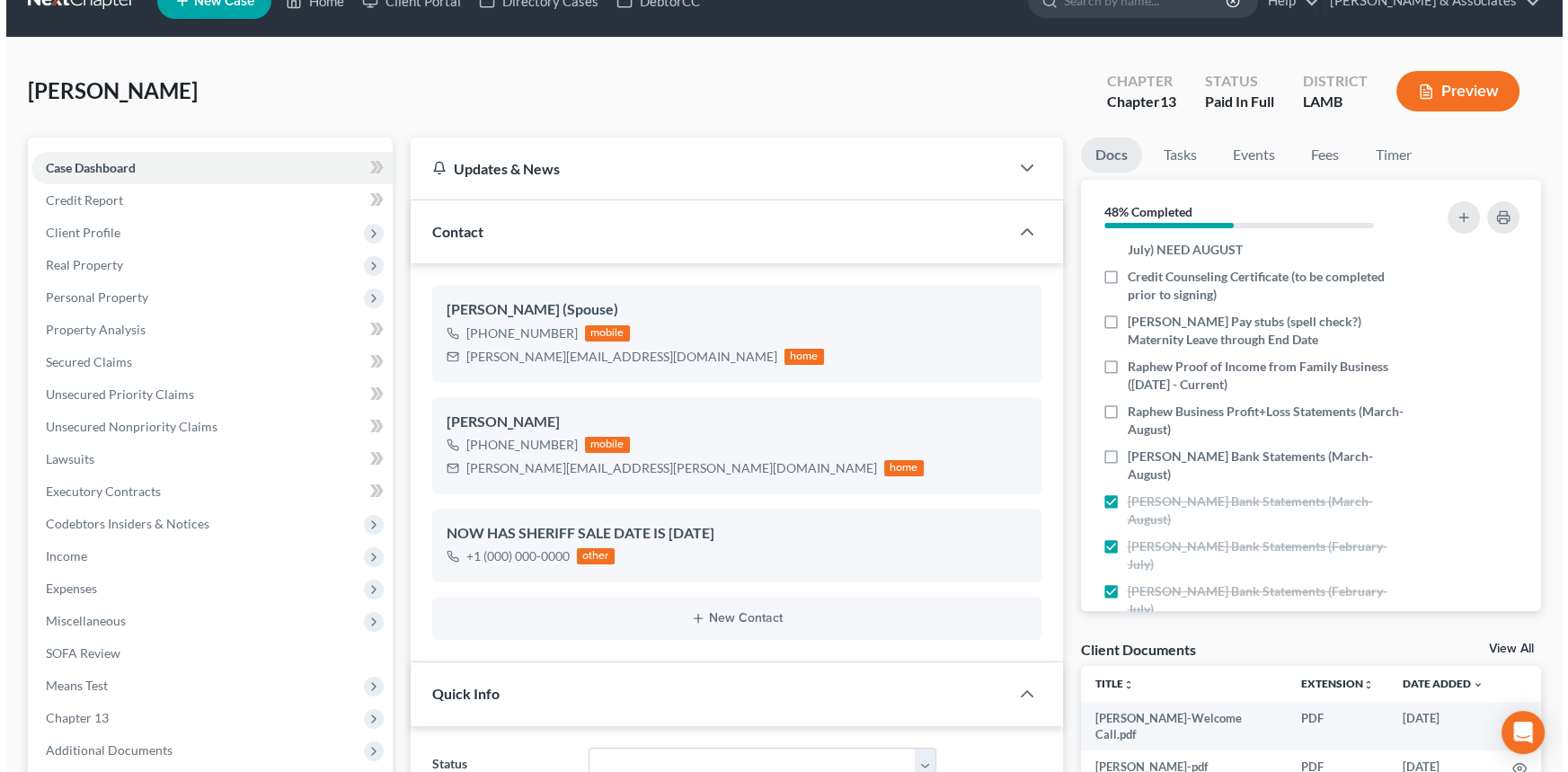
scroll to position [806, 0]
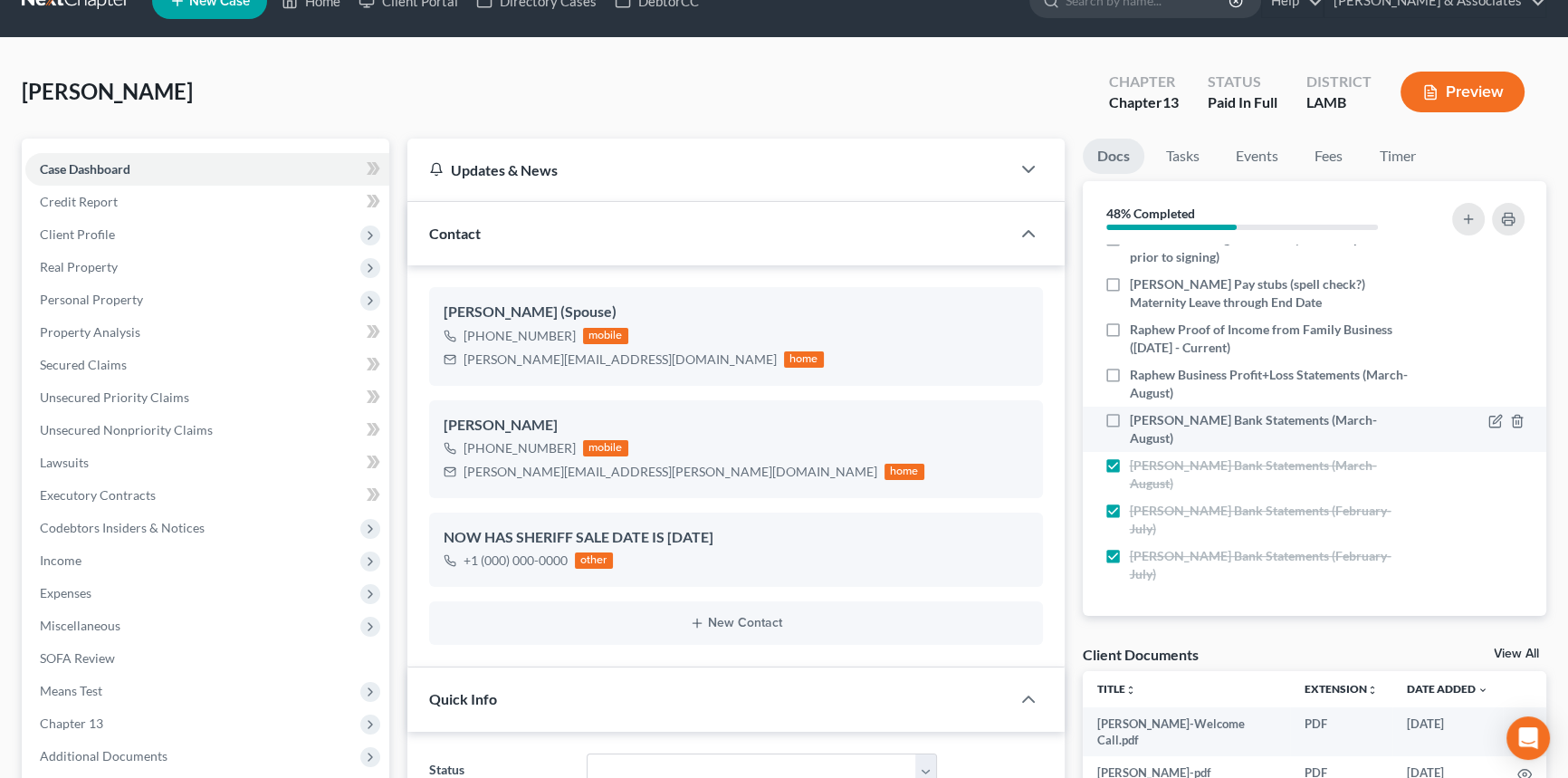
click at [1474, 418] on div at bounding box center [1479, 429] width 110 height 37
click at [1493, 419] on icon "button" at bounding box center [1497, 418] width 8 height 8
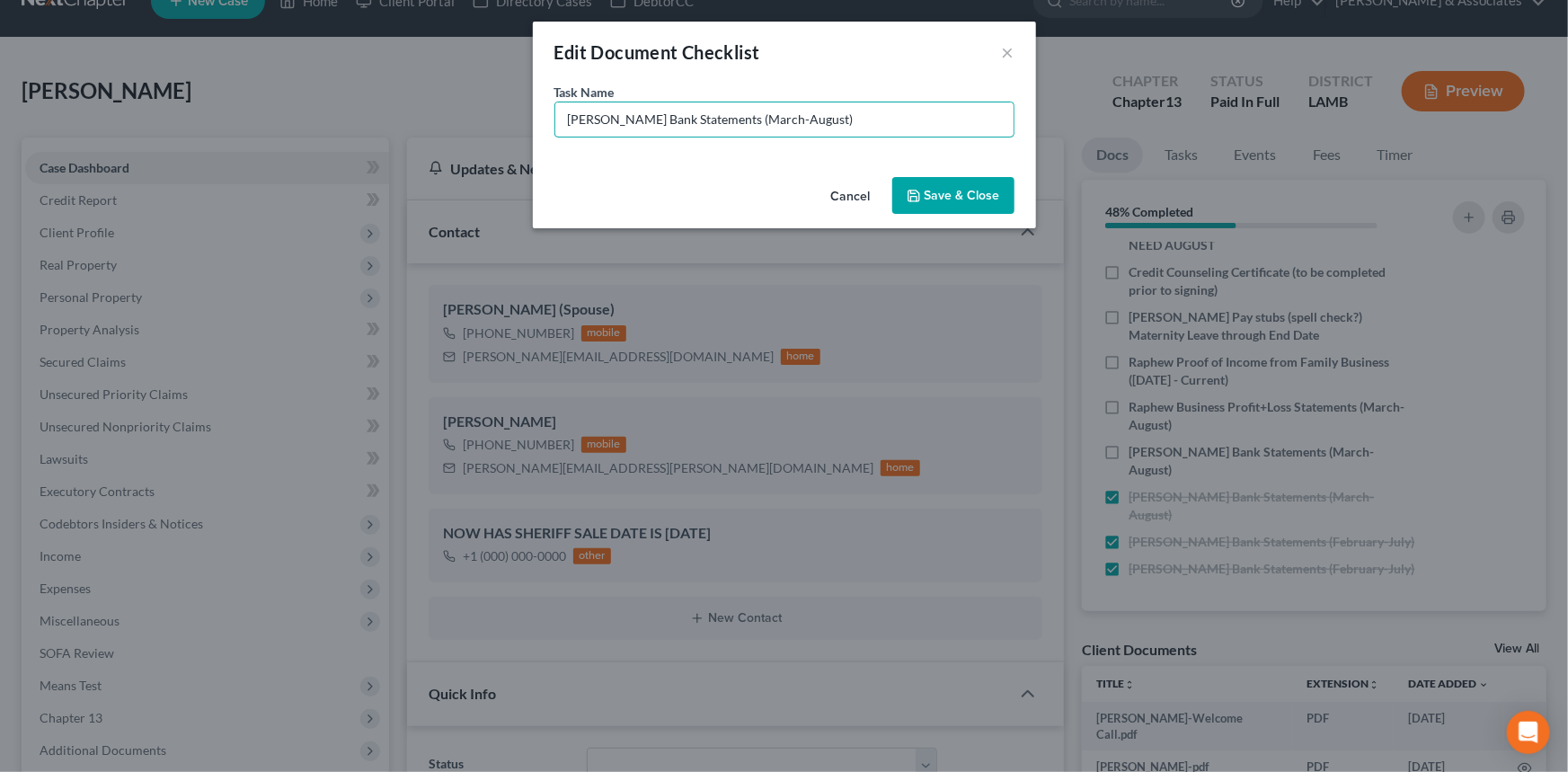
drag, startPoint x: 918, startPoint y: 117, endPoint x: 763, endPoint y: 137, distance: 156.3
click at [763, 137] on div "Task Name * [PERSON_NAME] Bank Statements (March-August)" at bounding box center [784, 126] width 503 height 87
type input "[PERSON_NAME] Bank Statements (August)"
click at [979, 197] on button "Save & Close" at bounding box center [953, 196] width 122 height 38
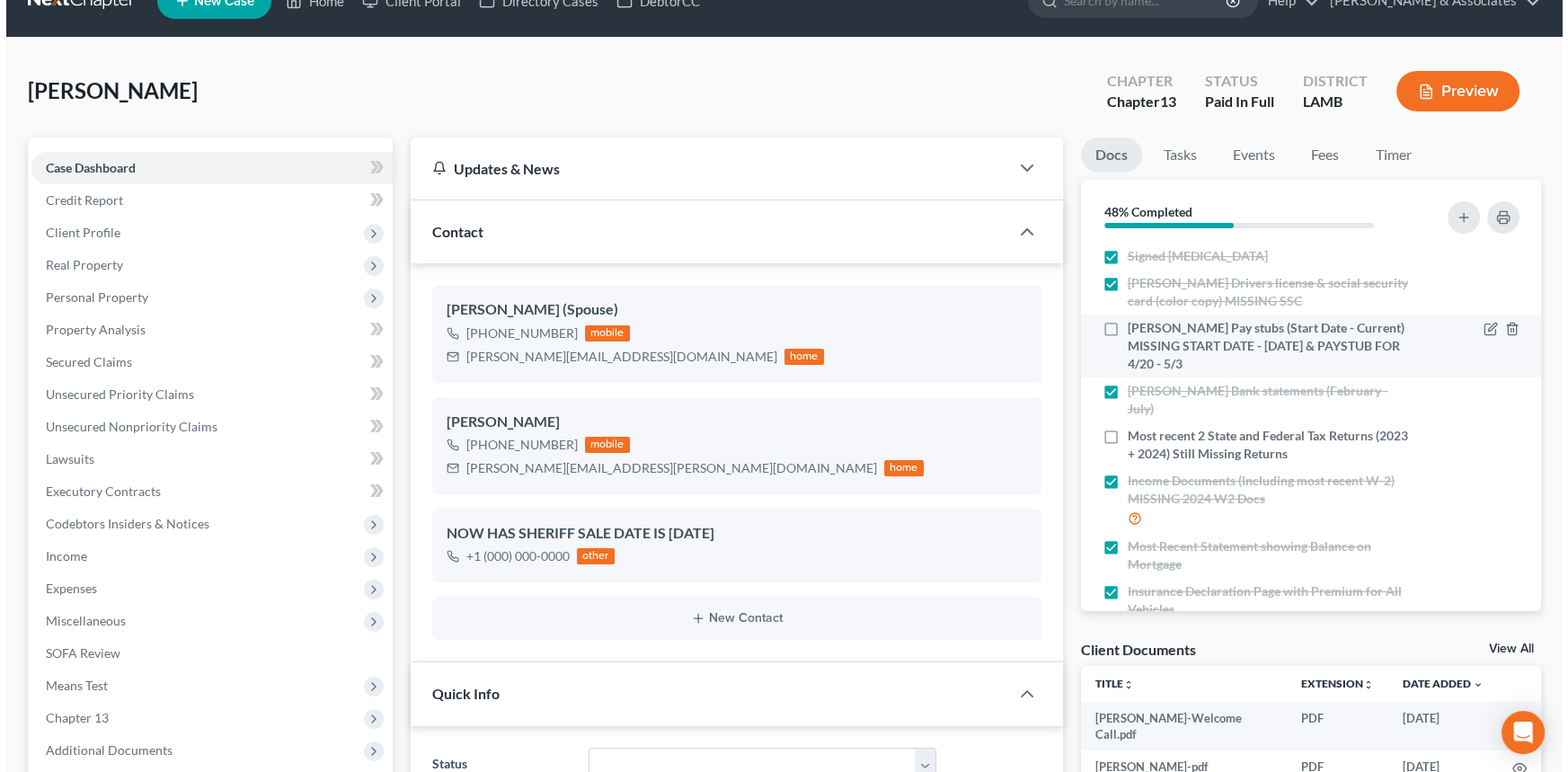
scroll to position [0, 0]
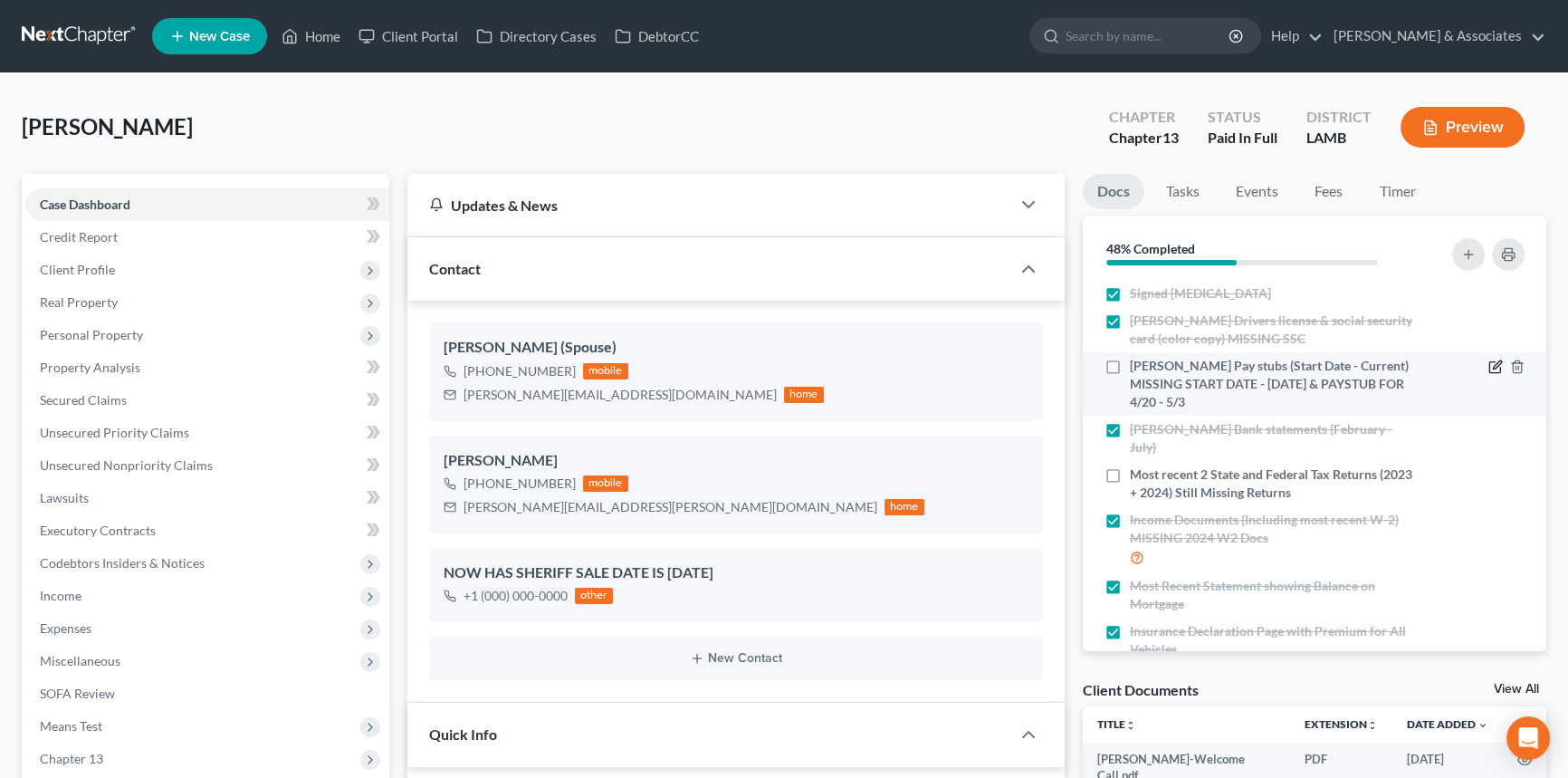
click at [1488, 364] on icon "button" at bounding box center [1495, 366] width 14 height 14
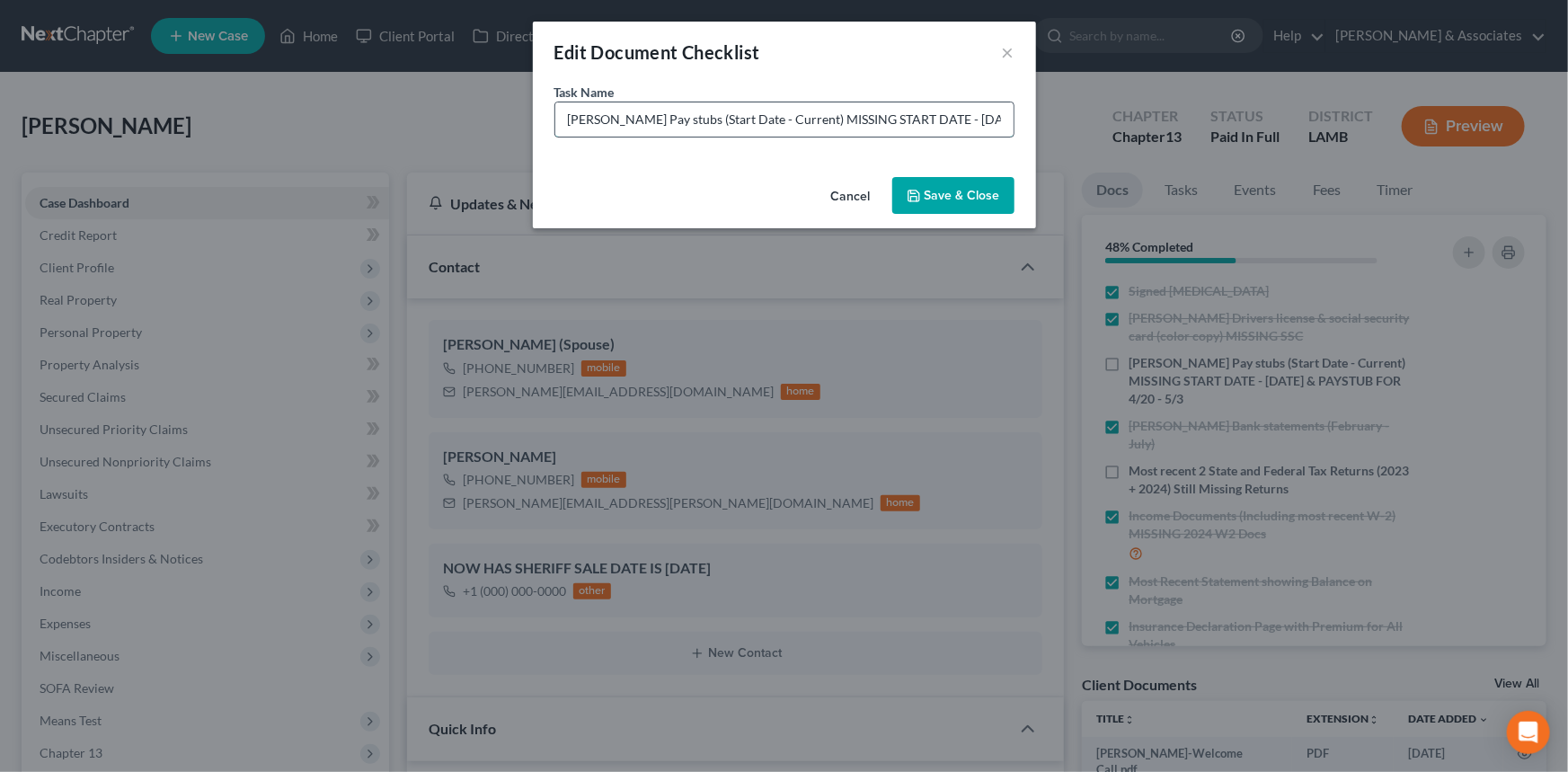
click at [842, 114] on input "[PERSON_NAME] Pay stubs (Start Date - Current) MISSING START DATE - [DATE] & PA…" at bounding box center [784, 119] width 458 height 34
drag, startPoint x: 737, startPoint y: 124, endPoint x: 1005, endPoint y: 114, distance: 268.2
click at [1005, 114] on input "[PERSON_NAME] Pay stubs (Start Date - Current) MISSING START DATE - [DATE] & PA…" at bounding box center [784, 119] width 458 height 34
click at [846, 114] on input "[PERSON_NAME] Pay stubs (Start Date - Current) MISSING START DATE - [DATE] & PA…" at bounding box center [784, 119] width 458 height 34
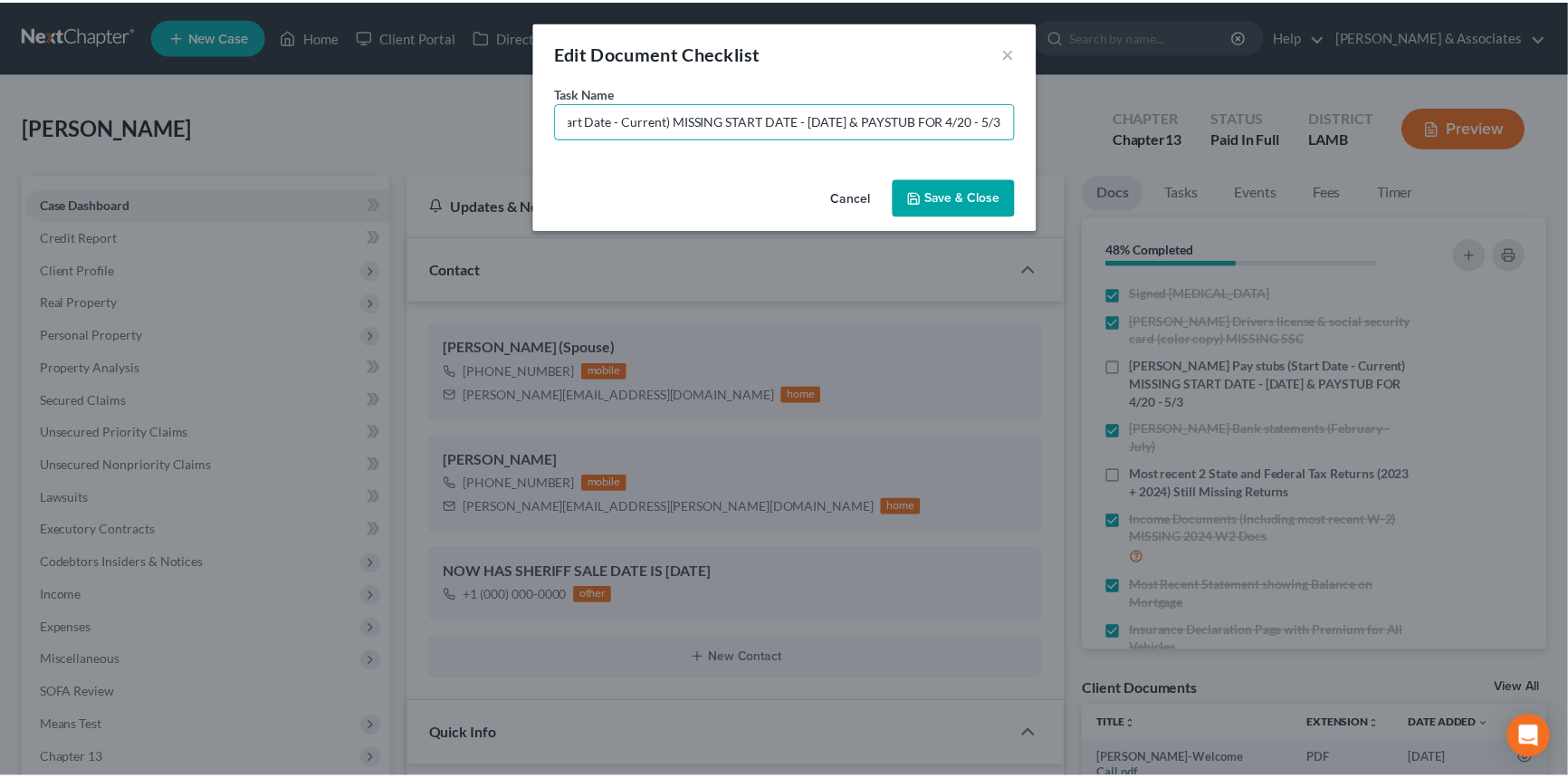
scroll to position [0, 0]
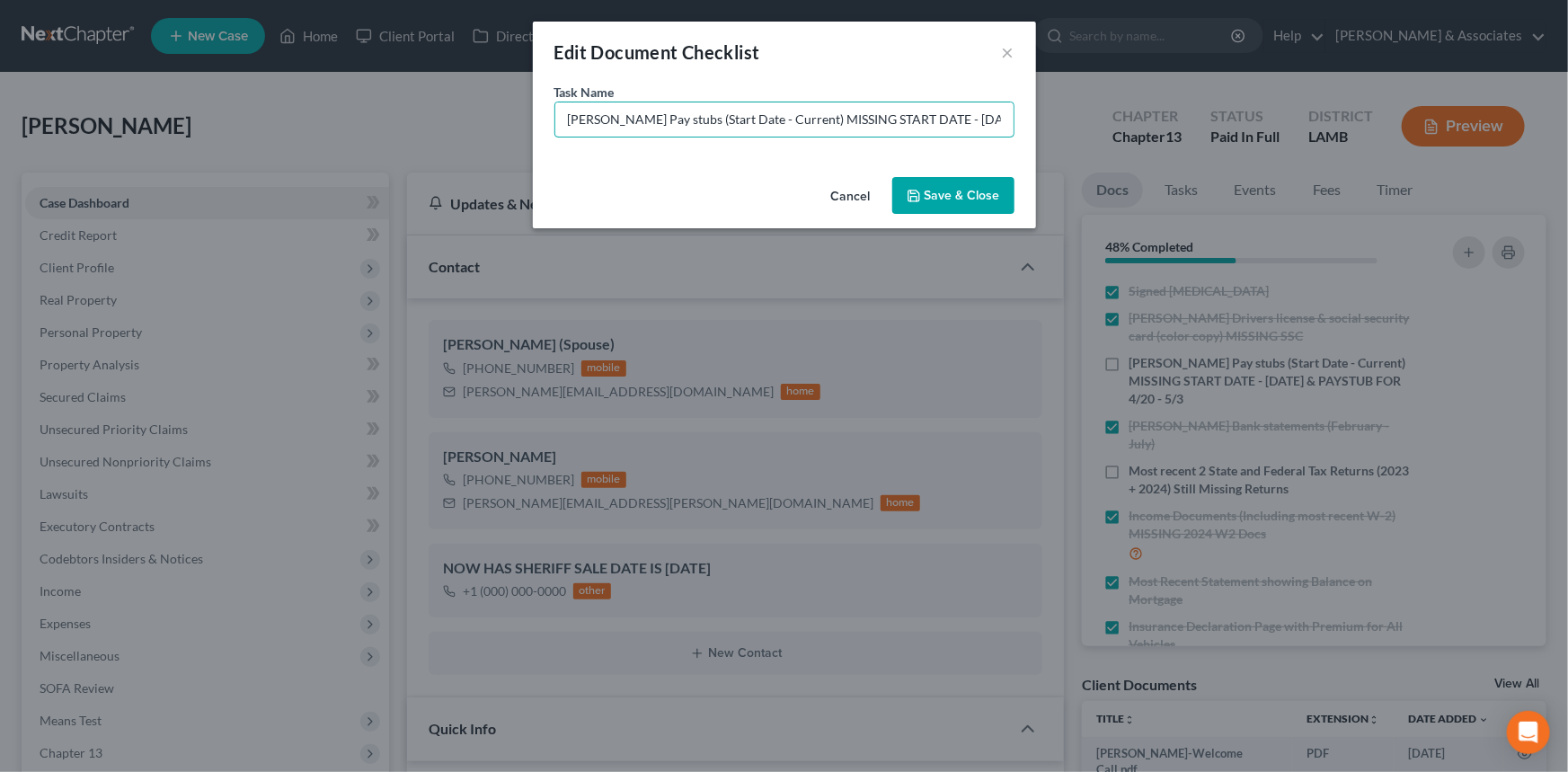
drag, startPoint x: 1002, startPoint y: 115, endPoint x: 734, endPoint y: 148, distance: 270.0
click at [735, 149] on div "Task Name * [PERSON_NAME] Pay stubs (Start Date - Current) MISSING START DATE -…" at bounding box center [784, 126] width 503 height 87
type input "[PERSON_NAME] Pay stubs (Missing [DATE] - [DATE] Pay Period)"
click at [942, 189] on button "Save & Close" at bounding box center [953, 196] width 122 height 38
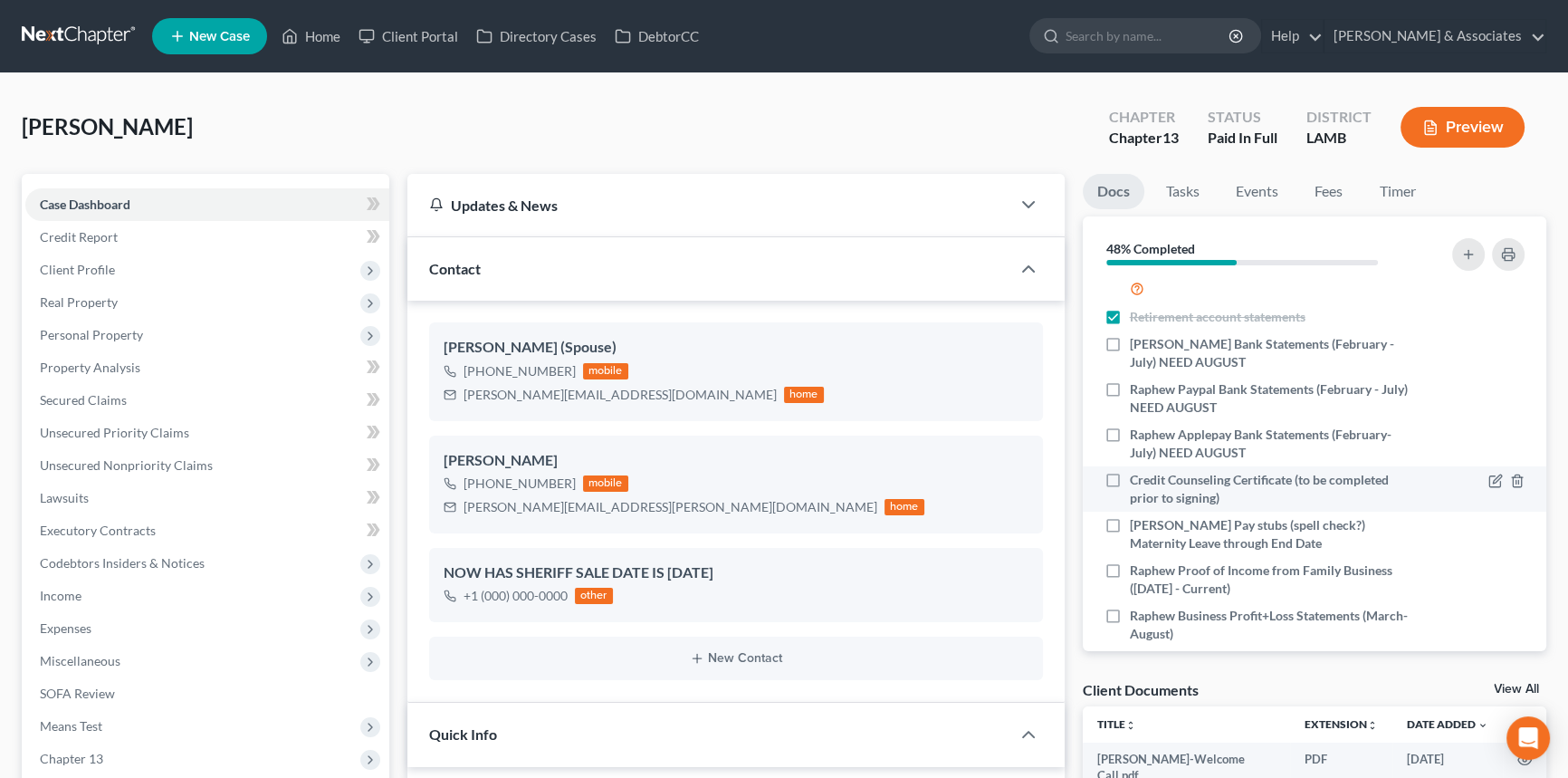
scroll to position [571, 0]
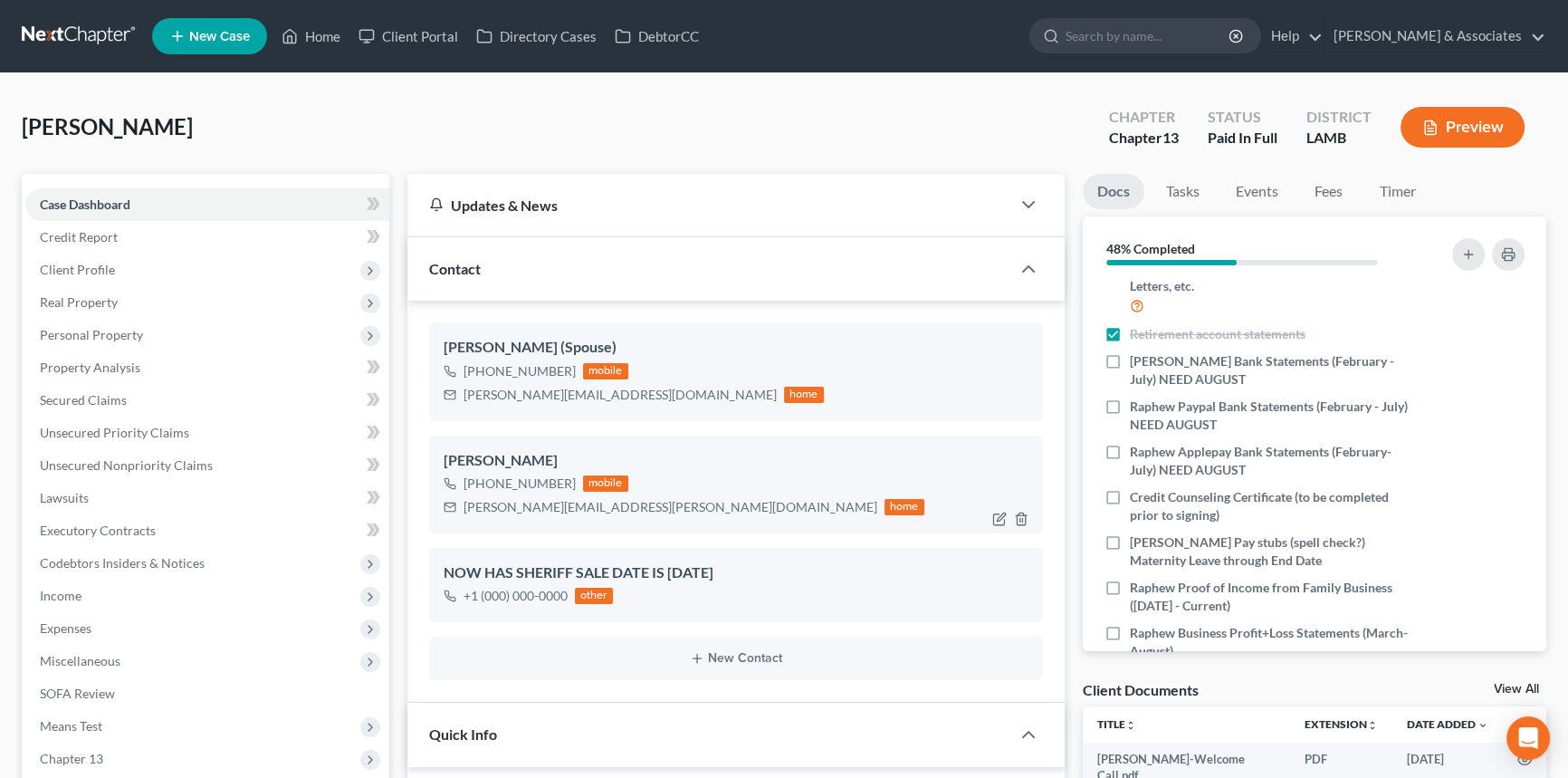
click at [1130, 364] on label "[PERSON_NAME] Bank Statements (February - July) NEED AUGUST" at bounding box center [1272, 370] width 286 height 37
click at [1137, 364] on input "[PERSON_NAME] Bank Statements (February - July) NEED AUGUST" at bounding box center [1143, 358] width 12 height 12
checkbox input "true"
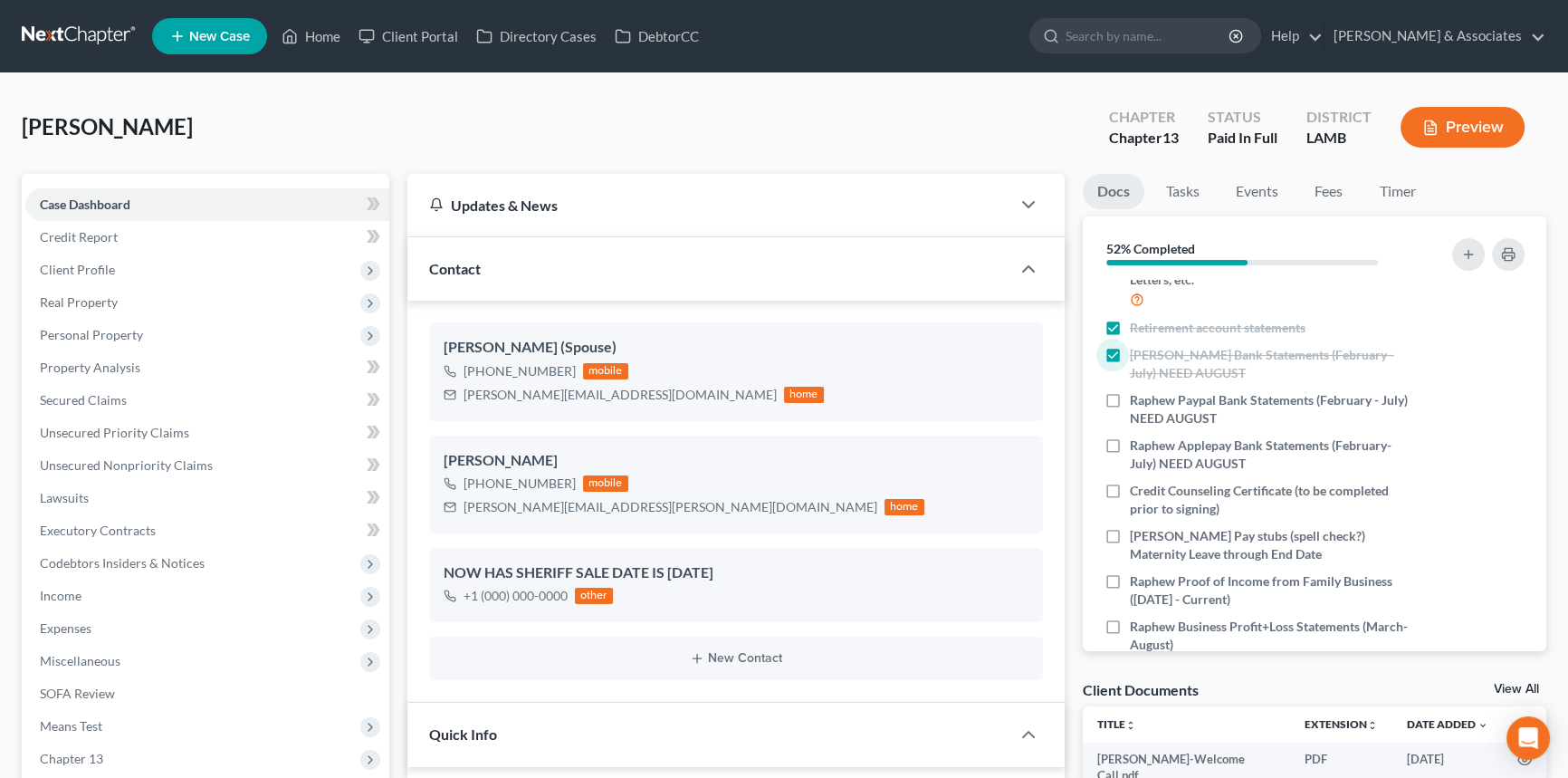
scroll to position [628, 0]
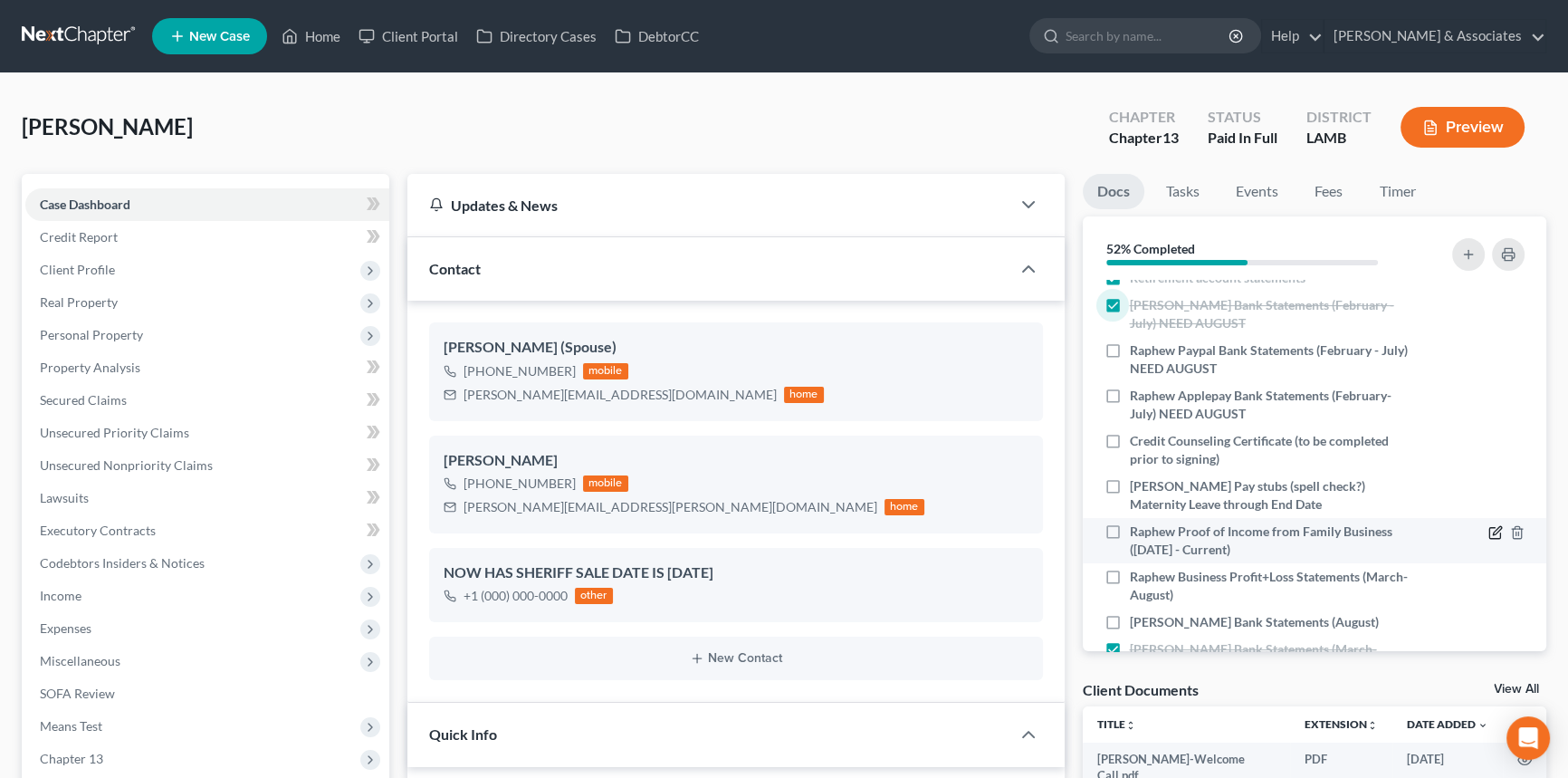
click at [1488, 530] on icon "button" at bounding box center [1495, 532] width 14 height 14
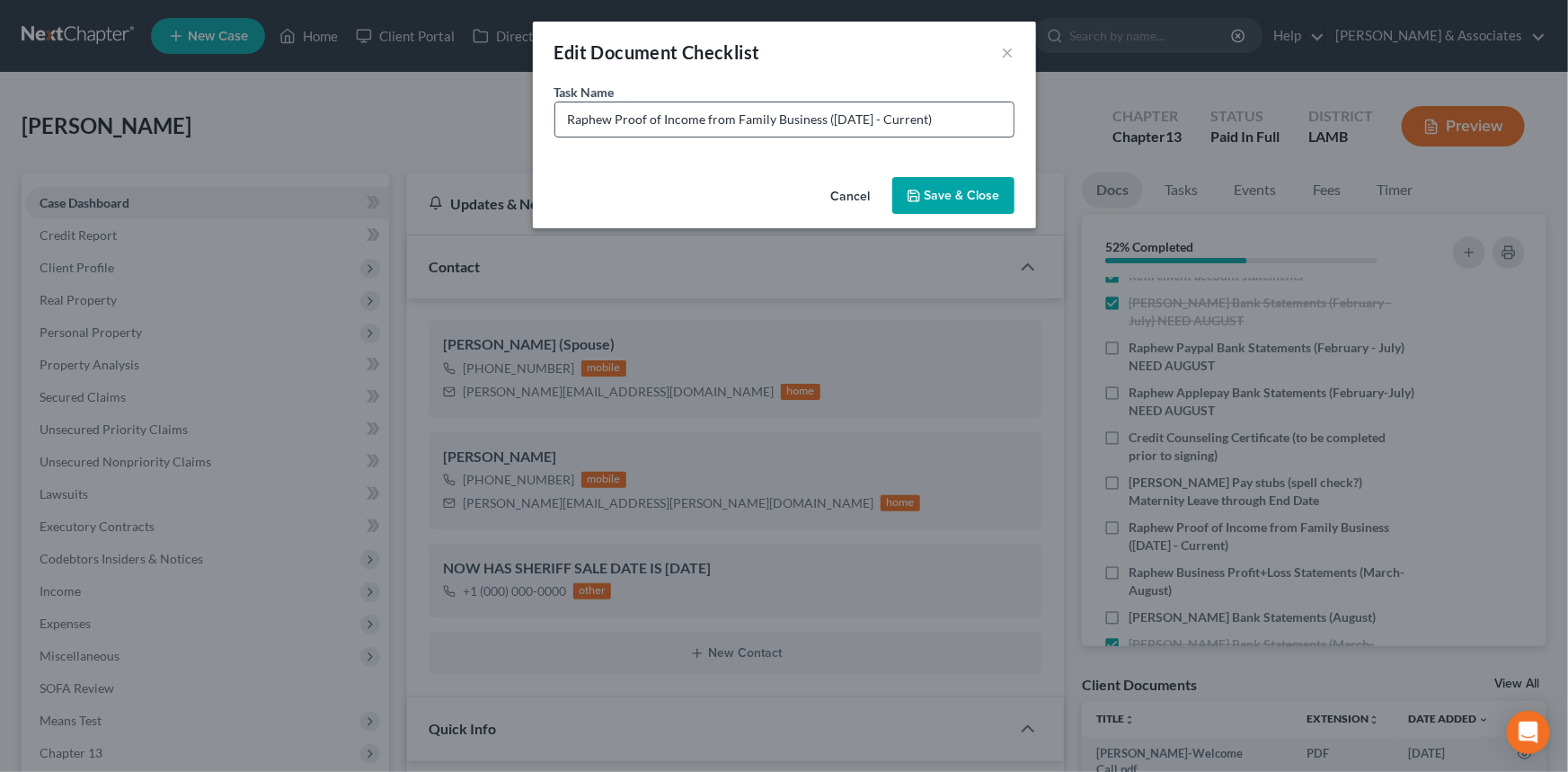
click at [832, 117] on input "Raphew Proof of Income from Family Business ([DATE] - Current)" at bounding box center [784, 119] width 458 height 34
type input "Raphew Proof of Income from Family Business ([DATE] - Current)"
click at [968, 186] on button "Save & Close" at bounding box center [953, 196] width 122 height 38
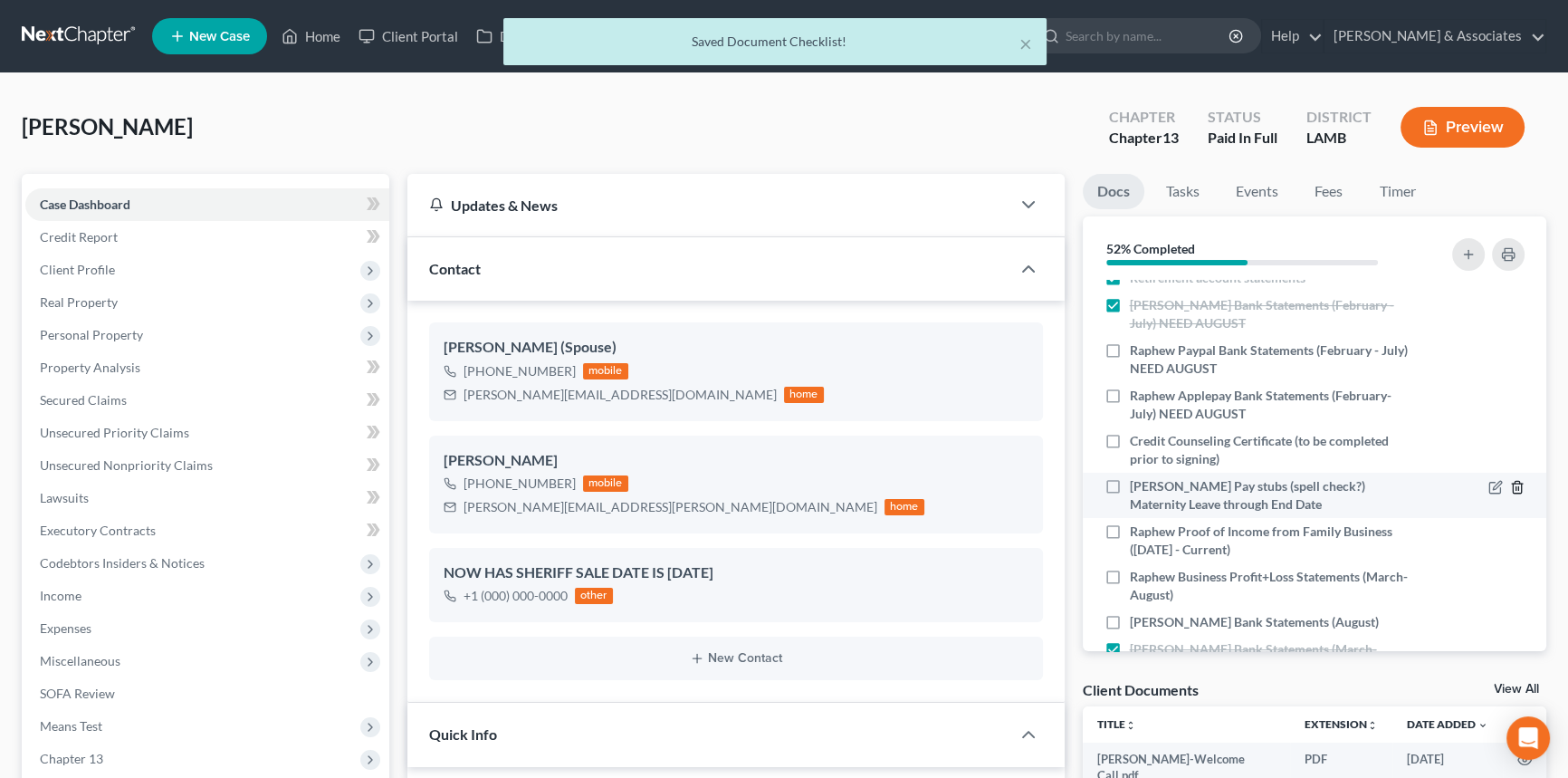
click at [1510, 488] on icon "button" at bounding box center [1517, 487] width 14 height 14
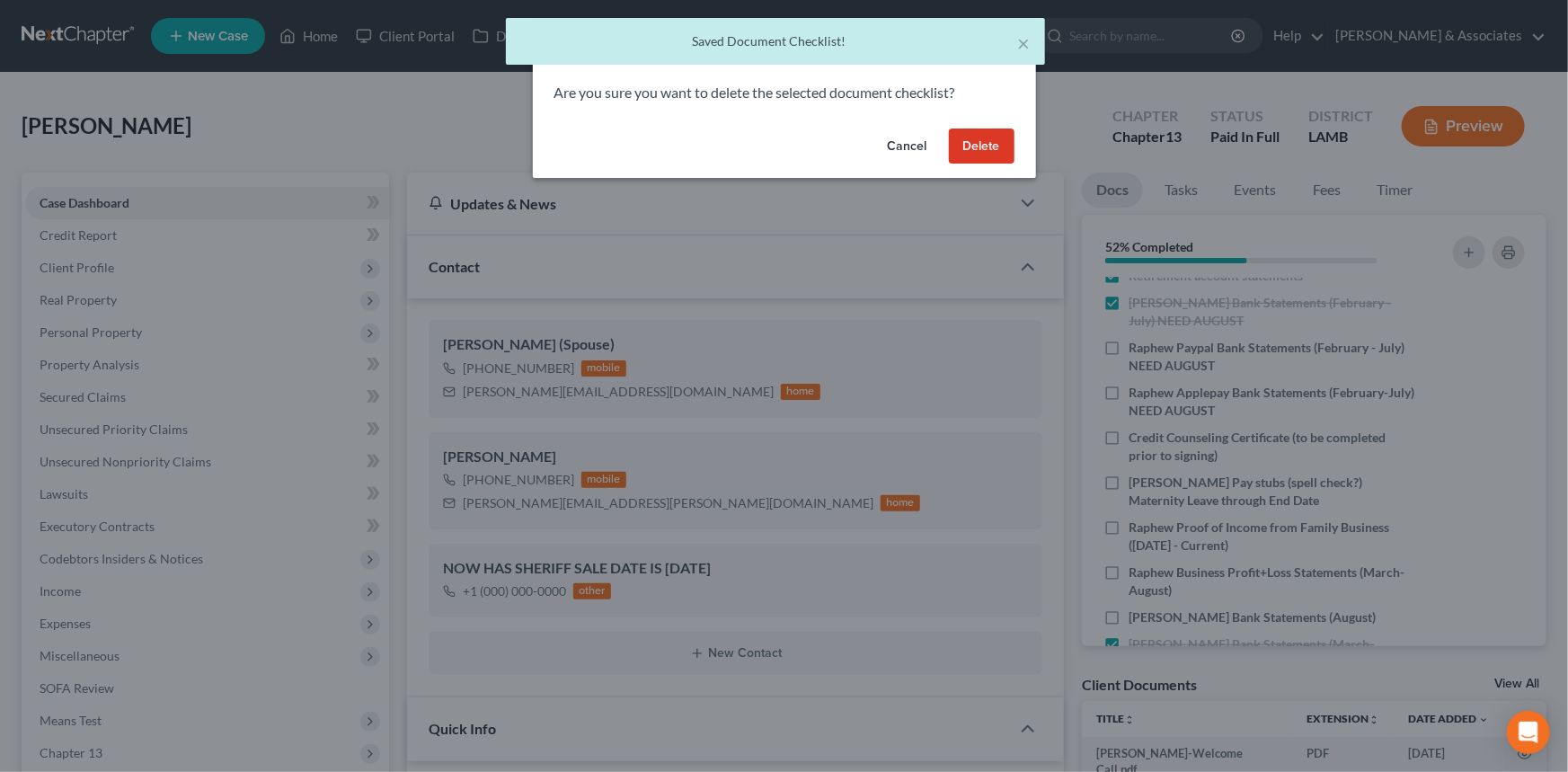
click at [985, 142] on button "Delete" at bounding box center [981, 147] width 66 height 36
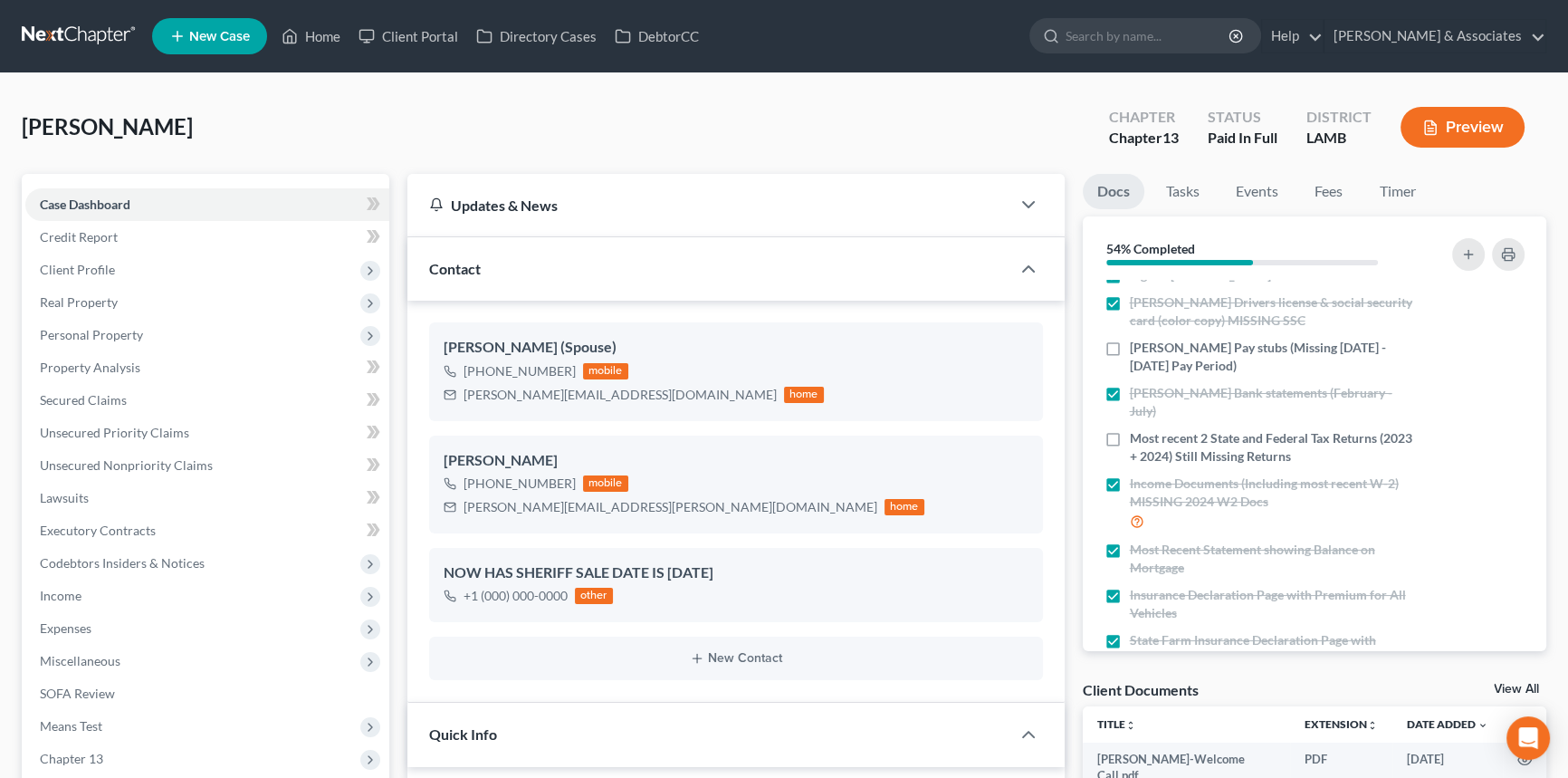
scroll to position [0, 0]
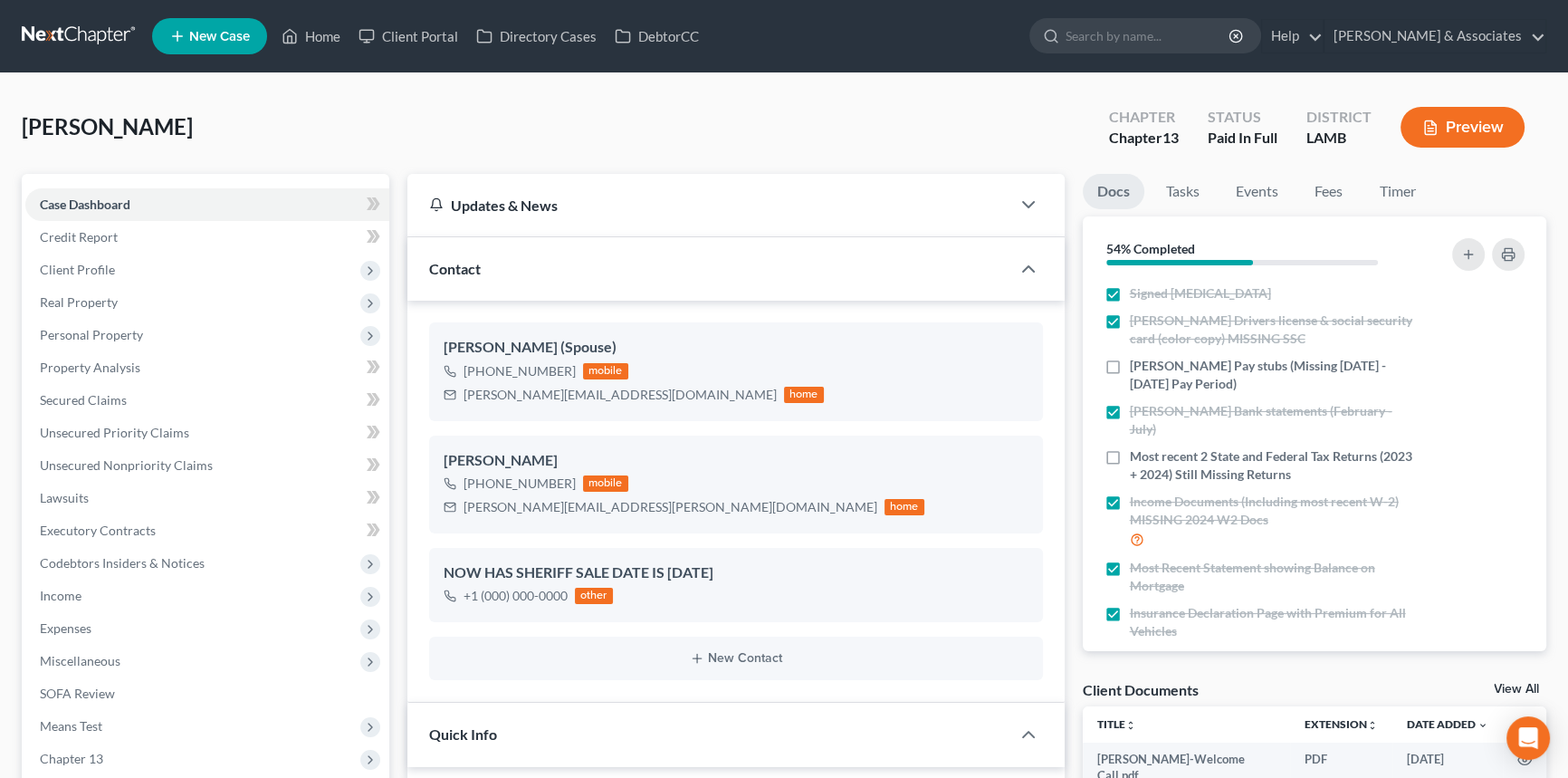
click at [1515, 269] on div at bounding box center [1459, 255] width 145 height 49
click at [1512, 259] on rect "button" at bounding box center [1508, 258] width 8 height 5
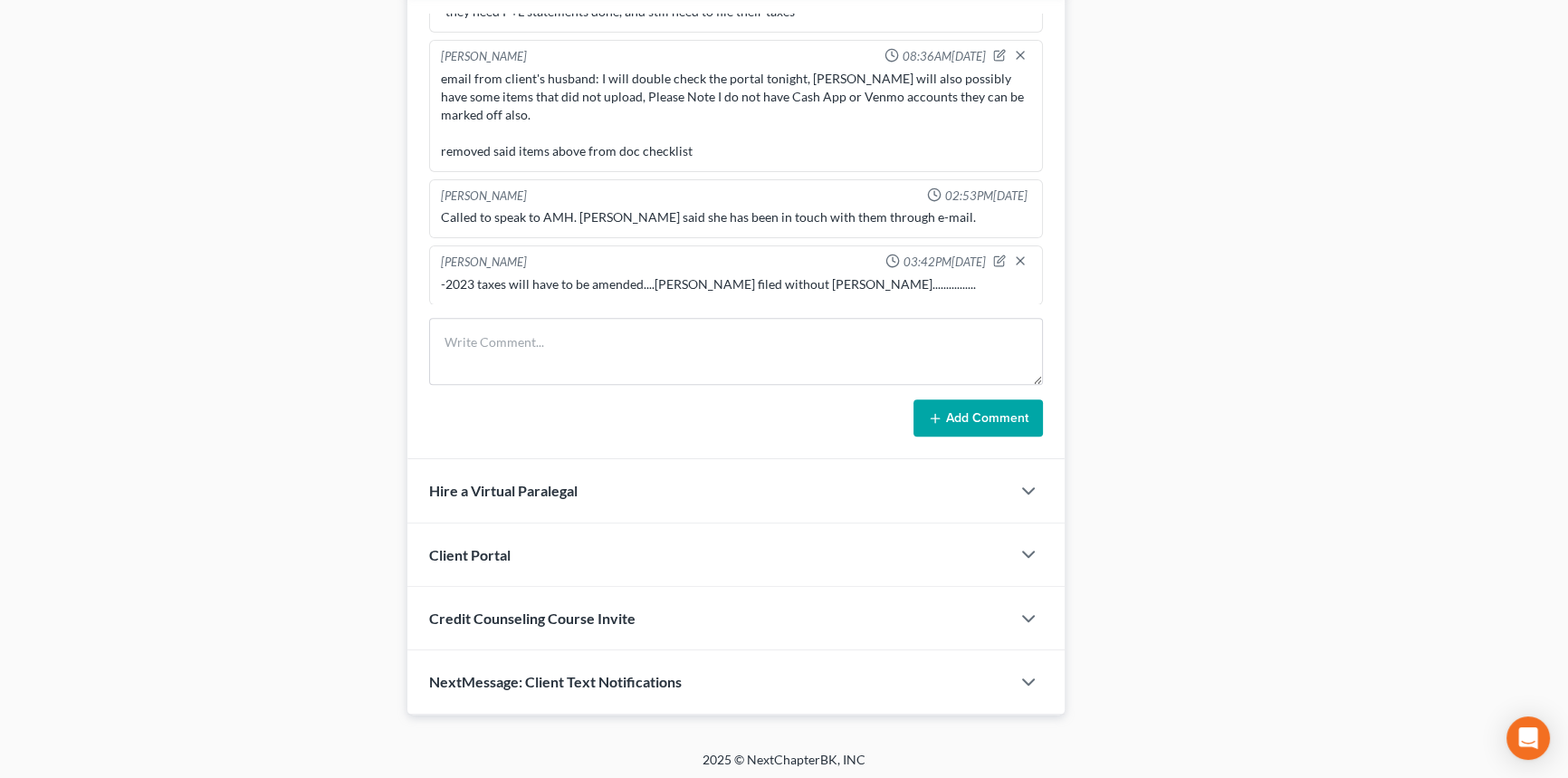
scroll to position [1187, 0]
click at [597, 290] on div "[PERSON_NAME] 03:42PM[DATE] -2023 taxes will have to be amended....[PERSON_NAME…" at bounding box center [735, 274] width 613 height 60
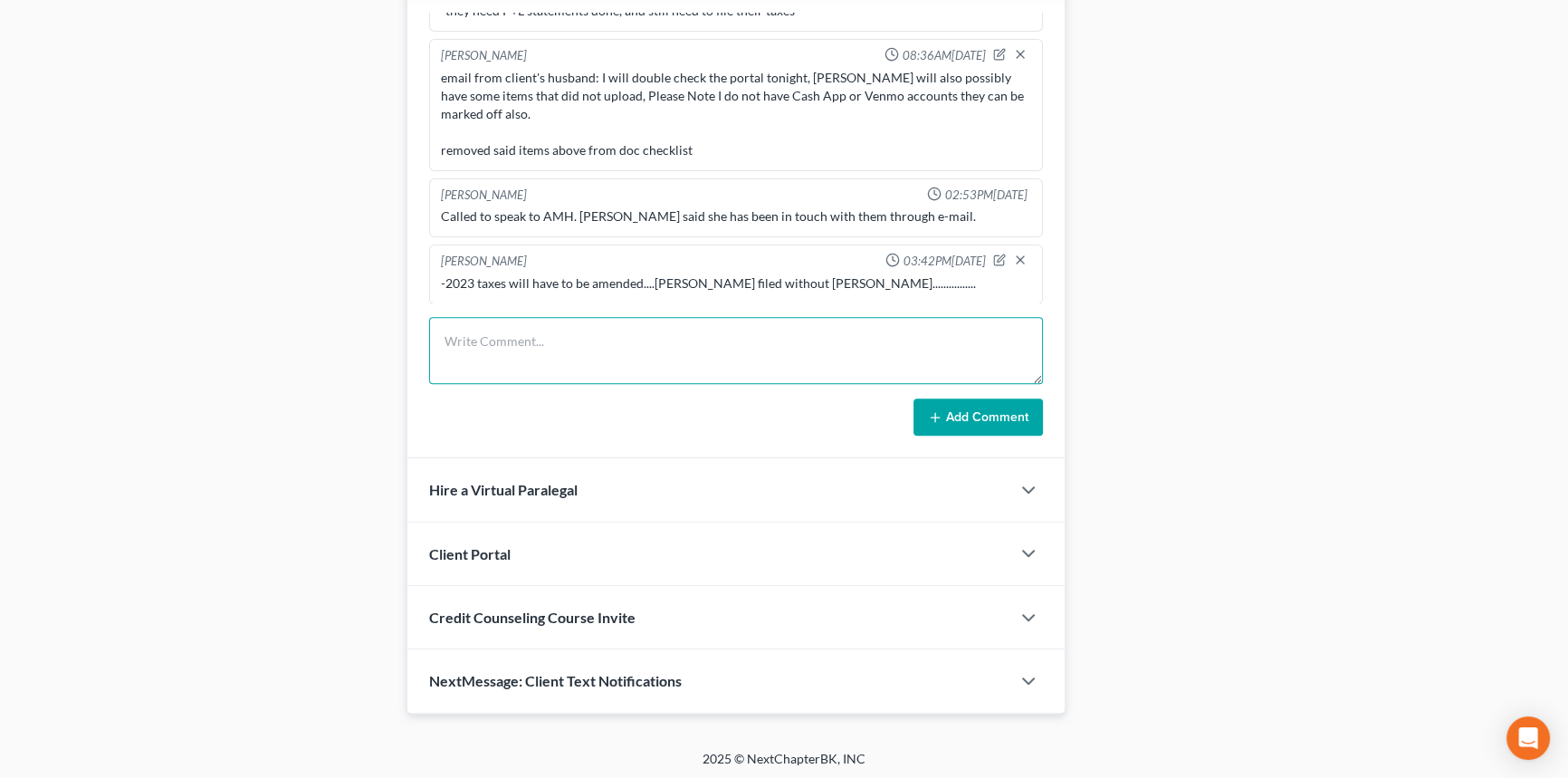
click at [592, 354] on textarea at bounding box center [735, 351] width 613 height 67
type textarea "r"
type textarea "processed docs clients provided, sent updated checklist"
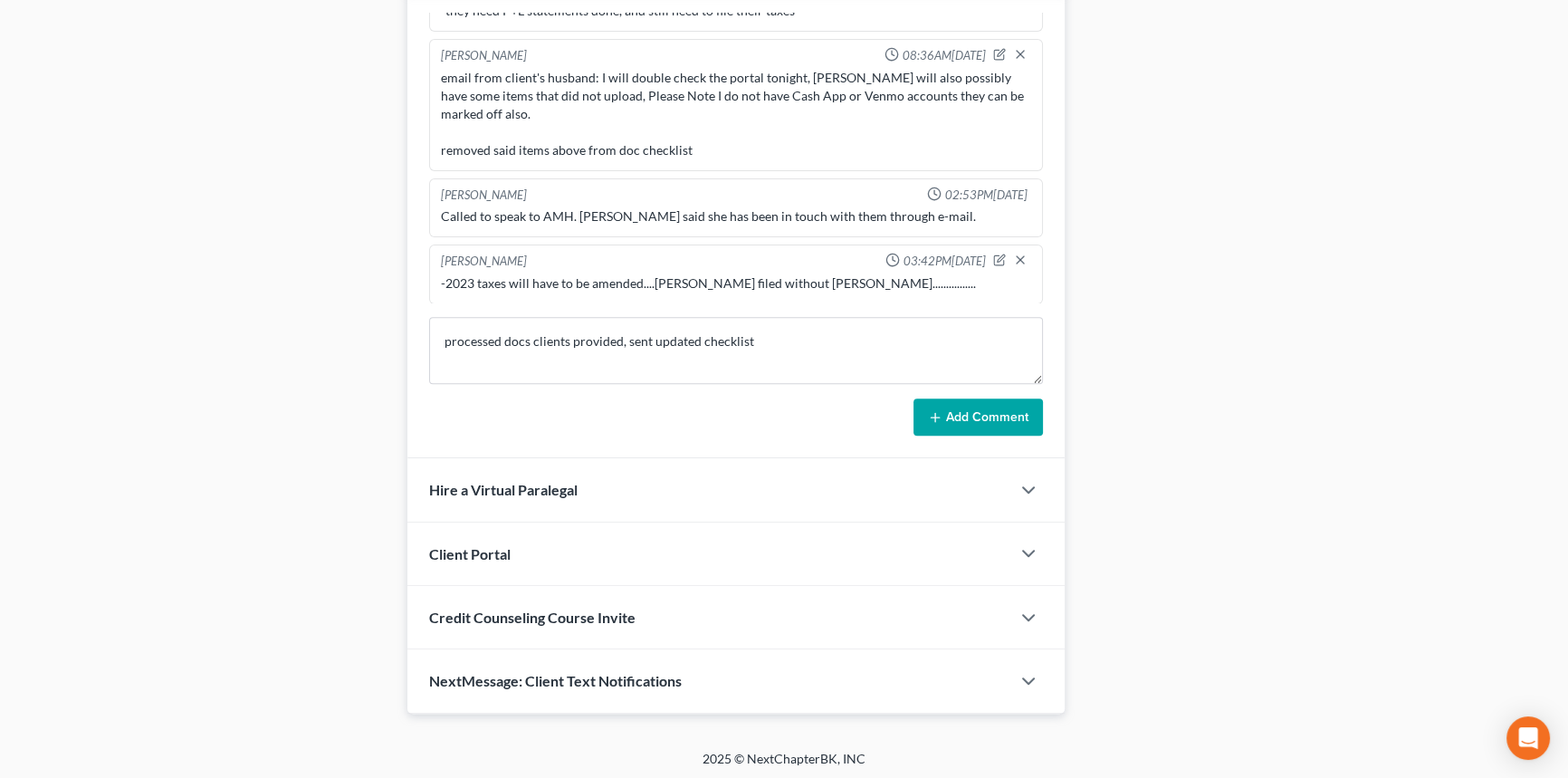
click at [946, 392] on form "processed docs clients provided, sent updated checklist Add Comment" at bounding box center [735, 377] width 613 height 119
click at [948, 404] on button "Add Comment" at bounding box center [978, 417] width 130 height 38
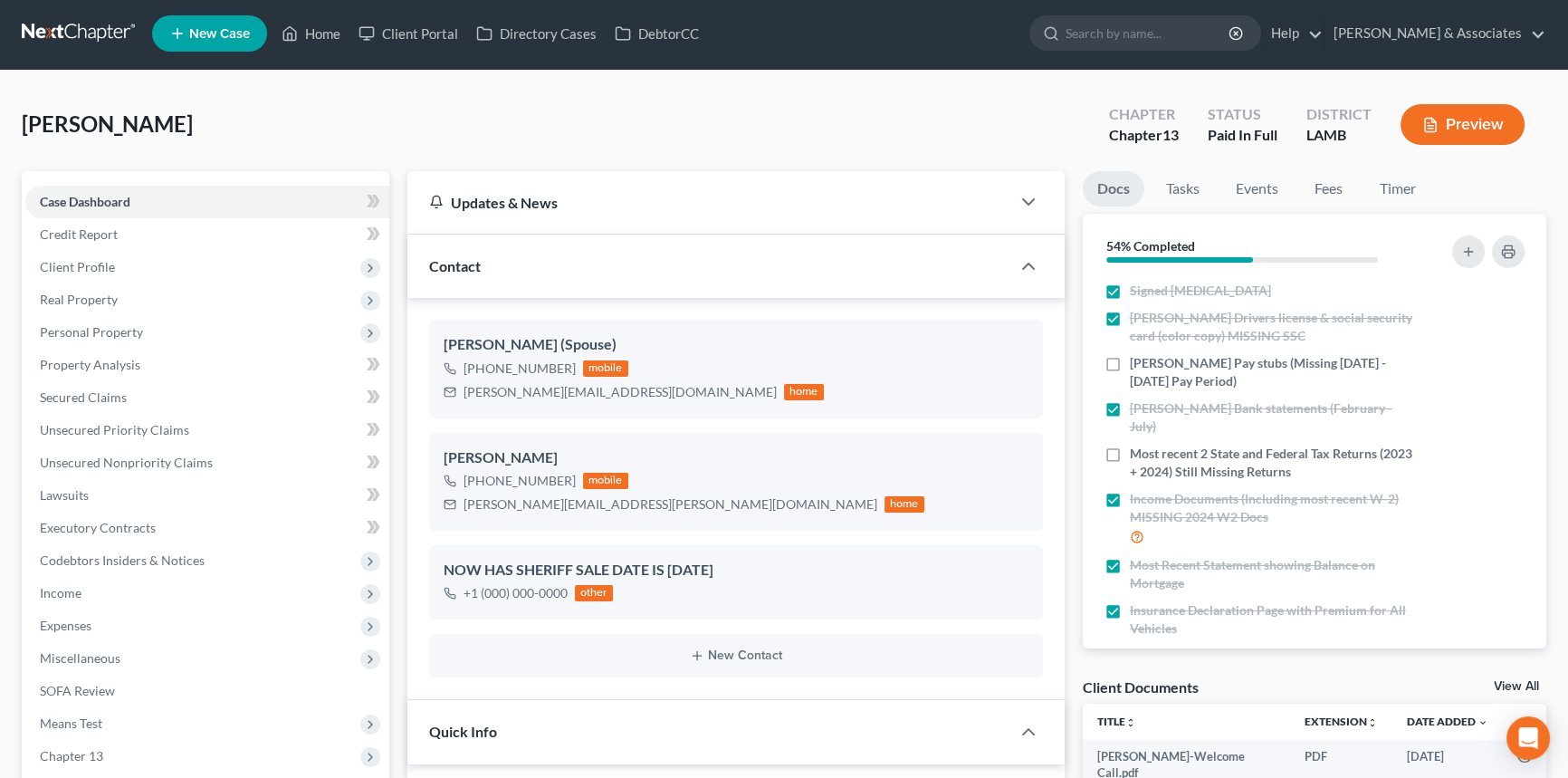
scroll to position [0, 0]
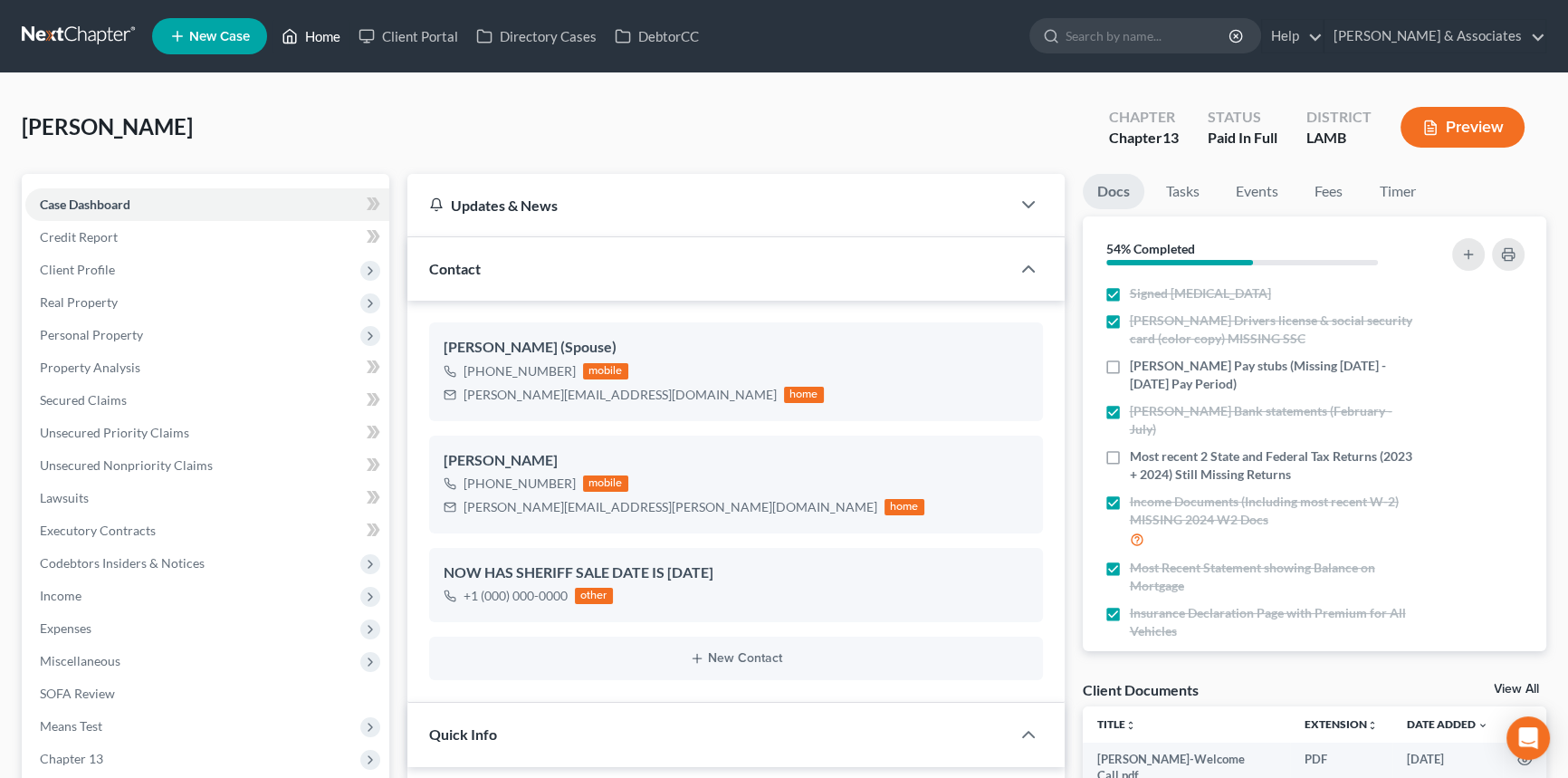
click at [305, 36] on link "Home" at bounding box center [311, 37] width 77 height 33
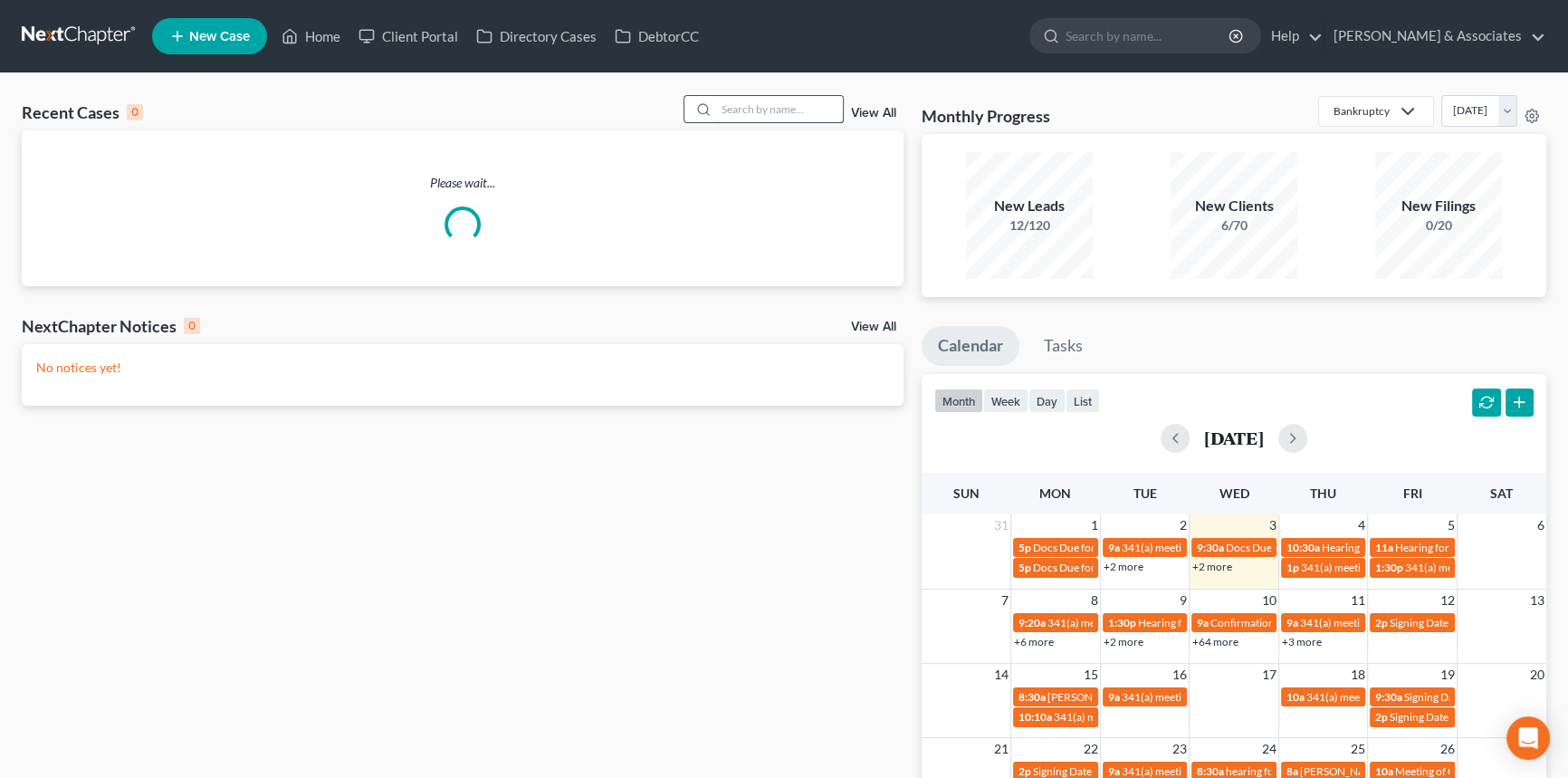
click at [748, 117] on input "search" at bounding box center [780, 109] width 127 height 26
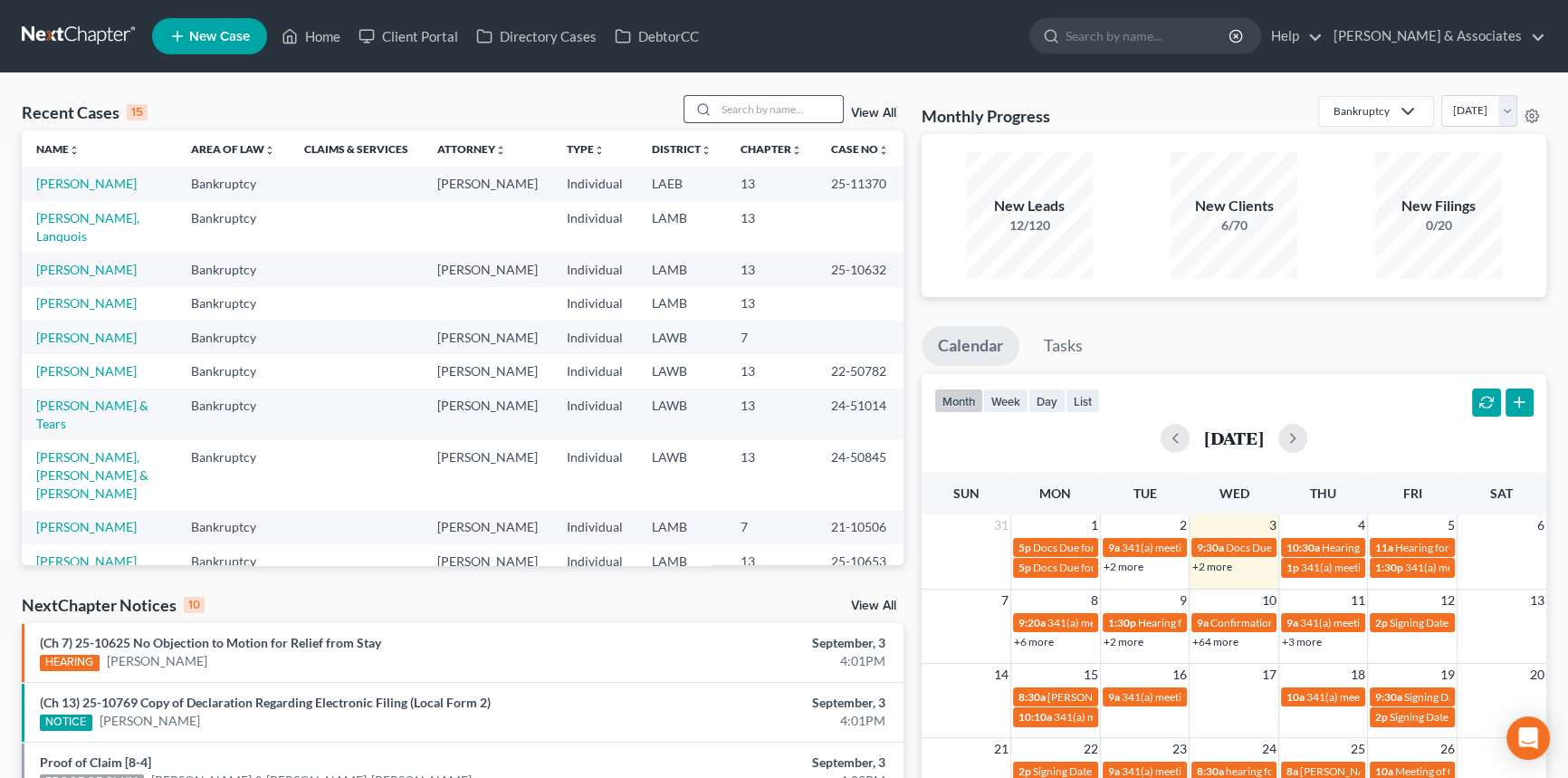
click at [752, 110] on input "search" at bounding box center [780, 109] width 127 height 26
type input "burns"
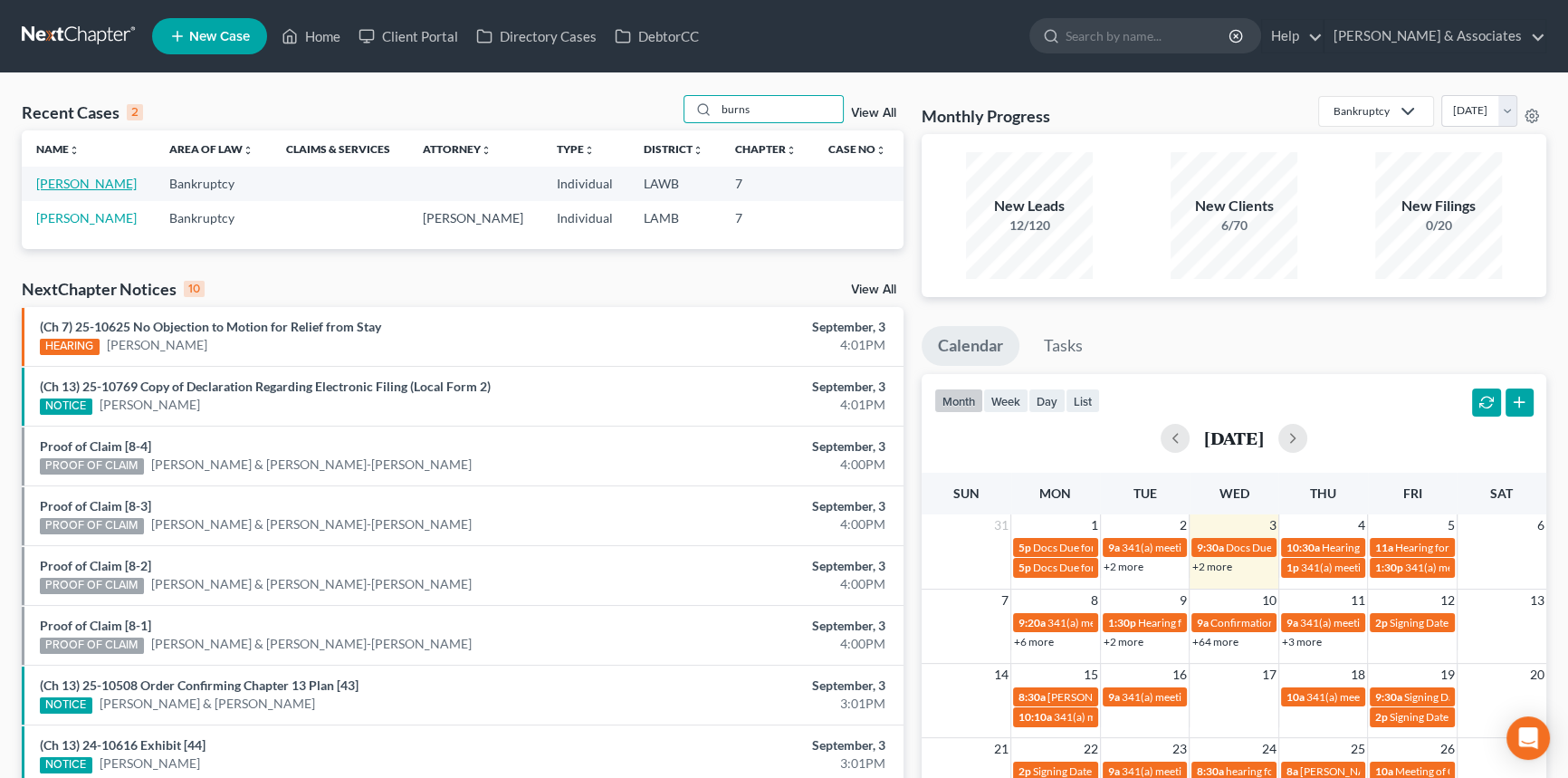
click at [86, 190] on link "[PERSON_NAME]" at bounding box center [87, 184] width 101 height 15
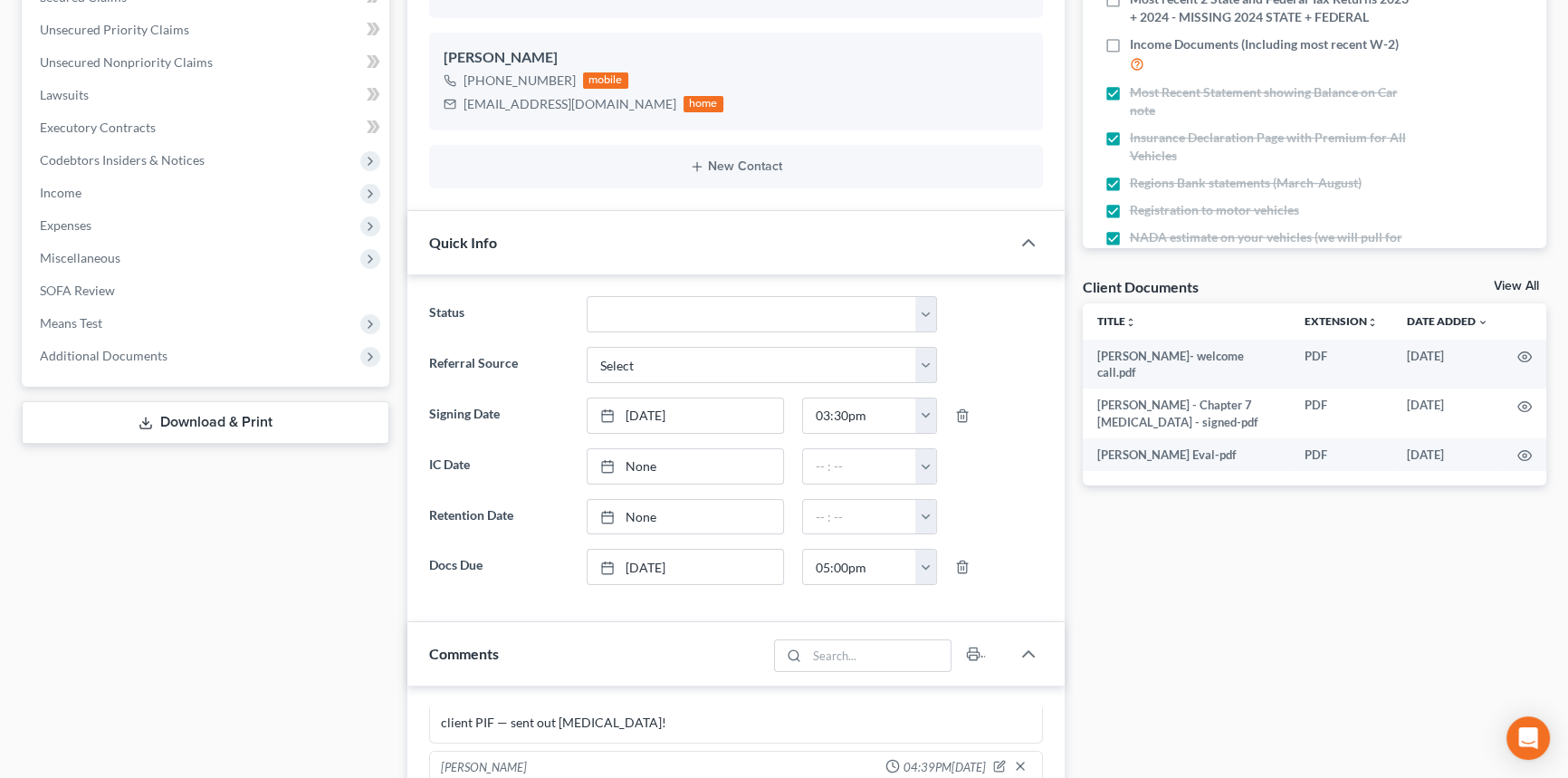
scroll to position [411, 0]
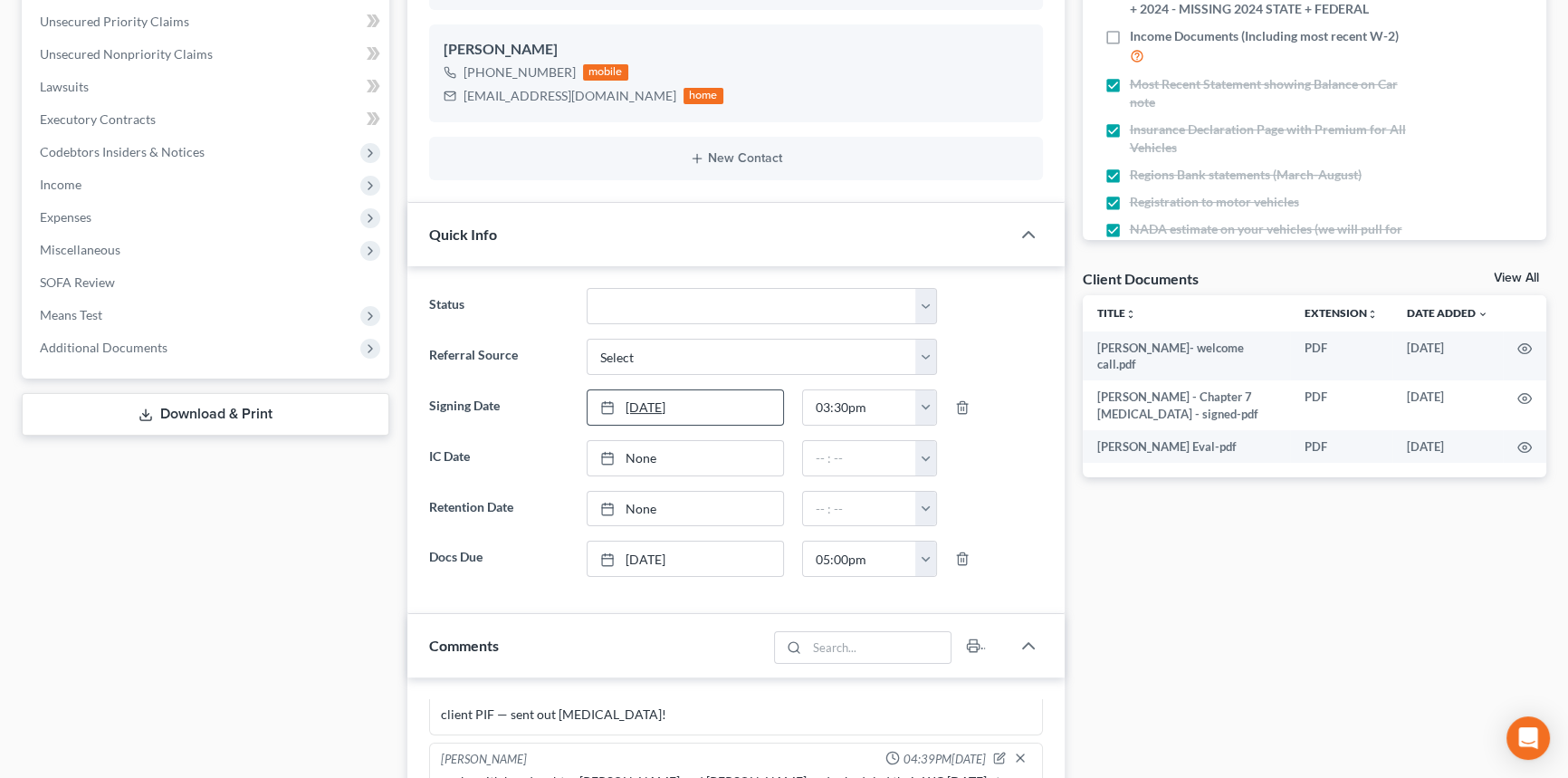
click at [706, 411] on link "[DATE]" at bounding box center [684, 408] width 194 height 35
drag, startPoint x: 764, startPoint y: 555, endPoint x: 791, endPoint y: 502, distance: 59.5
click at [933, 396] on button "button" at bounding box center [926, 408] width 21 height 35
click at [949, 535] on link "3:00pm" at bounding box center [966, 537] width 101 height 31
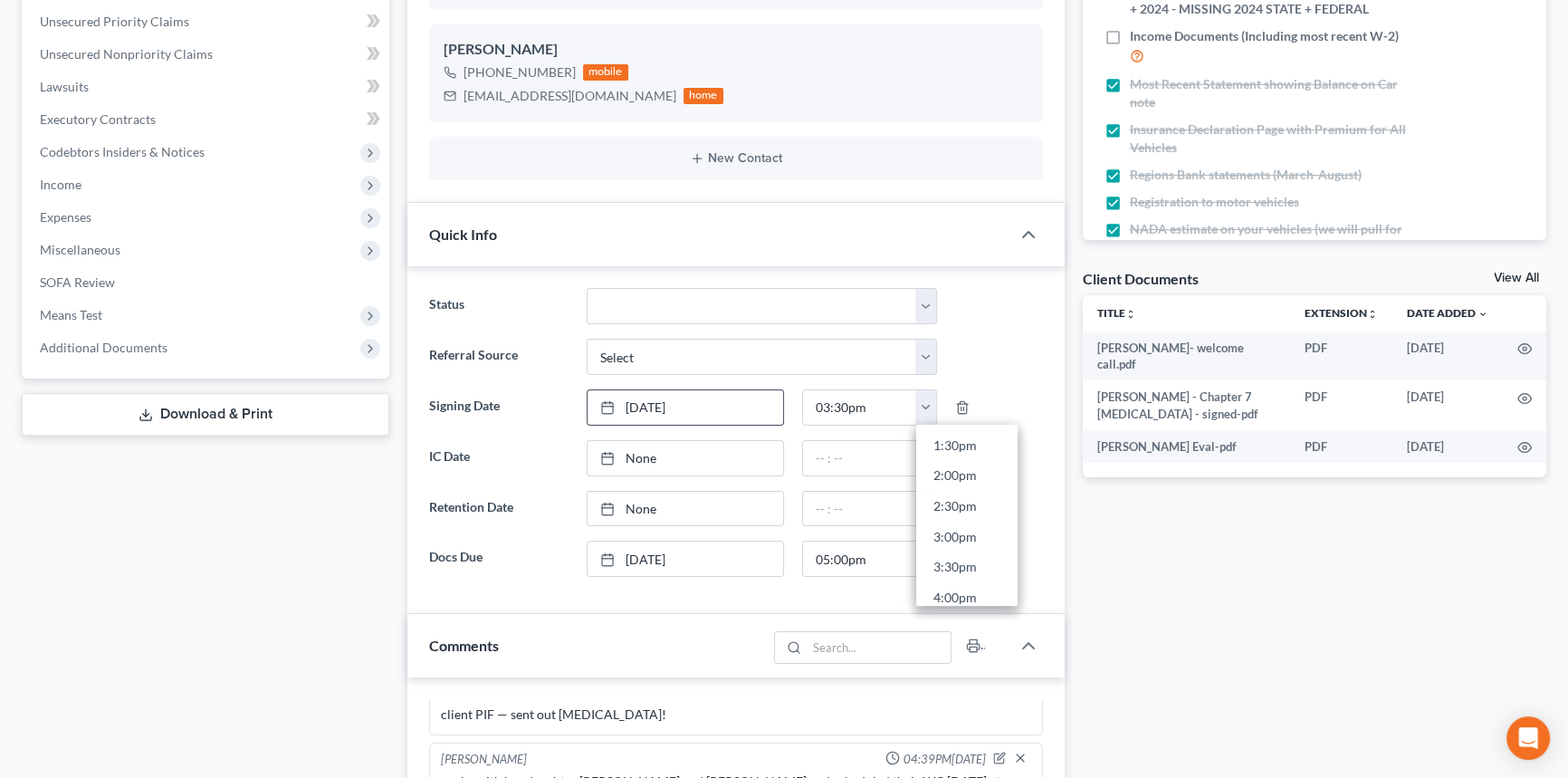
type input "3:00pm"
click at [661, 562] on link "[DATE]" at bounding box center [684, 559] width 194 height 35
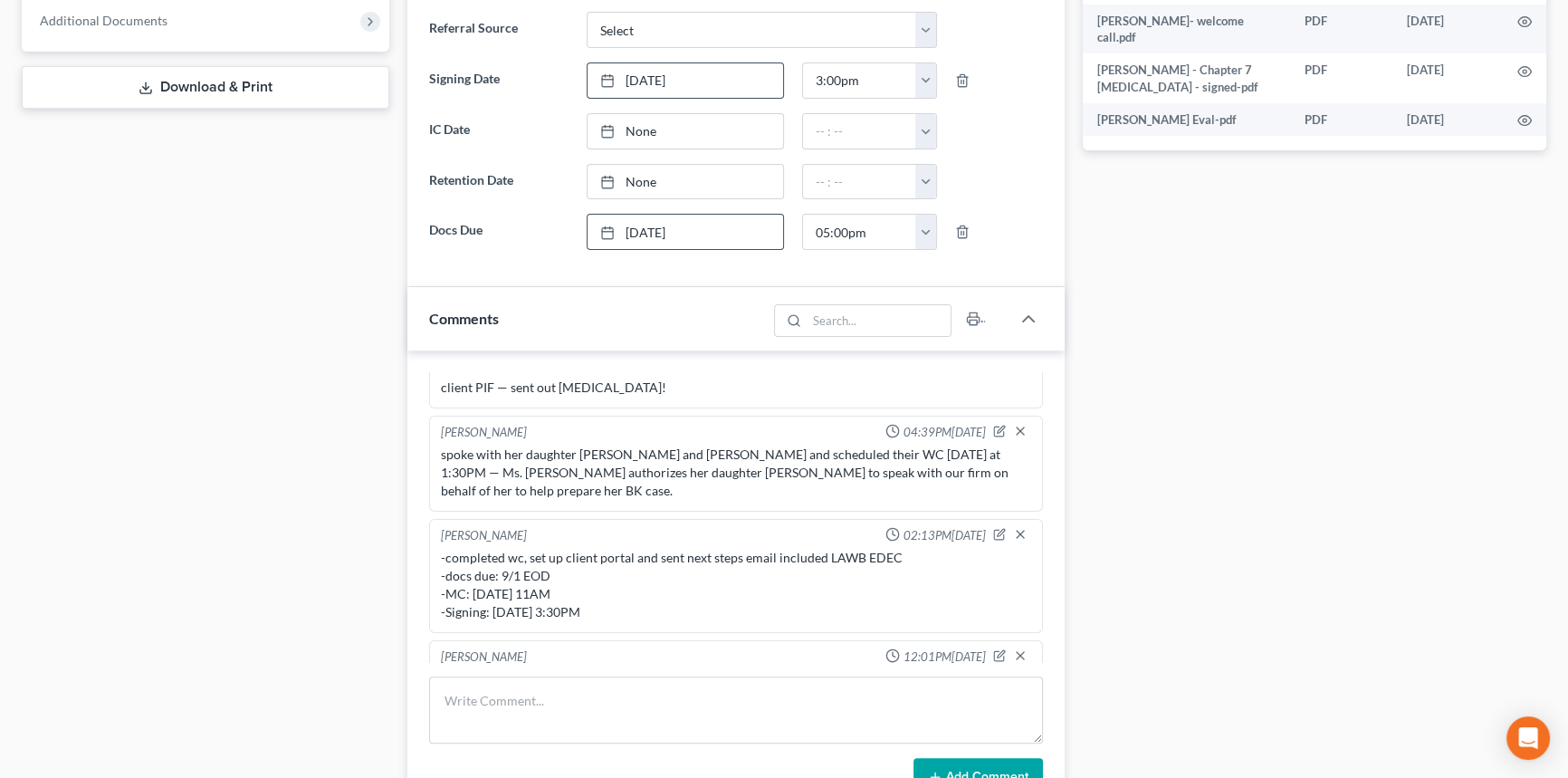
scroll to position [740, 0]
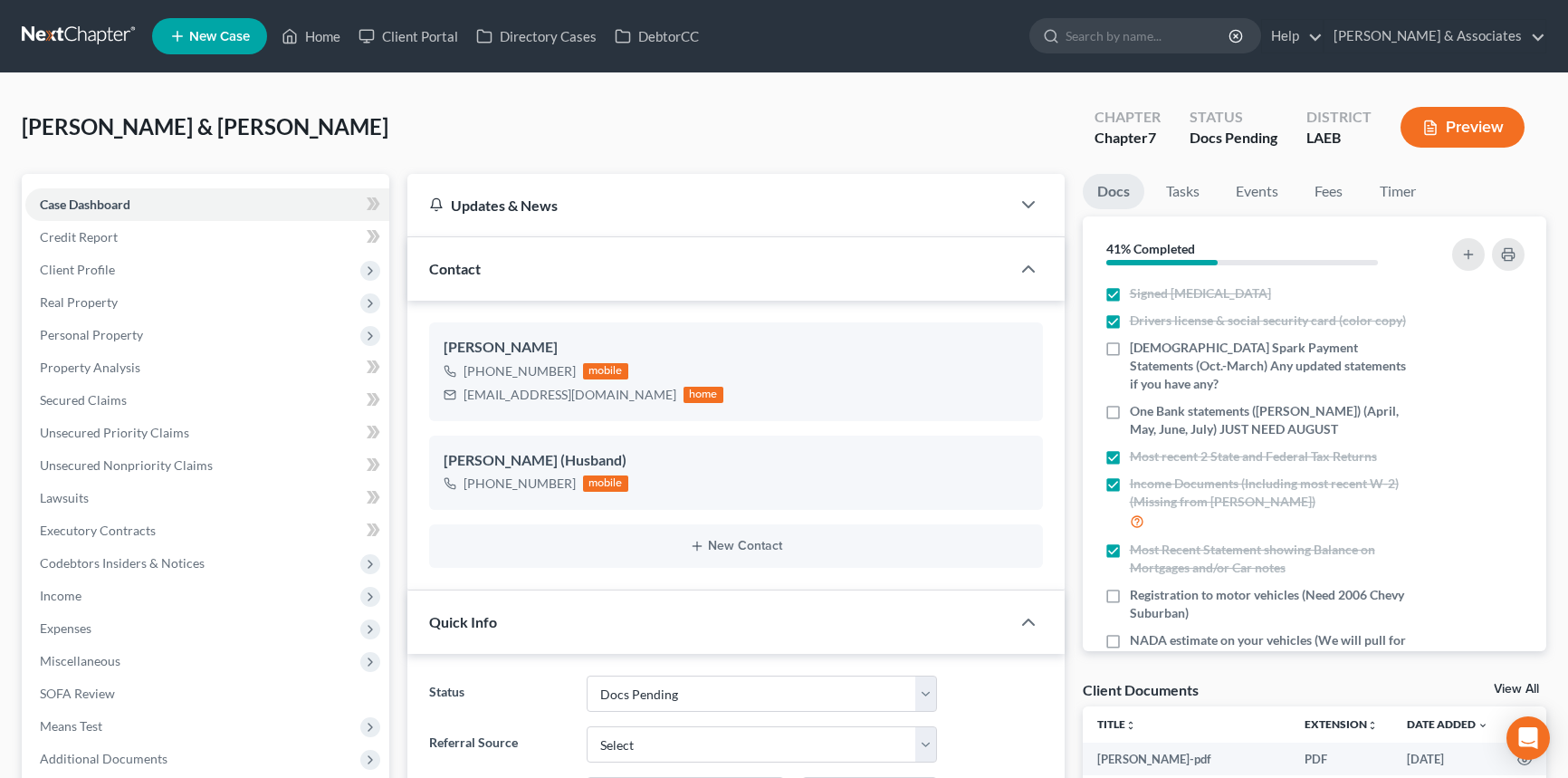
select select "6"
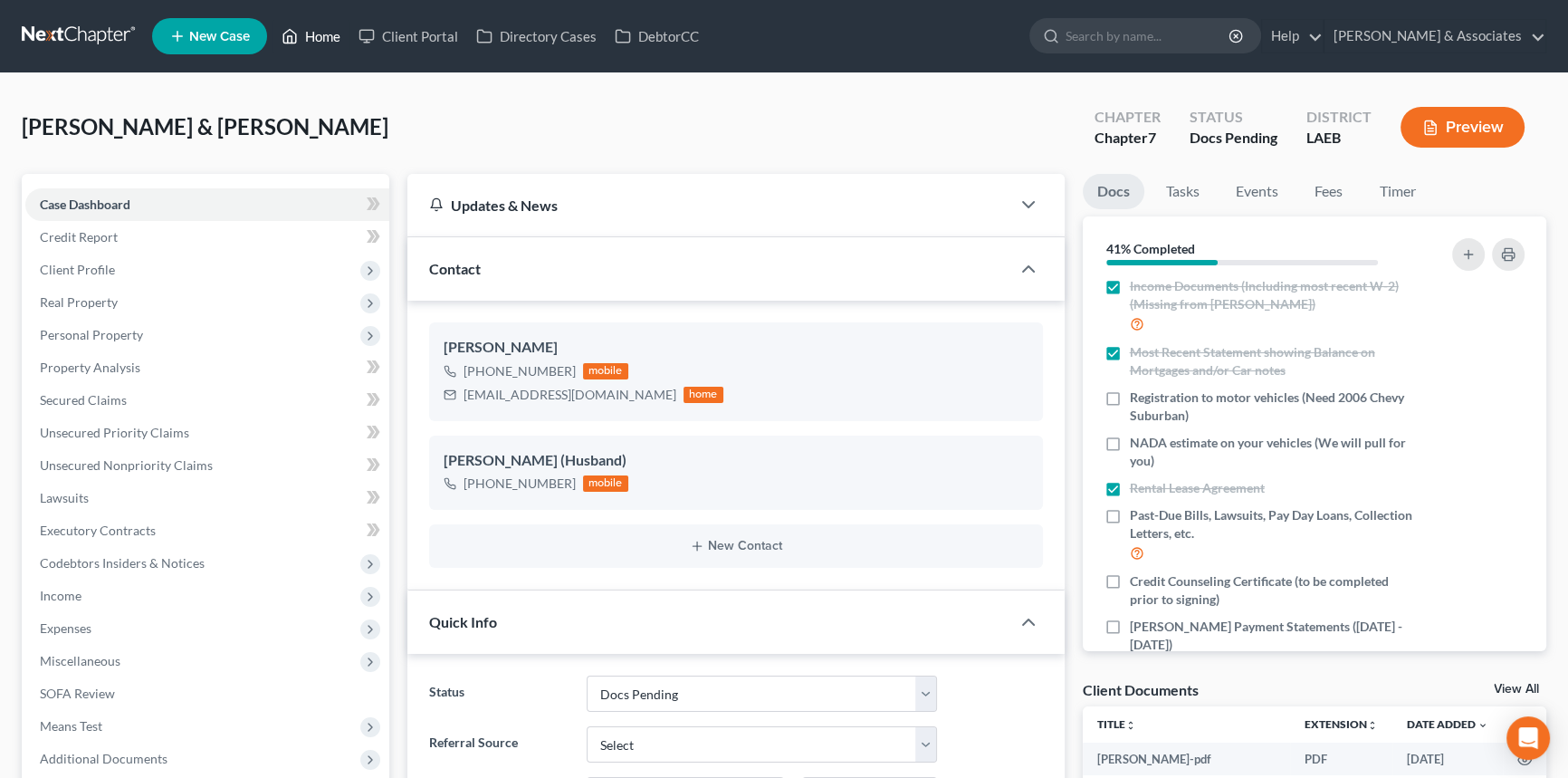
scroll to position [360, 0]
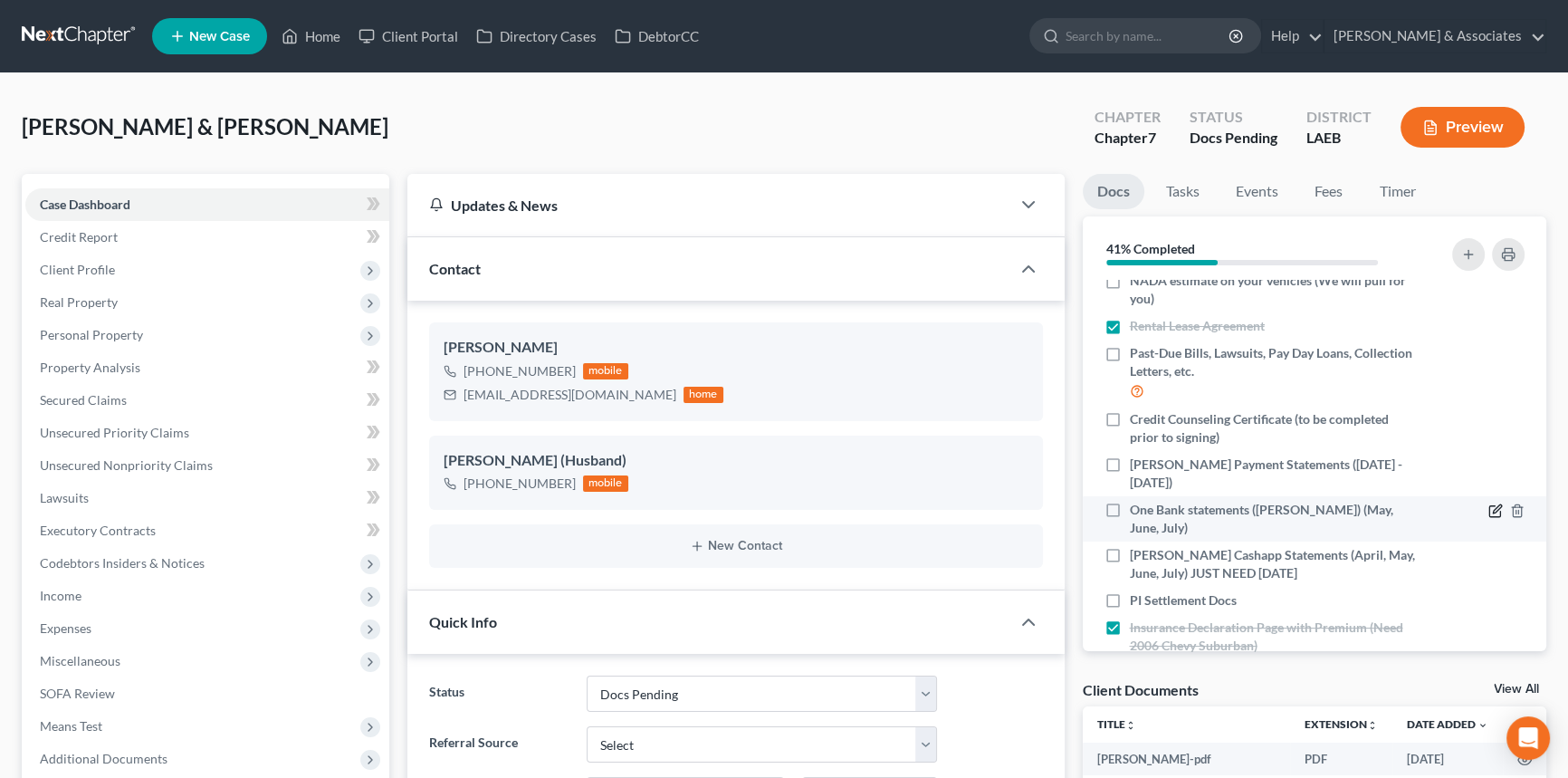
click at [1488, 504] on icon "button" at bounding box center [1495, 511] width 14 height 14
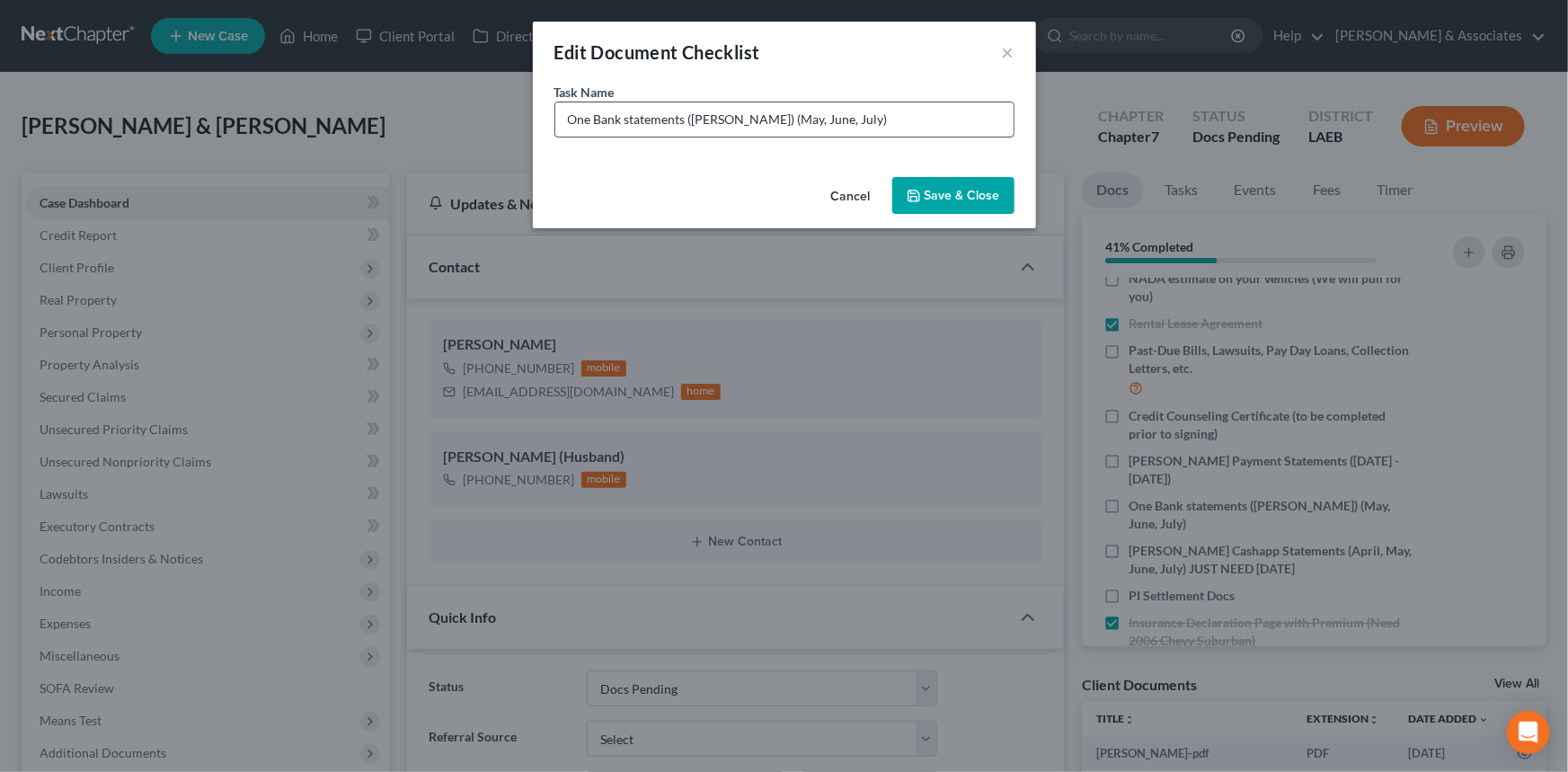
click at [852, 115] on input "One Bank statements (Donald) (May, June, July)" at bounding box center [784, 119] width 458 height 34
drag, startPoint x: 868, startPoint y: 115, endPoint x: 761, endPoint y: 158, distance: 115.3
click at [761, 158] on div "Task Name * One Bank statements (Donald) (May, June, July)" at bounding box center [784, 126] width 503 height 87
type input "One Bank statements (Donald) (May - August)"
click at [941, 181] on button "Save & Close" at bounding box center [953, 196] width 122 height 38
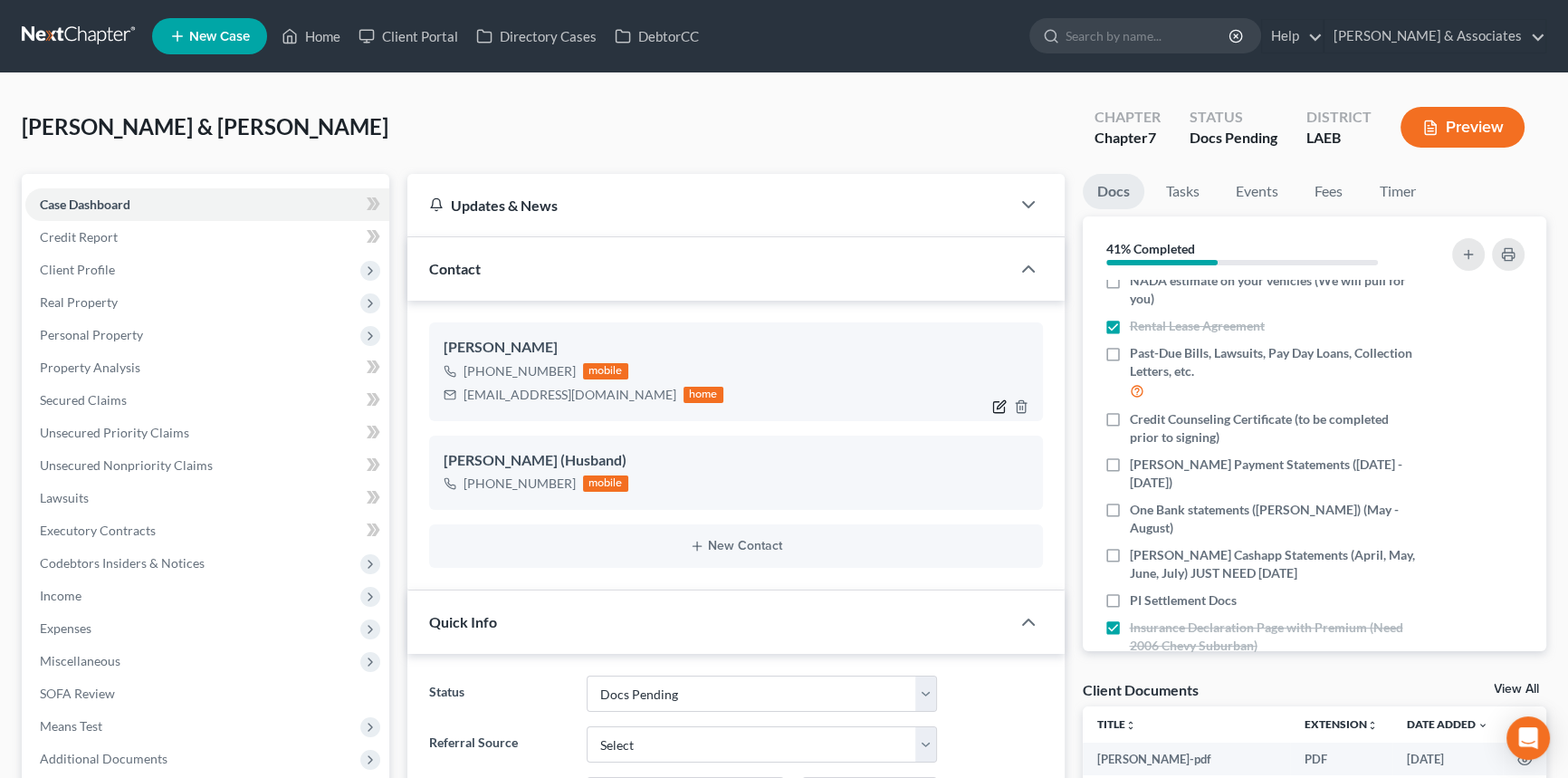
click at [1005, 402] on icon "button" at bounding box center [999, 406] width 14 height 14
select select "0"
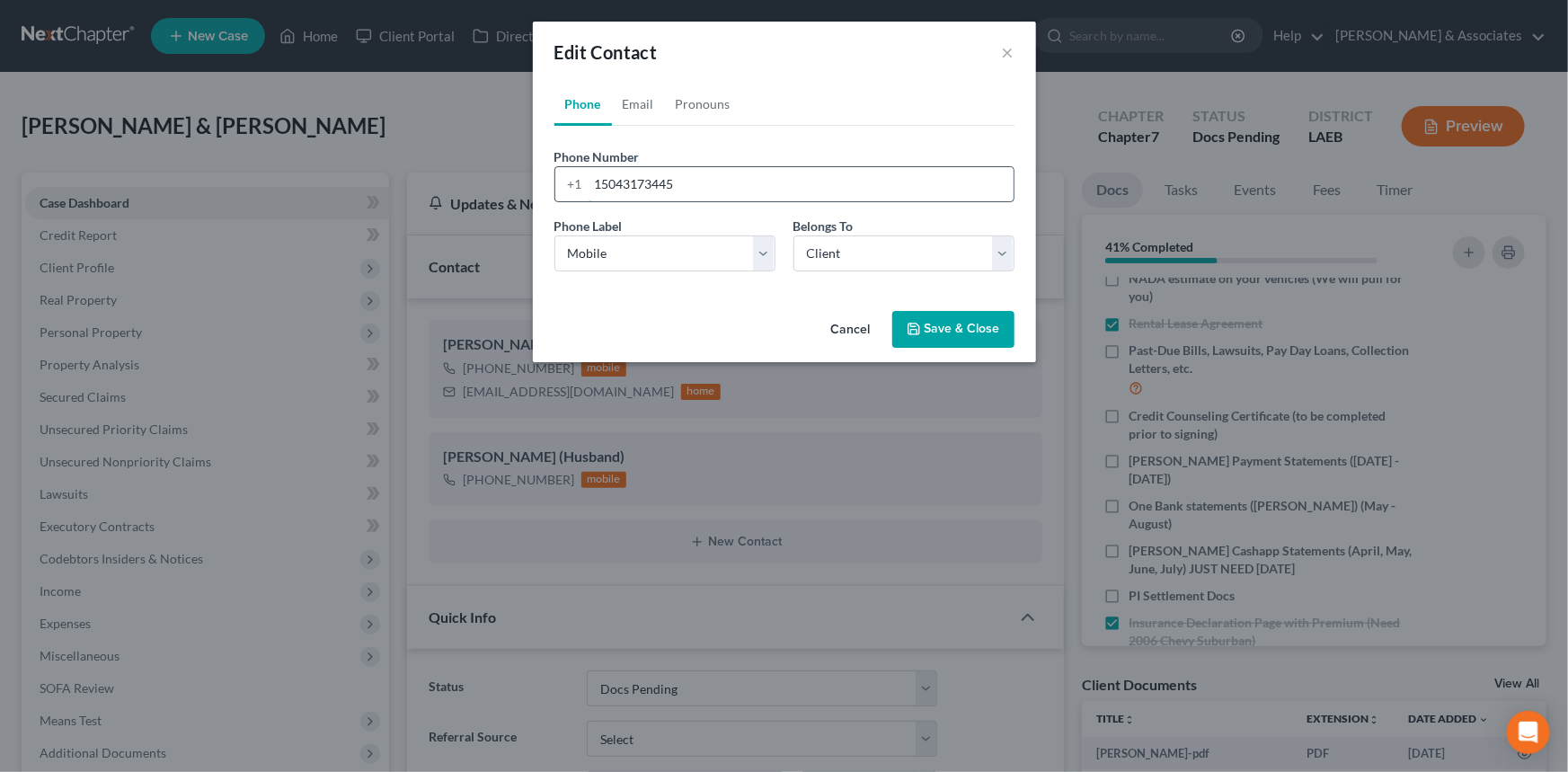
click at [669, 180] on input "15043173445" at bounding box center [801, 184] width 425 height 34
type input "15043173545"
click at [920, 322] on icon "button" at bounding box center [913, 328] width 14 height 14
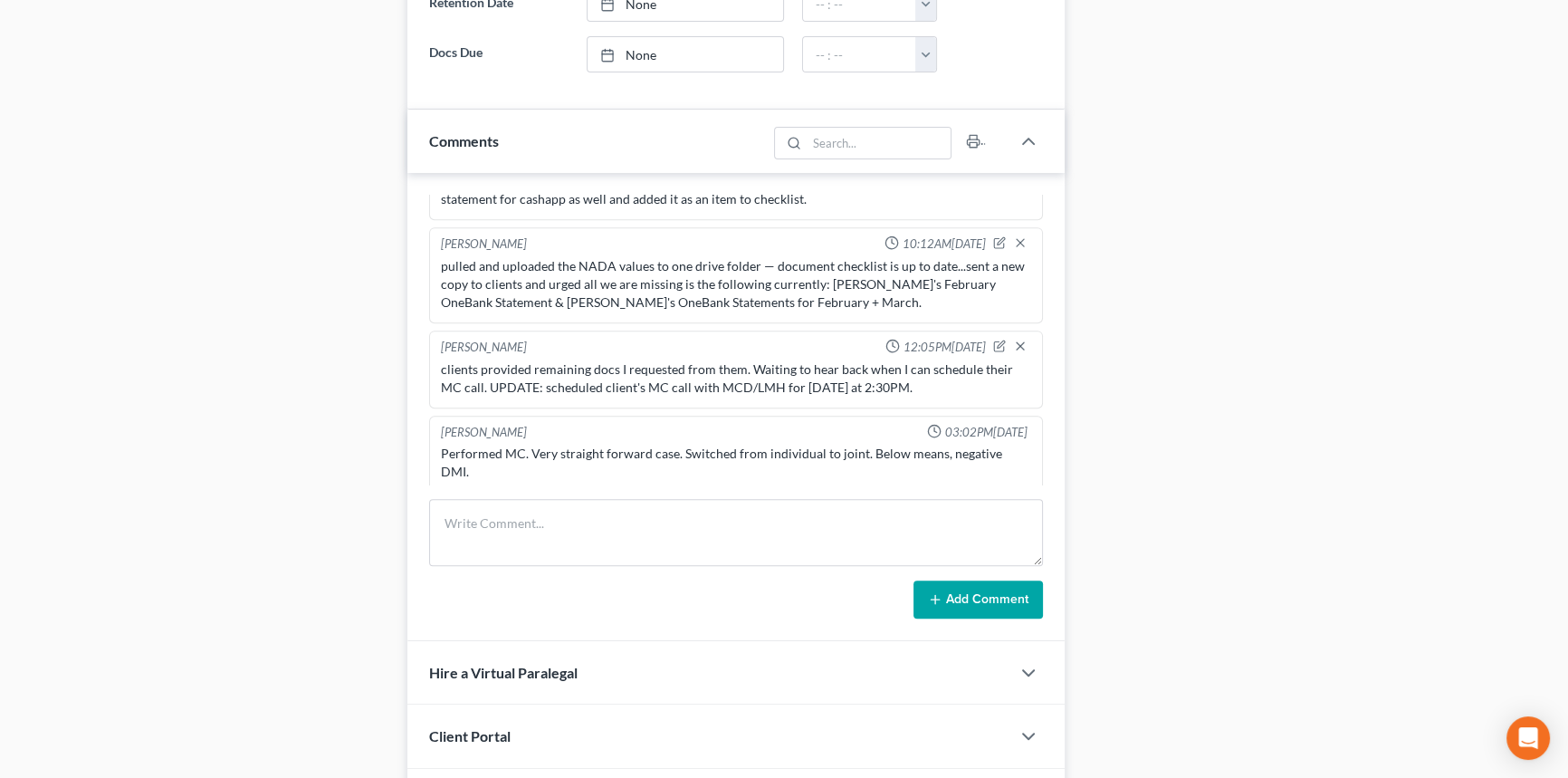
scroll to position [1069, 0]
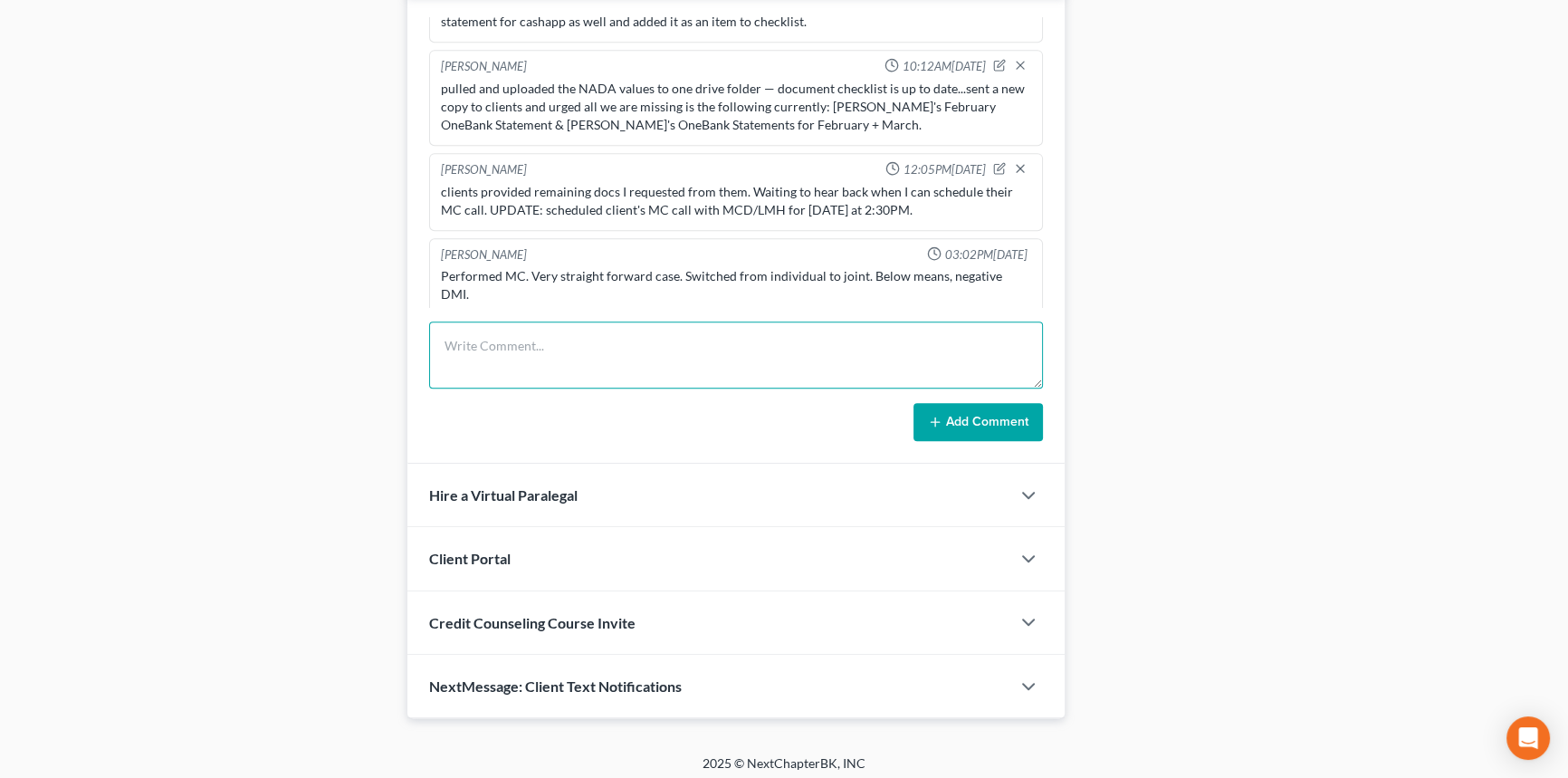
click at [576, 332] on textarea at bounding box center [735, 355] width 613 height 67
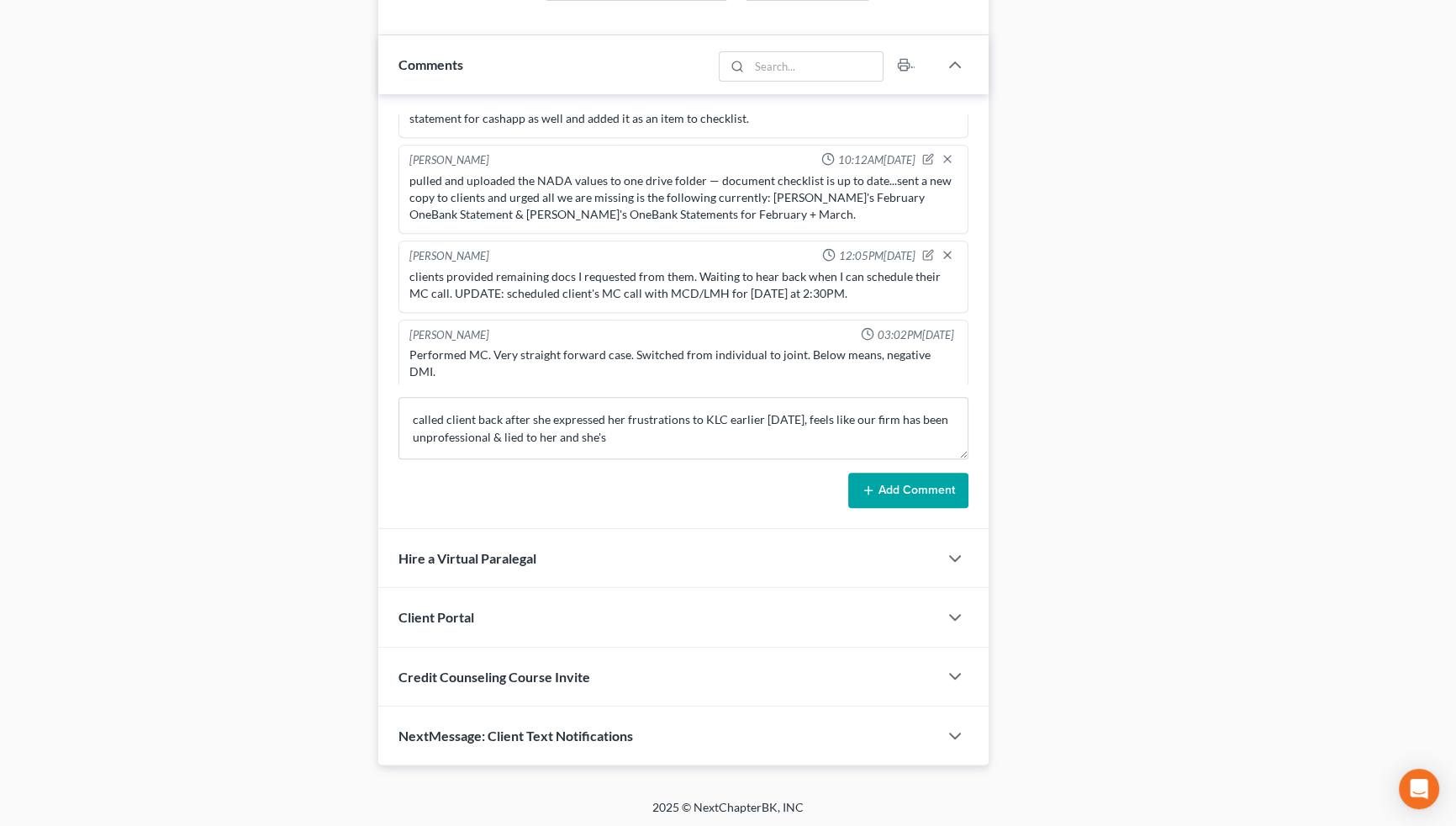
click at [1127, 88] on div "Docs Tasks Events Fees Timer 41% Completed Nothing here yet! Signed Retainer Dr…" at bounding box center [1221, 16] width 448 height 1499
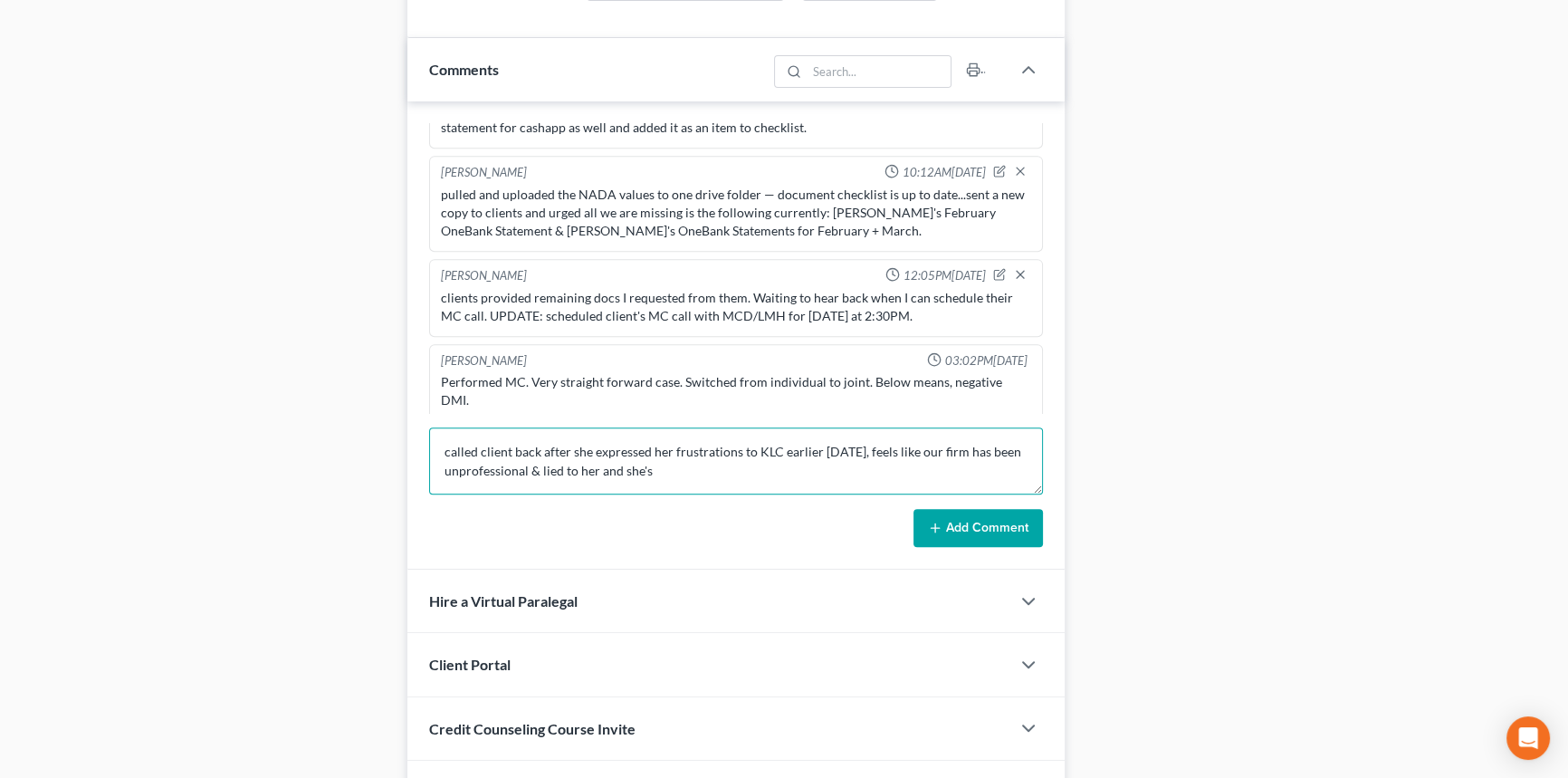
drag, startPoint x: 713, startPoint y: 484, endPoint x: 716, endPoint y: 472, distance: 12.4
click at [713, 484] on textarea "called client back after she expressed her frustrations to KLC earlier today, f…" at bounding box center [735, 461] width 613 height 67
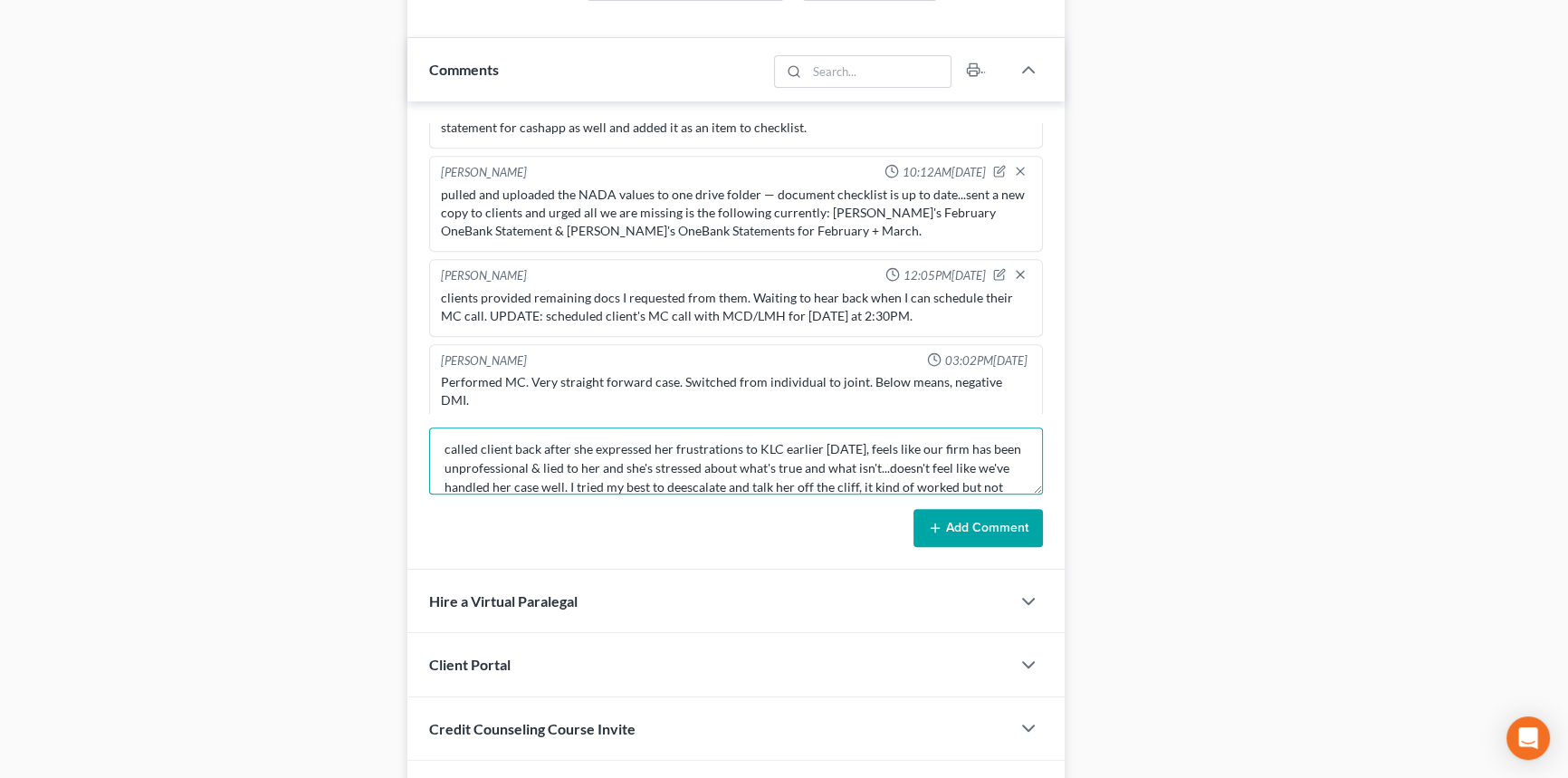
scroll to position [22, 0]
type textarea "called client back after she expressed her frustrations to KLC earlier today, f…"
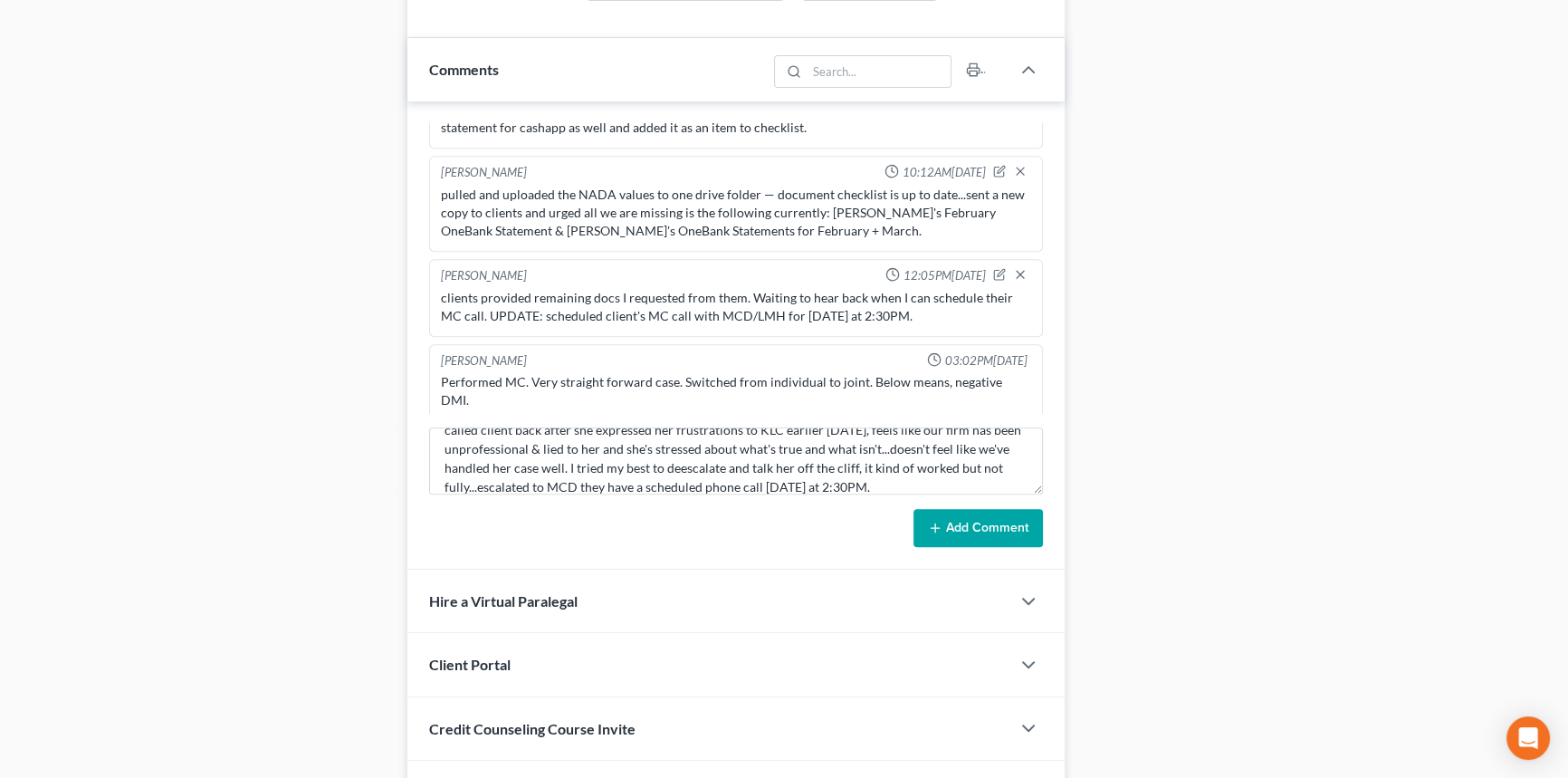
click at [955, 516] on button "Add Comment" at bounding box center [978, 528] width 130 height 38
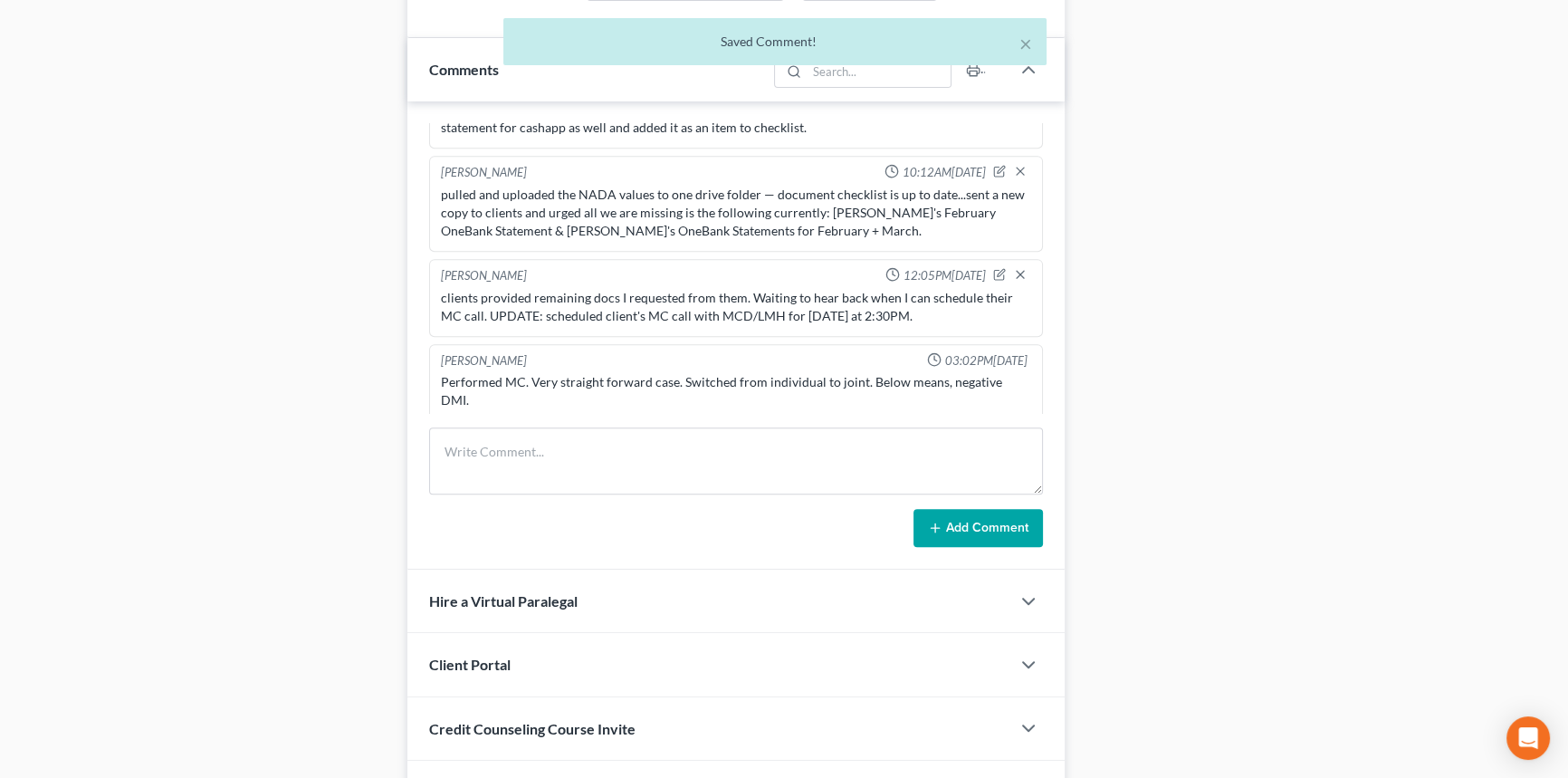
scroll to position [2163, 0]
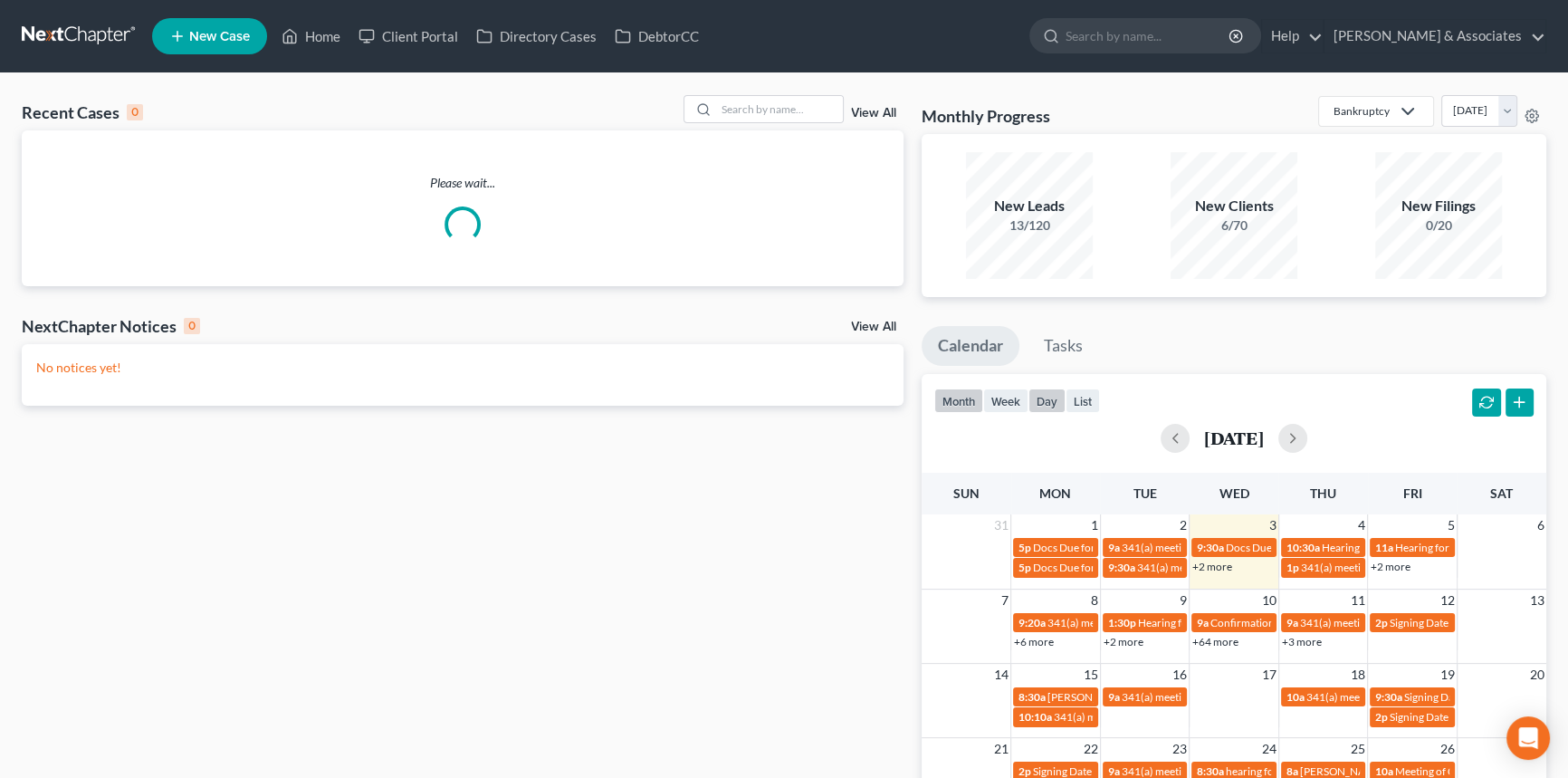
click at [1035, 397] on button "day" at bounding box center [1047, 400] width 37 height 24
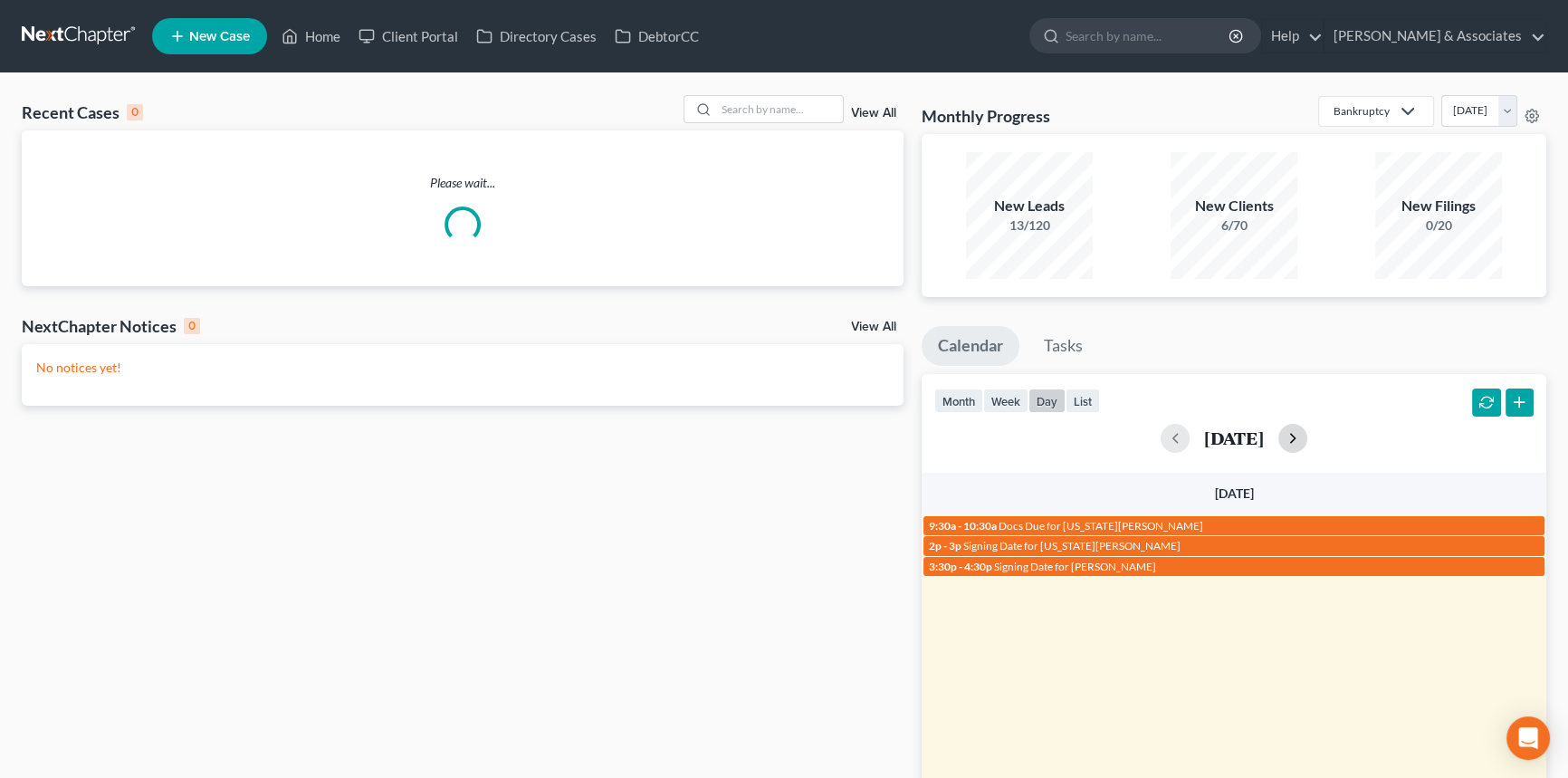
click at [1307, 431] on button "button" at bounding box center [1293, 439] width 29 height 29
